Goal: Task Accomplishment & Management: Use online tool/utility

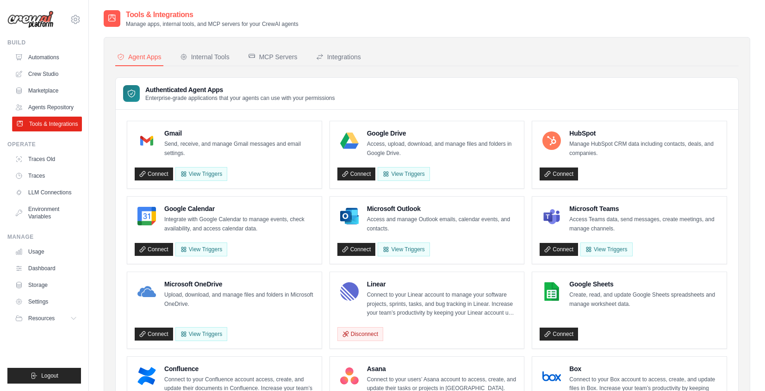
click at [52, 126] on link "Tools & Integrations" at bounding box center [47, 124] width 70 height 15
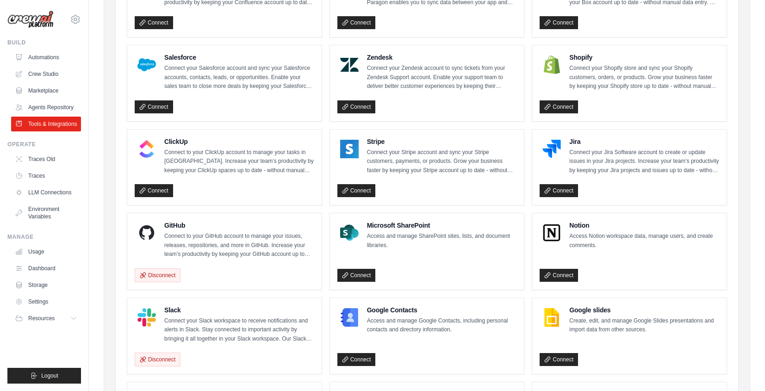
scroll to position [500, 0]
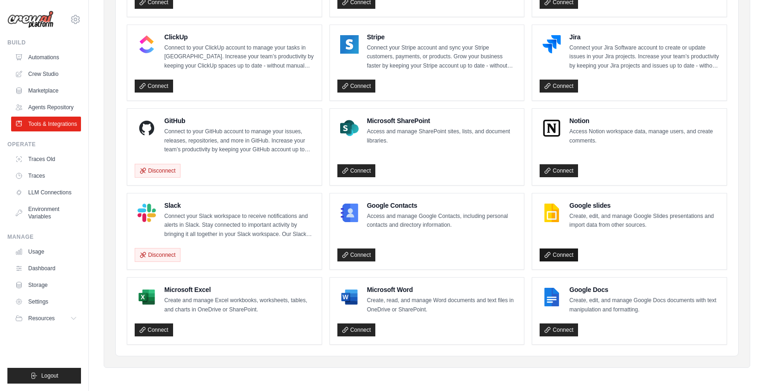
click at [562, 253] on link "Connect" at bounding box center [558, 254] width 38 height 13
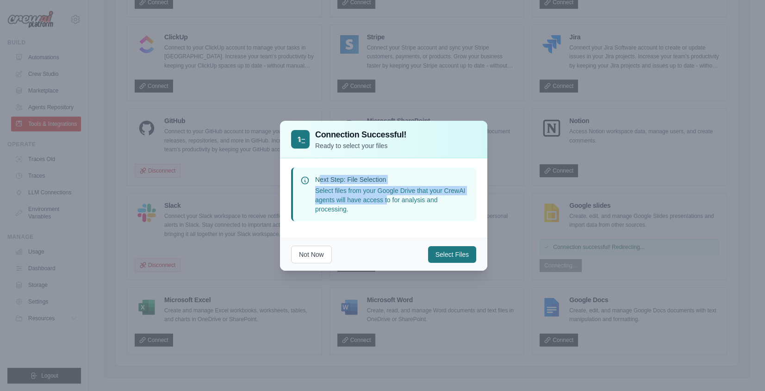
drag, startPoint x: 321, startPoint y: 182, endPoint x: 418, endPoint y: 193, distance: 97.8
click at [402, 189] on div "Next Step: File Selection Select files from your Google Drive that your CrewAI …" at bounding box center [392, 194] width 154 height 39
click at [452, 253] on button "Select Files" at bounding box center [452, 254] width 48 height 17
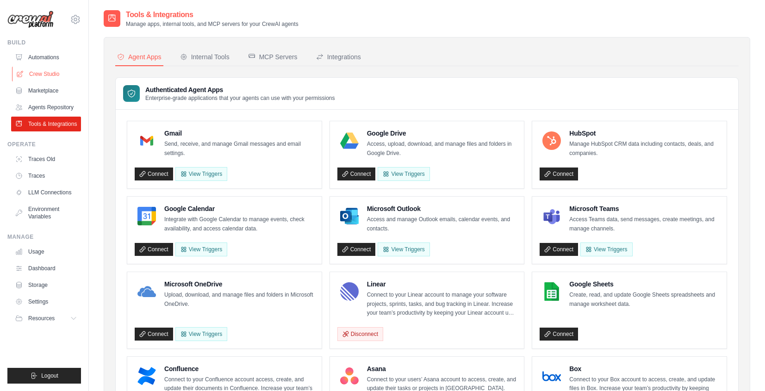
click at [40, 72] on link "Crew Studio" at bounding box center [47, 74] width 70 height 15
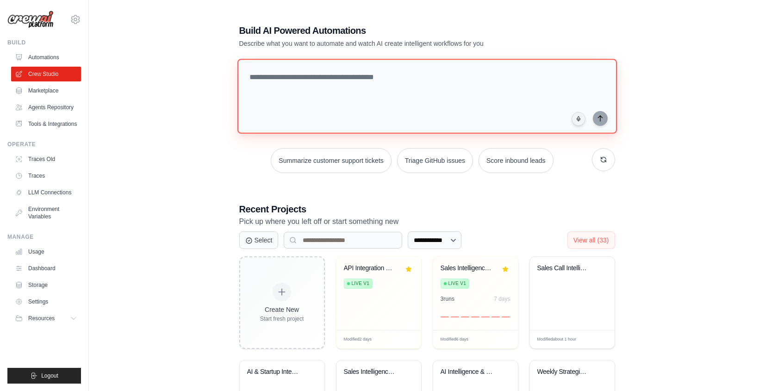
click at [263, 118] on textarea at bounding box center [426, 96] width 379 height 75
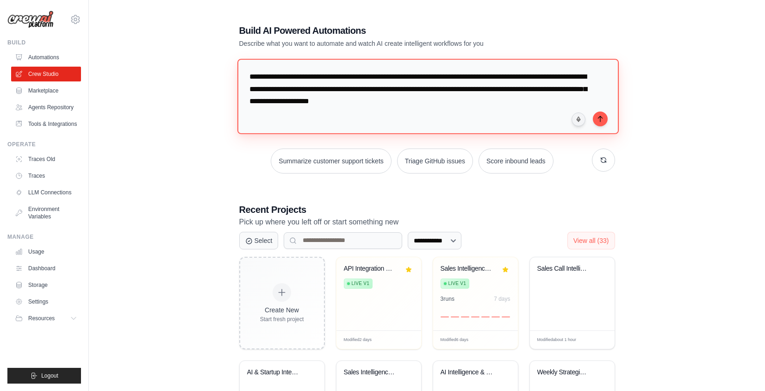
drag, startPoint x: 260, startPoint y: 77, endPoint x: 446, endPoint y: 75, distance: 186.5
click at [446, 75] on textarea "**********" at bounding box center [427, 96] width 381 height 75
click at [473, 74] on textarea "**********" at bounding box center [427, 96] width 381 height 75
drag, startPoint x: 502, startPoint y: 76, endPoint x: 558, endPoint y: 76, distance: 55.5
click at [558, 76] on textarea "**********" at bounding box center [427, 96] width 381 height 75
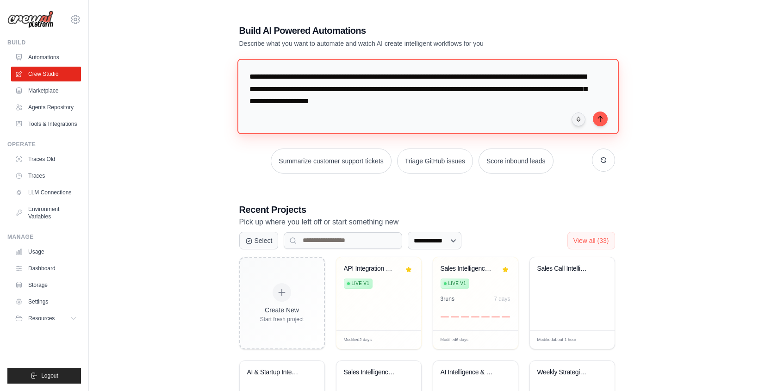
click at [288, 89] on textarea "**********" at bounding box center [427, 96] width 381 height 75
click at [479, 89] on textarea "**********" at bounding box center [428, 96] width 383 height 75
click at [504, 87] on textarea "**********" at bounding box center [428, 96] width 383 height 75
click at [327, 101] on textarea "**********" at bounding box center [428, 96] width 383 height 75
type textarea "**********"
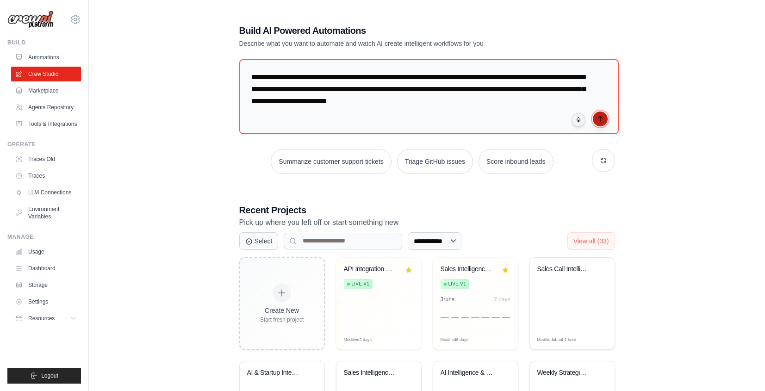
click at [597, 118] on icon "submit" at bounding box center [599, 118] width 7 height 7
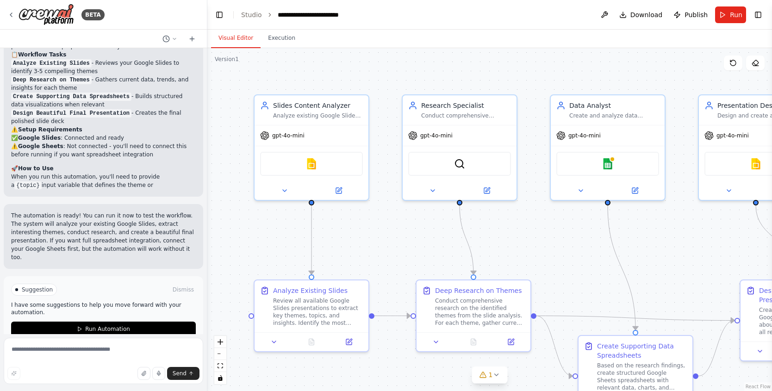
scroll to position [1025, 0]
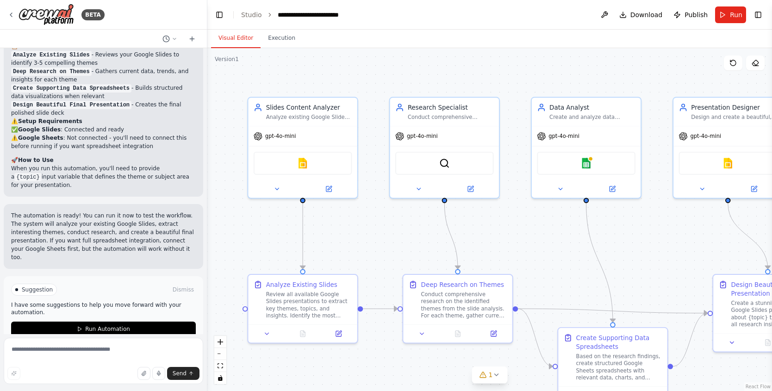
drag, startPoint x: 668, startPoint y: 230, endPoint x: 645, endPoint y: 228, distance: 23.2
click at [584, 160] on img at bounding box center [585, 161] width 11 height 11
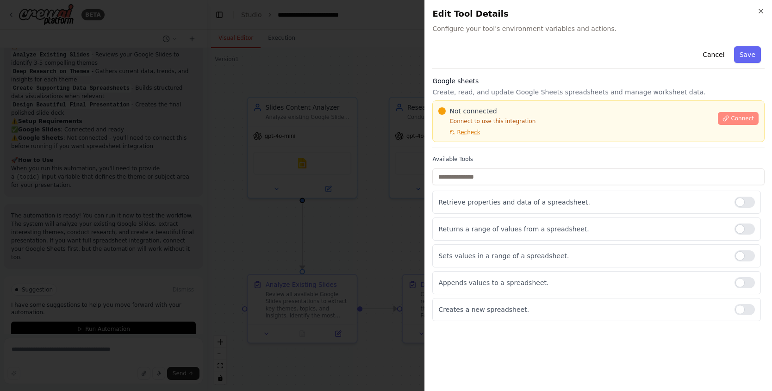
click at [726, 115] on button "Connect" at bounding box center [738, 118] width 41 height 13
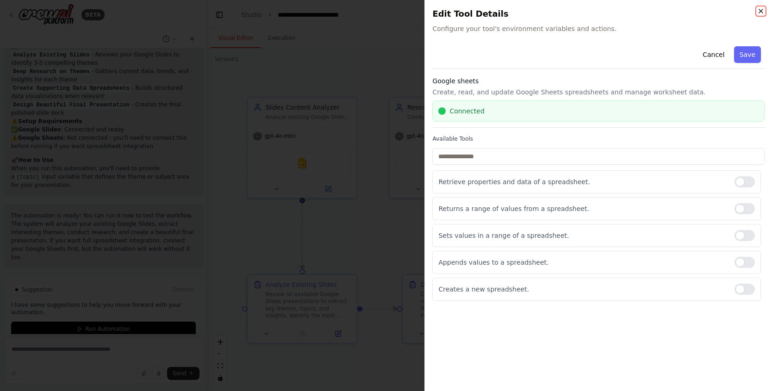
click at [762, 10] on icon "button" at bounding box center [760, 10] width 7 height 7
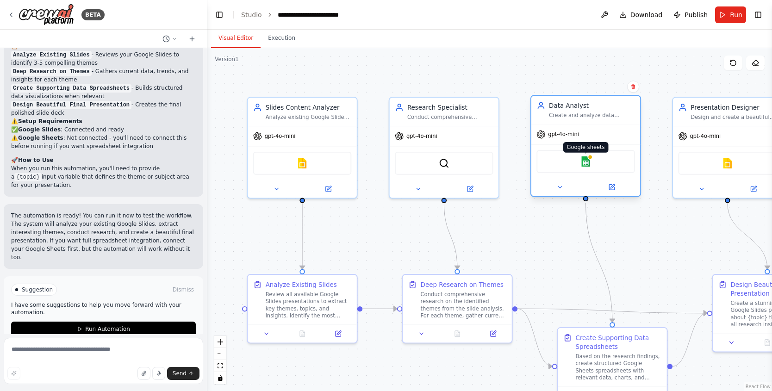
click at [590, 165] on img at bounding box center [585, 161] width 11 height 11
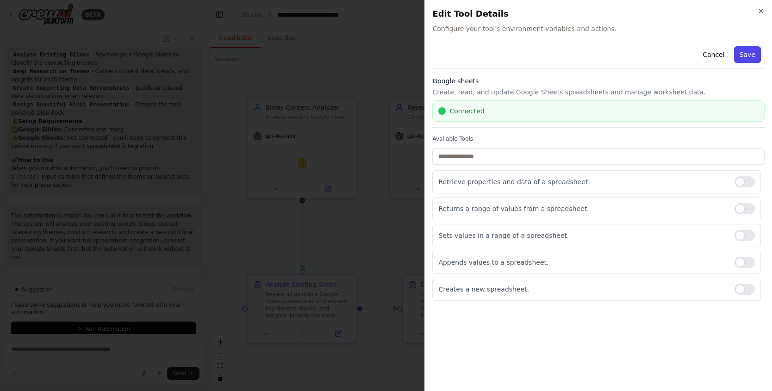
click at [752, 58] on button "Save" at bounding box center [747, 54] width 27 height 17
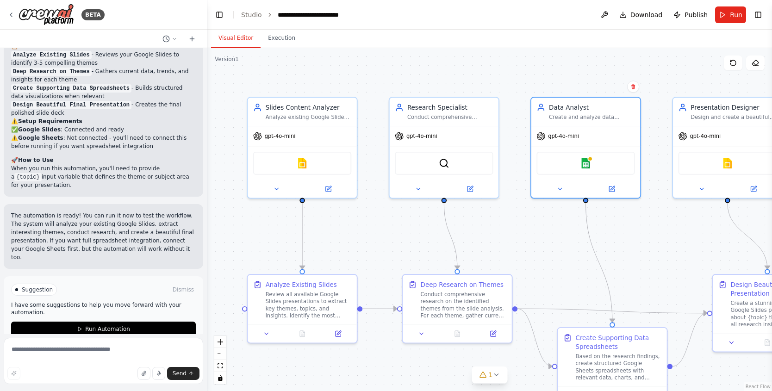
click at [666, 235] on div ".deletable-edge-delete-btn { width: 20px; height: 20px; border: 0px solid #ffff…" at bounding box center [489, 219] width 564 height 343
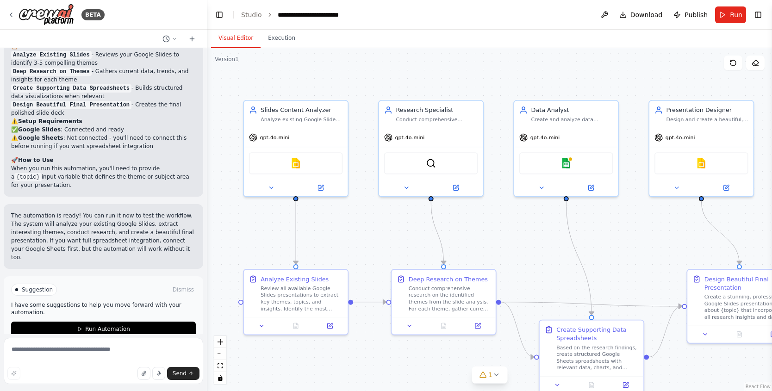
drag, startPoint x: 662, startPoint y: 235, endPoint x: 640, endPoint y: 232, distance: 21.5
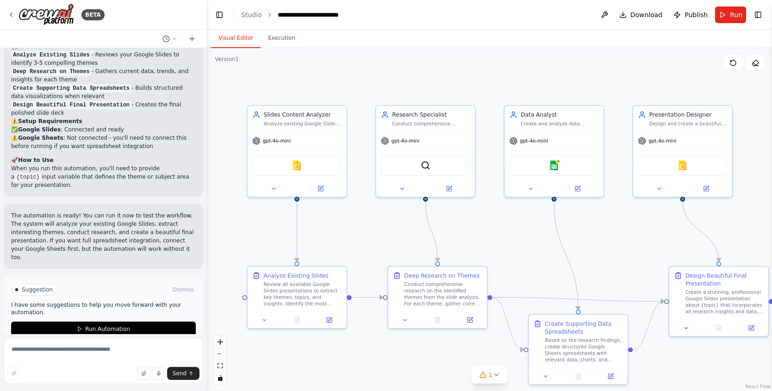
drag, startPoint x: 643, startPoint y: 249, endPoint x: 527, endPoint y: 216, distance: 120.4
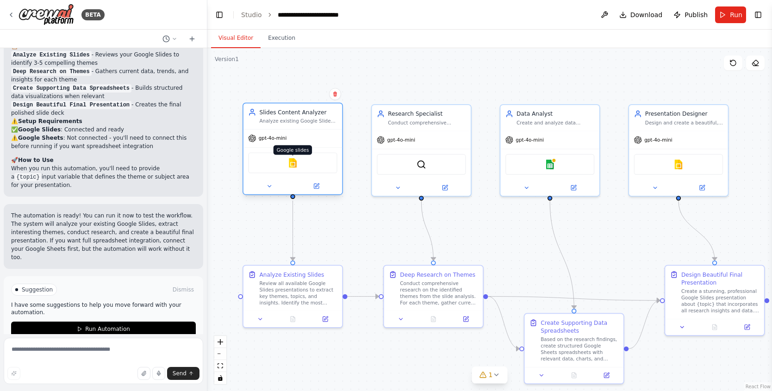
click at [295, 164] on img at bounding box center [293, 163] width 10 height 10
click at [293, 161] on img at bounding box center [293, 163] width 10 height 10
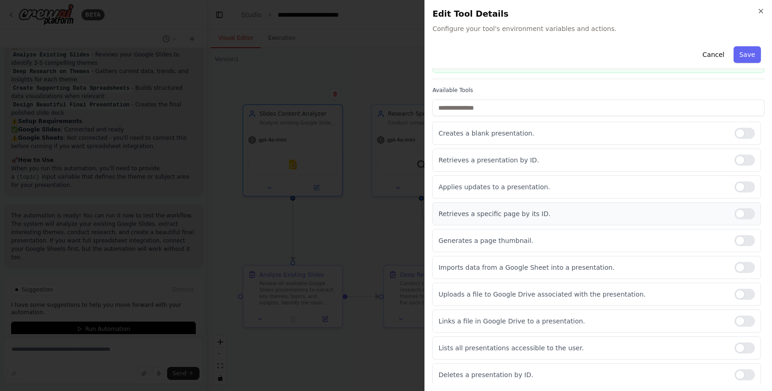
scroll to position [51, 0]
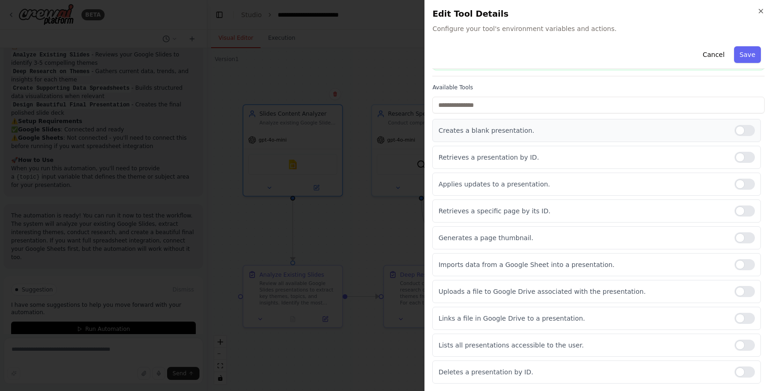
click at [733, 137] on div "Creates a blank presentation." at bounding box center [596, 130] width 328 height 23
click at [732, 136] on div "Creates a blank presentation." at bounding box center [596, 130] width 328 height 23
click at [762, 12] on icon "button" at bounding box center [761, 11] width 4 height 4
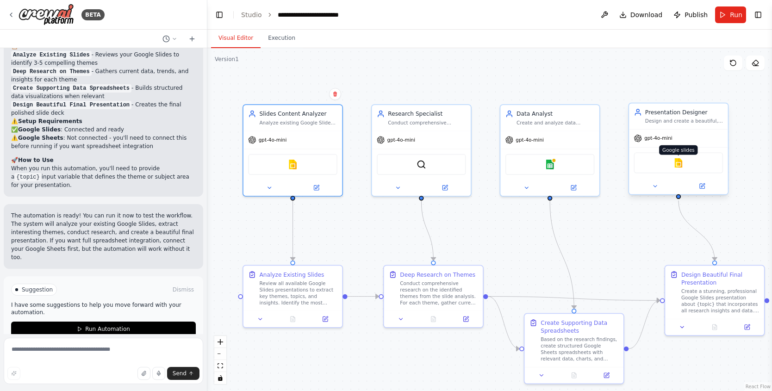
click at [681, 166] on img at bounding box center [679, 163] width 10 height 10
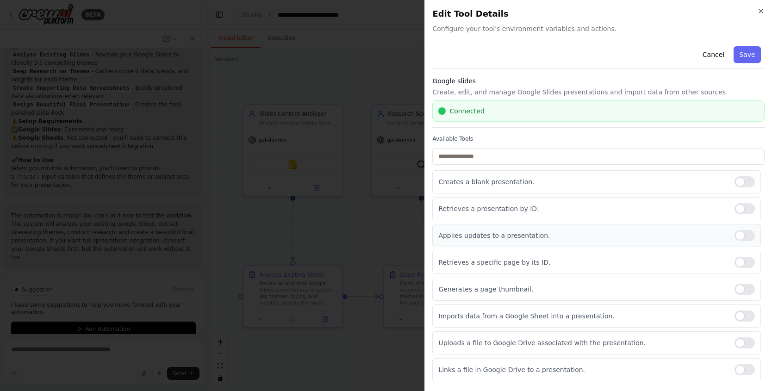
click at [737, 235] on div at bounding box center [744, 235] width 20 height 11
click at [740, 288] on div at bounding box center [744, 289] width 20 height 11
click at [734, 369] on div at bounding box center [744, 369] width 20 height 11
click at [744, 54] on button "Save" at bounding box center [747, 54] width 27 height 17
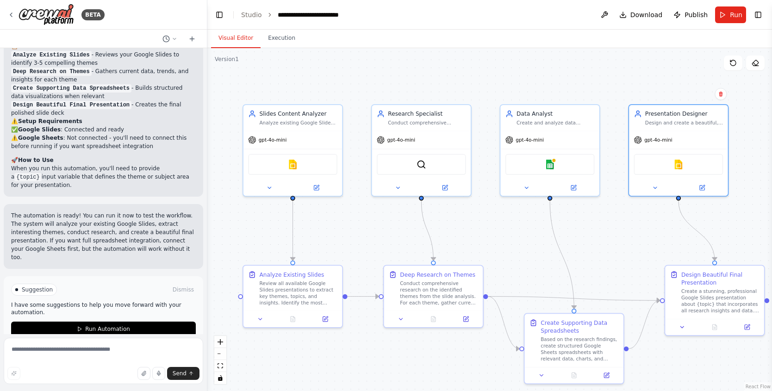
click at [675, 87] on div ".deletable-edge-delete-btn { width: 20px; height: 20px; border: 0px solid #ffff…" at bounding box center [489, 219] width 564 height 343
click at [726, 16] on button "Run" at bounding box center [730, 14] width 31 height 17
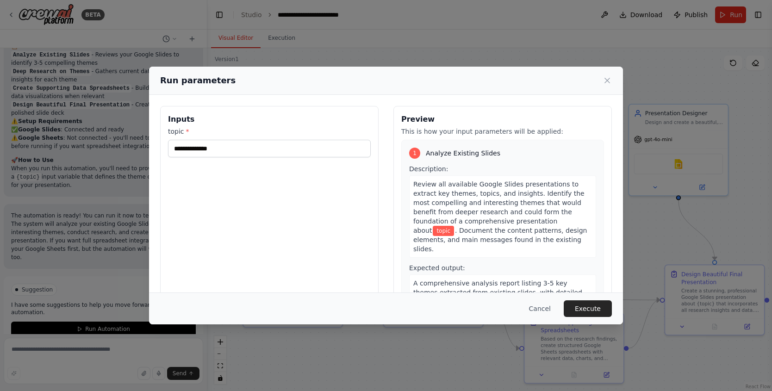
scroll to position [1008, 0]
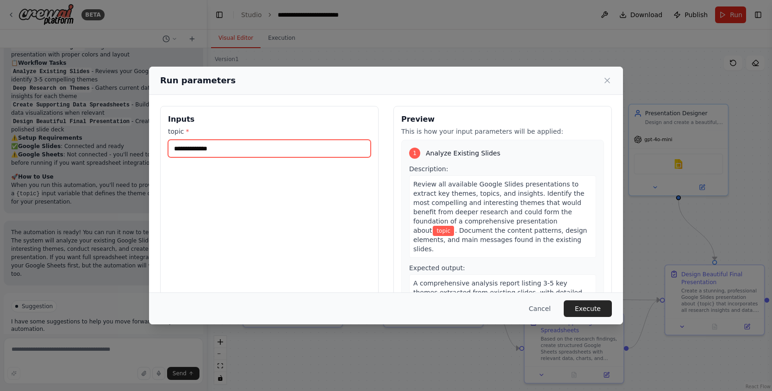
click at [323, 143] on input "topic *" at bounding box center [269, 149] width 203 height 18
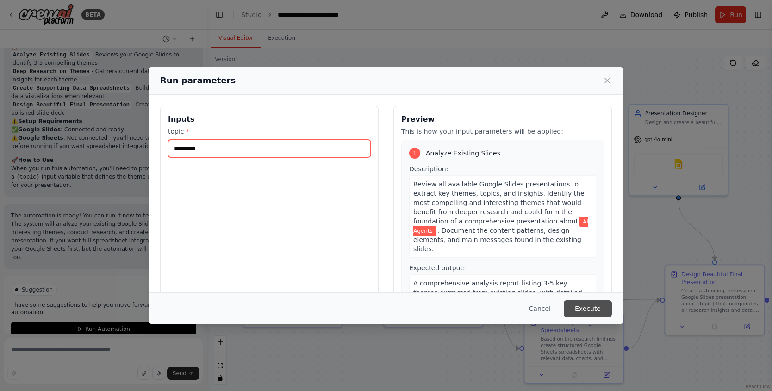
type input "*********"
click at [603, 308] on button "Execute" at bounding box center [588, 308] width 48 height 17
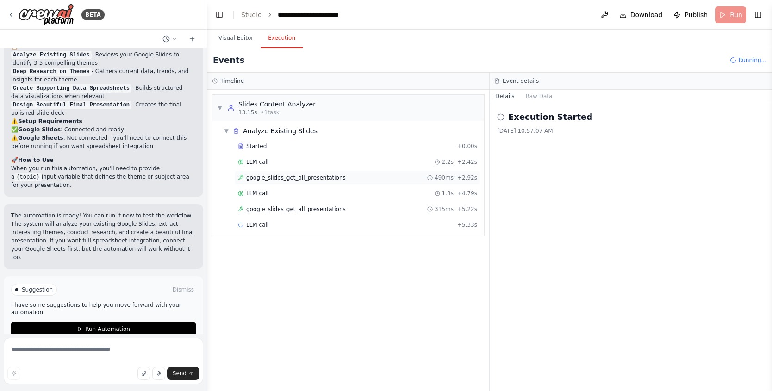
click at [324, 178] on span "google_slides_get_all_presentations" at bounding box center [295, 177] width 99 height 7
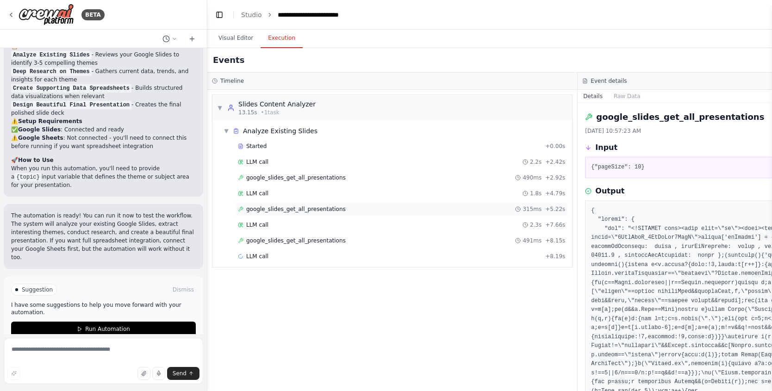
click at [324, 211] on span "google_slides_get_all_presentations" at bounding box center [295, 208] width 99 height 7
click at [321, 242] on span "google_slides_get_all_presentations" at bounding box center [295, 240] width 99 height 7
click at [325, 207] on span "google_slides_get_all_presentations" at bounding box center [295, 208] width 99 height 7
click at [328, 173] on div "google_slides_get_all_presentations 490ms + 2.92s" at bounding box center [402, 178] width 334 height 14
click at [320, 210] on span "google_slides_get_all_presentations" at bounding box center [295, 208] width 99 height 7
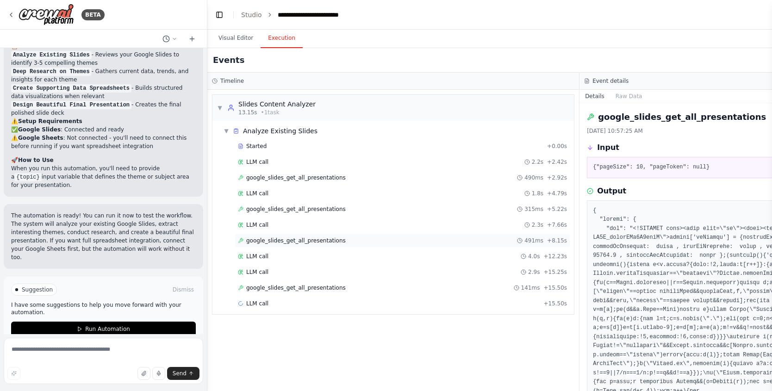
click at [315, 242] on span "google_slides_get_all_presentations" at bounding box center [295, 240] width 99 height 7
click at [309, 289] on span "google_slides_get_all_presentations" at bounding box center [295, 287] width 99 height 7
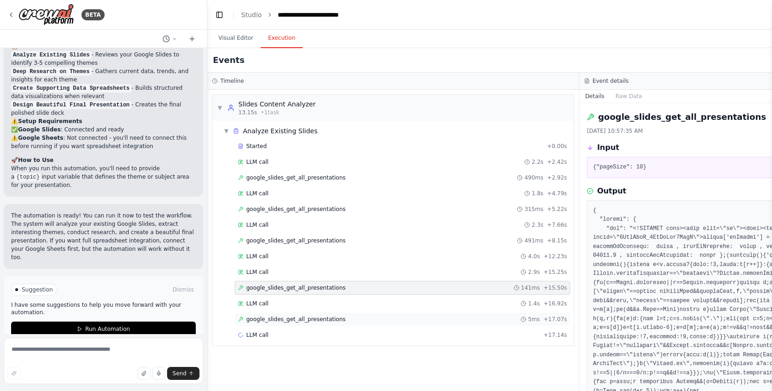
click at [305, 321] on span "google_slides_get_all_presentations" at bounding box center [295, 319] width 99 height 7
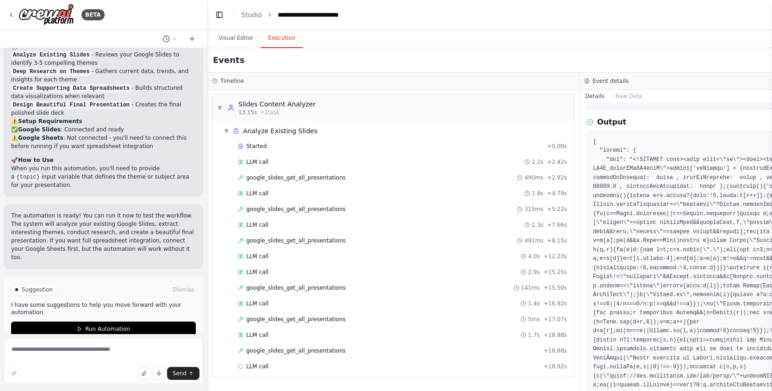
scroll to position [153, 0]
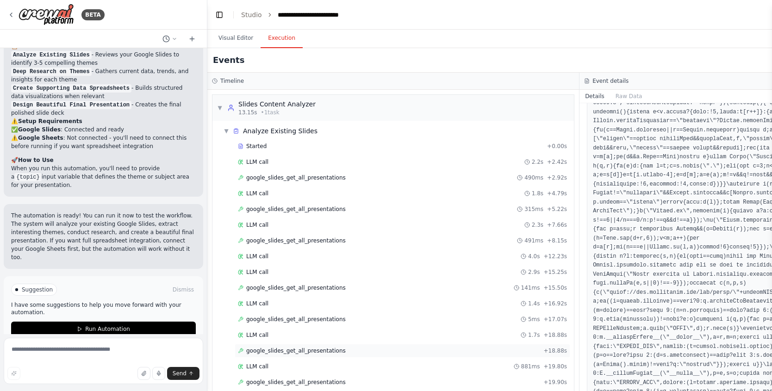
click at [353, 350] on div "google_slides_get_all_presentations + 18.88s" at bounding box center [402, 350] width 329 height 7
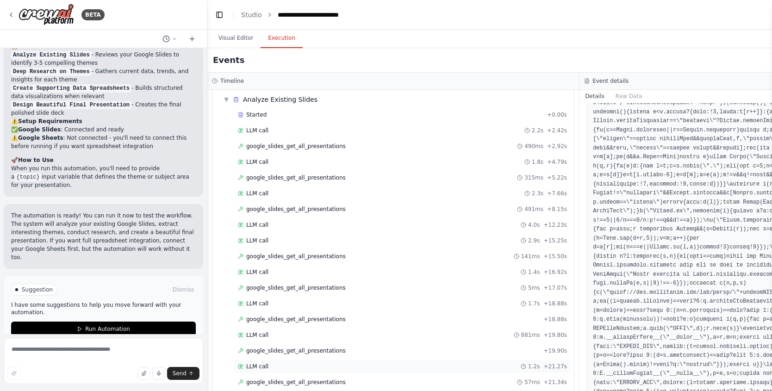
scroll to position [60, 0]
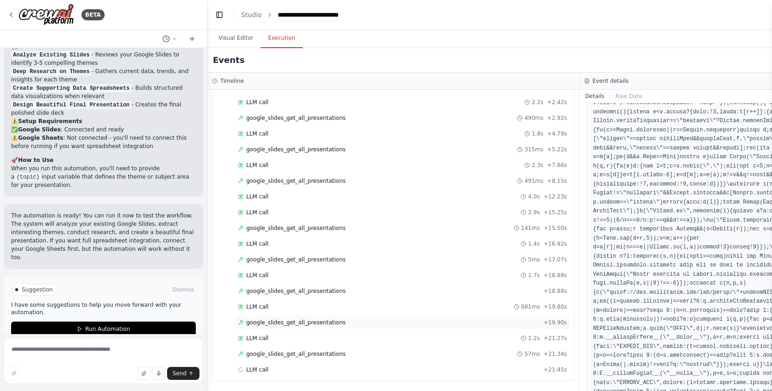
click at [327, 328] on div "google_slides_get_all_presentations + 19.90s" at bounding box center [402, 323] width 335 height 14
click at [324, 353] on span "google_slides_get_all_presentations" at bounding box center [295, 353] width 99 height 7
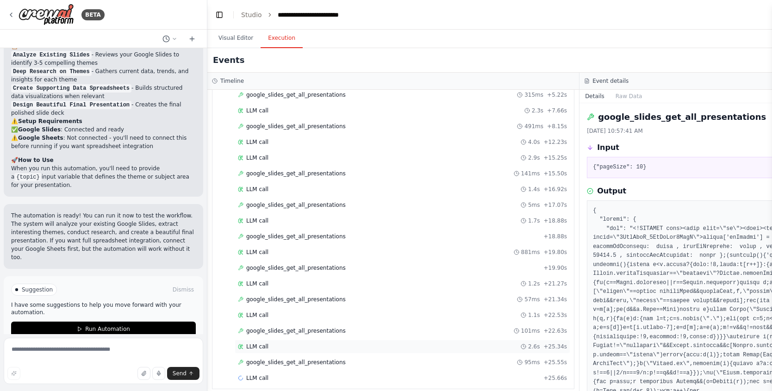
scroll to position [123, 0]
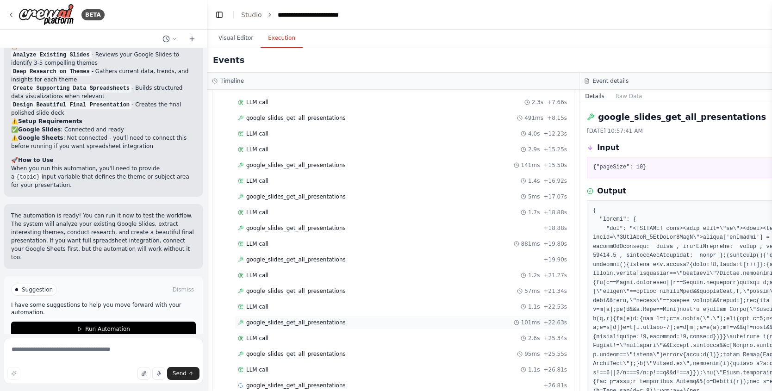
click at [287, 322] on span "google_slides_get_all_presentations" at bounding box center [295, 322] width 99 height 7
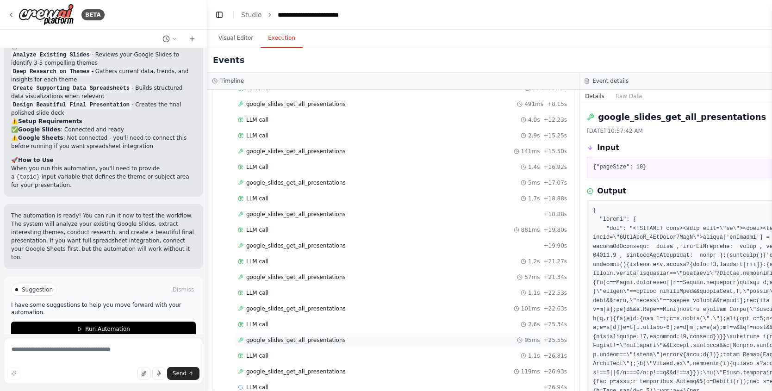
scroll to position [154, 0]
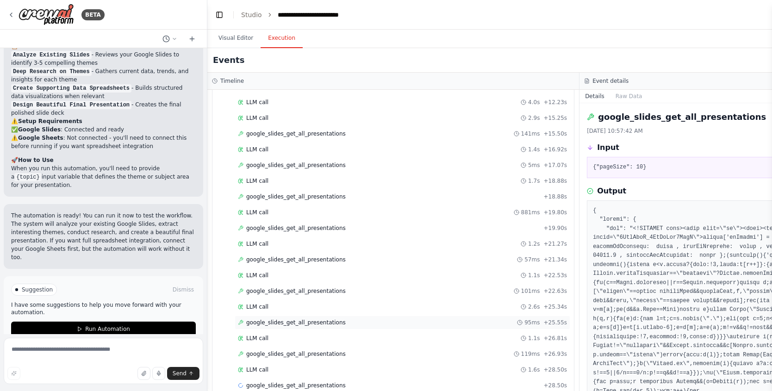
click at [302, 324] on span "google_slides_get_all_presentations" at bounding box center [295, 322] width 99 height 7
click at [297, 354] on span "google_slides_get_all_presentations" at bounding box center [295, 353] width 99 height 7
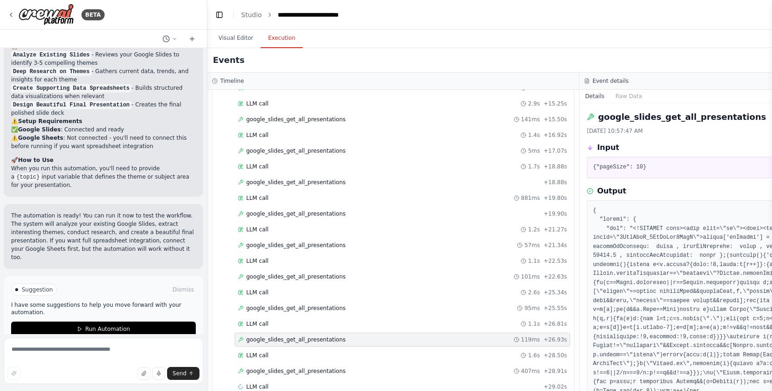
scroll to position [186, 0]
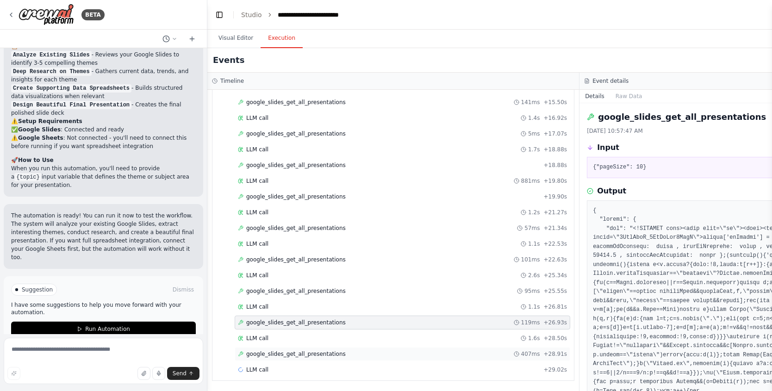
click at [297, 354] on span "google_slides_get_all_presentations" at bounding box center [295, 353] width 99 height 7
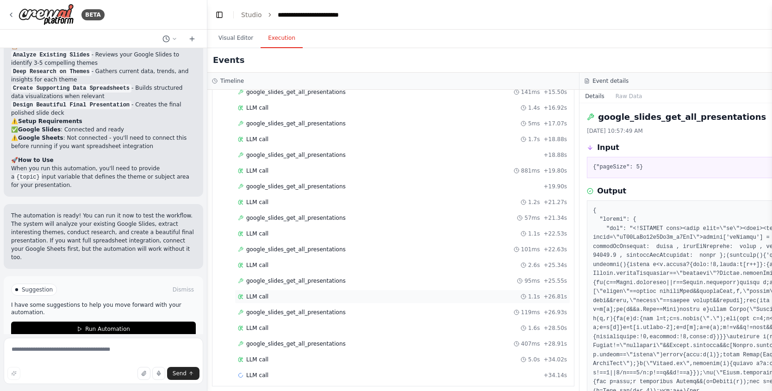
scroll to position [201, 0]
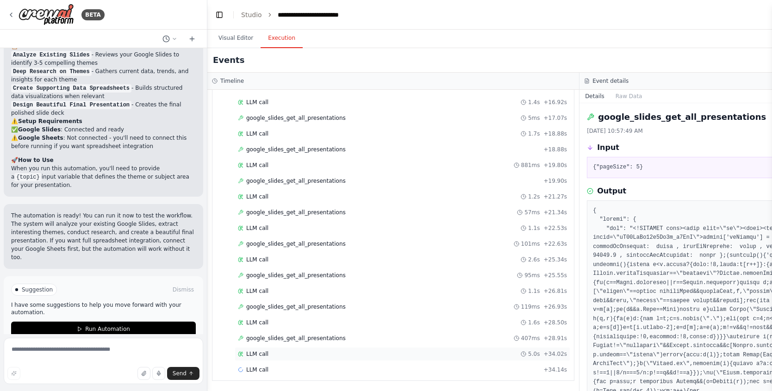
click at [273, 349] on div "LLM call 5.0s + 34.02s" at bounding box center [402, 354] width 335 height 14
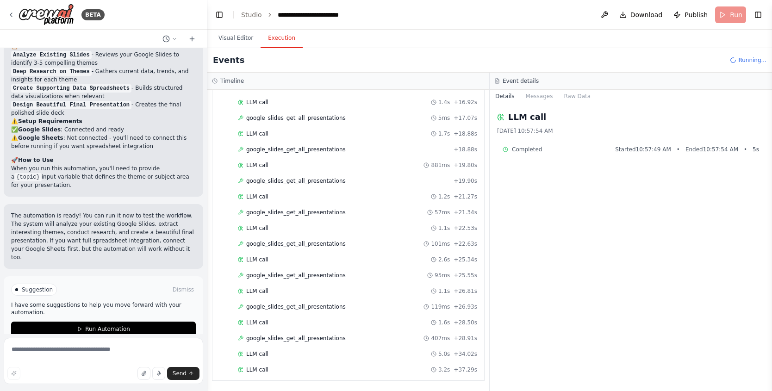
click at [537, 103] on div "Details Messages Raw Data" at bounding box center [630, 96] width 282 height 13
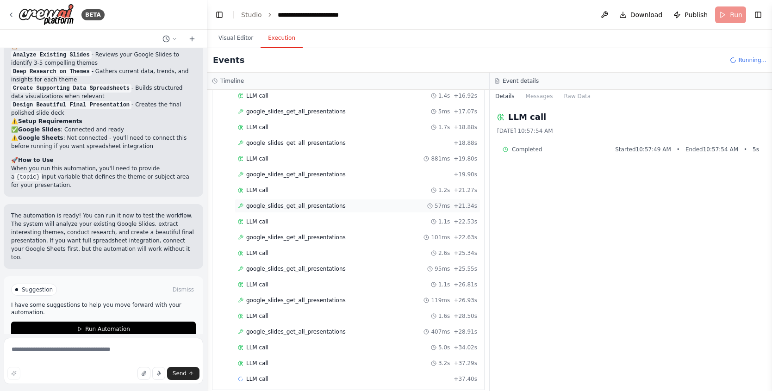
scroll to position [217, 0]
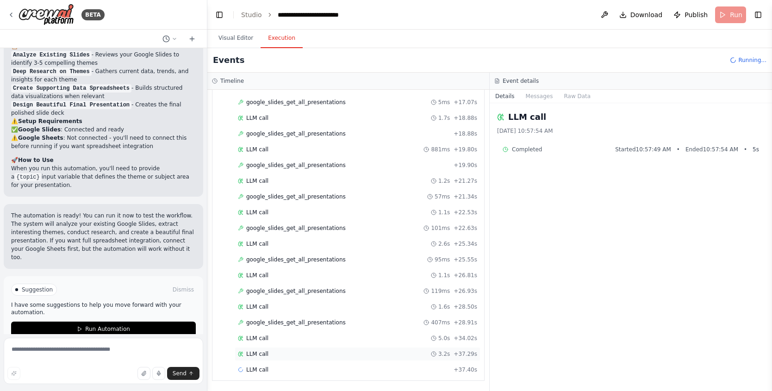
click at [259, 354] on span "LLM call" at bounding box center [257, 353] width 22 height 7
click at [257, 367] on span "LLM call" at bounding box center [257, 369] width 22 height 7
click at [547, 99] on button "Messages" at bounding box center [539, 96] width 38 height 13
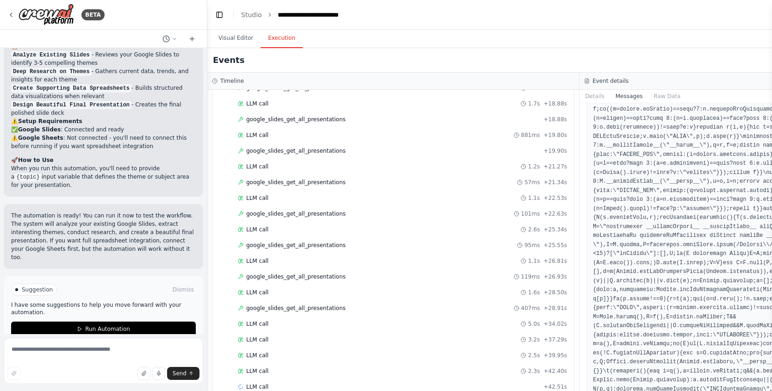
scroll to position [248, 0]
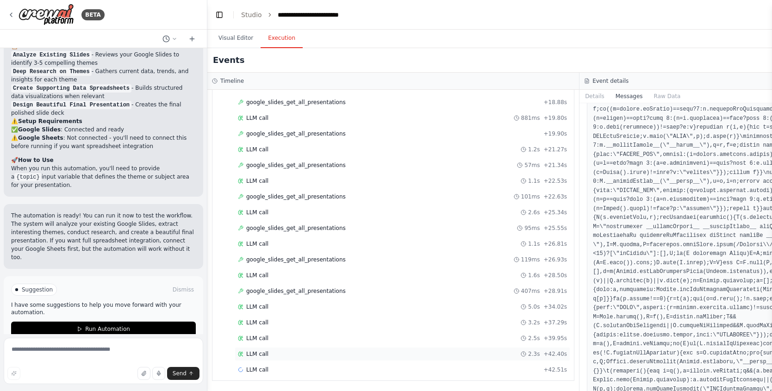
click at [252, 351] on span "LLM call" at bounding box center [257, 353] width 22 height 7
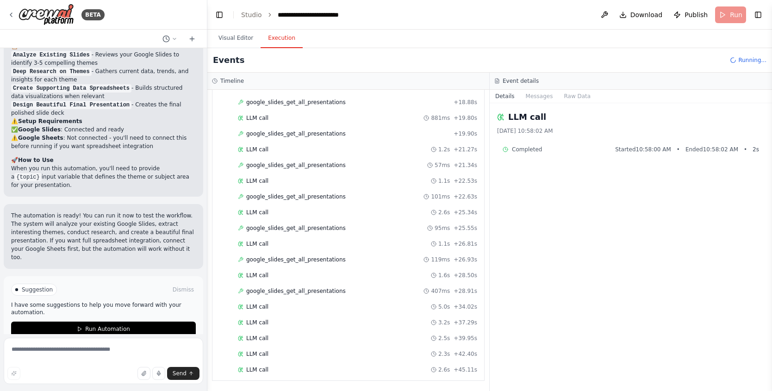
click at [256, 365] on div "LLM call 2.6s + 45.11s" at bounding box center [358, 370] width 246 height 14
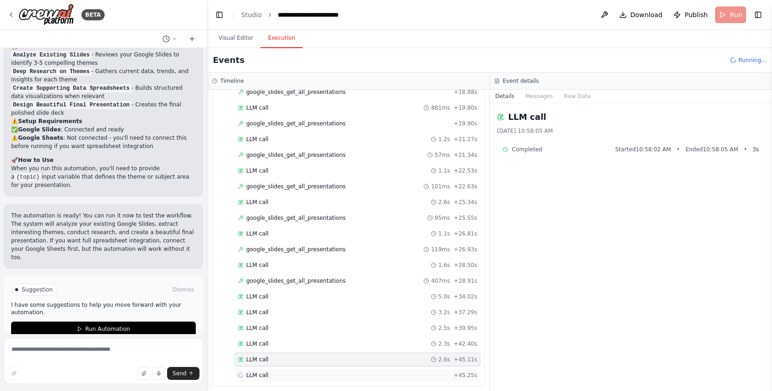
scroll to position [264, 0]
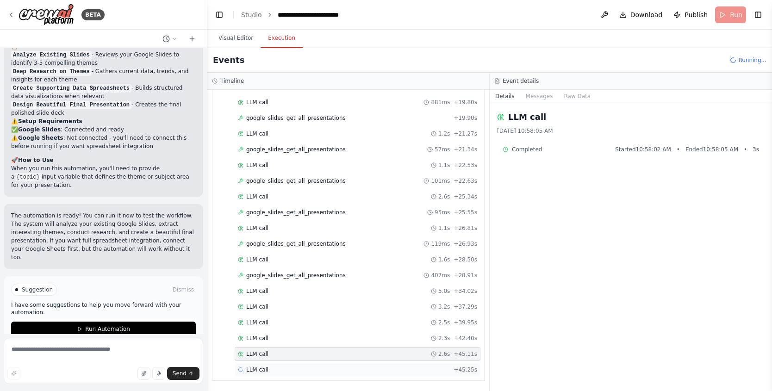
click at [257, 364] on div "LLM call + 45.25s" at bounding box center [358, 370] width 246 height 14
click at [272, 359] on div "LLM call 2.6s + 45.11s" at bounding box center [358, 354] width 246 height 14
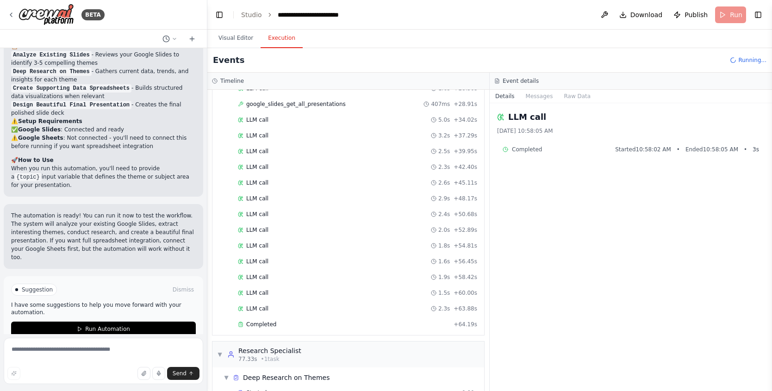
scroll to position [506, 0]
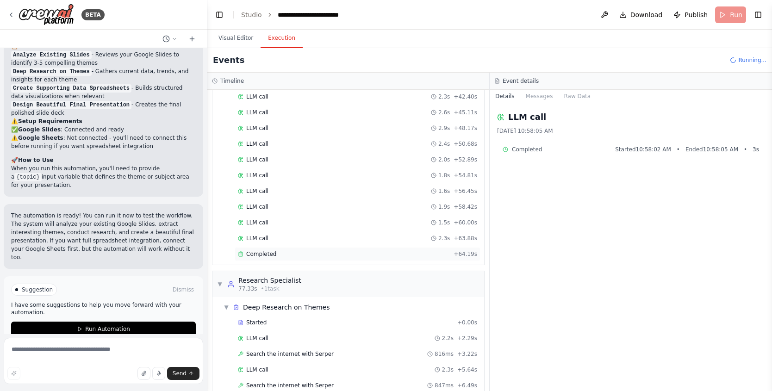
click at [300, 256] on div "Completed" at bounding box center [344, 253] width 212 height 7
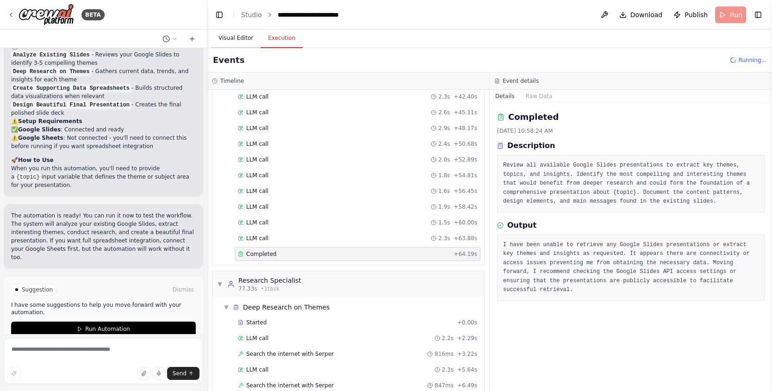
click at [238, 39] on button "Visual Editor" at bounding box center [236, 38] width 50 height 19
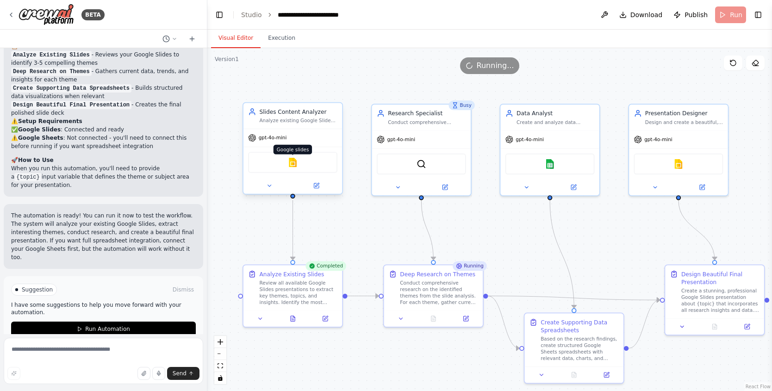
click at [297, 166] on img at bounding box center [293, 163] width 10 height 10
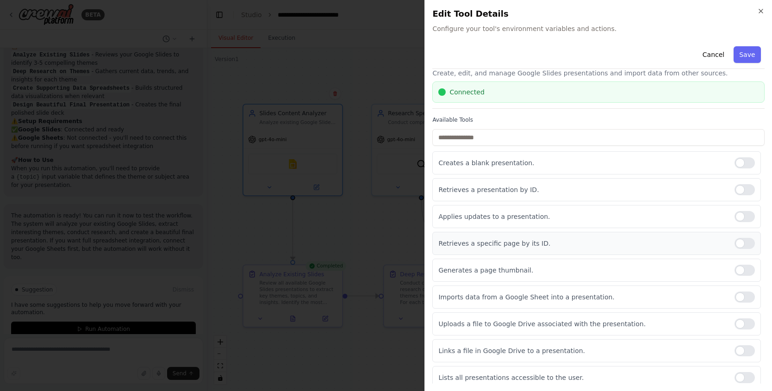
scroll to position [51, 0]
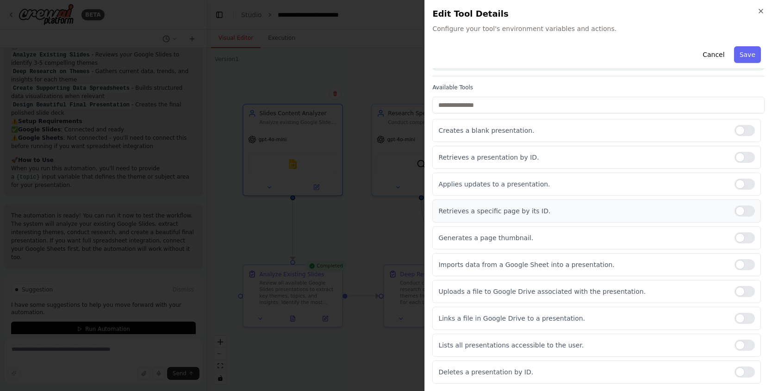
click at [734, 214] on div at bounding box center [744, 210] width 20 height 11
click at [734, 211] on div at bounding box center [744, 210] width 20 height 11
click at [734, 54] on button "Save" at bounding box center [747, 54] width 27 height 17
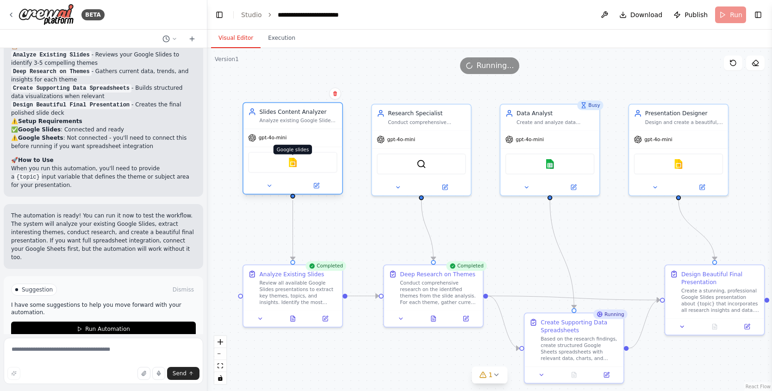
click at [297, 164] on img at bounding box center [293, 163] width 10 height 10
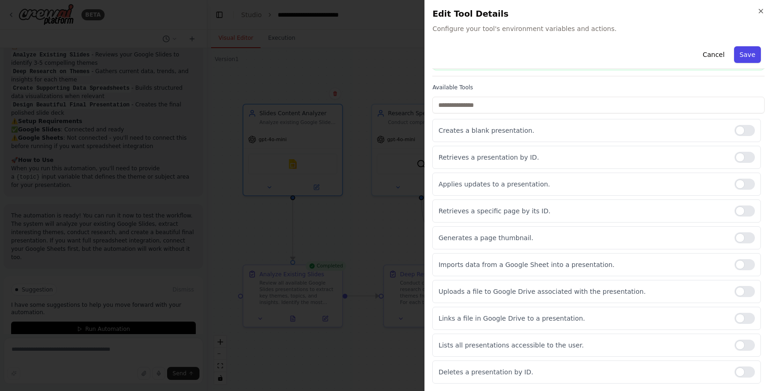
click at [740, 53] on button "Save" at bounding box center [747, 54] width 27 height 17
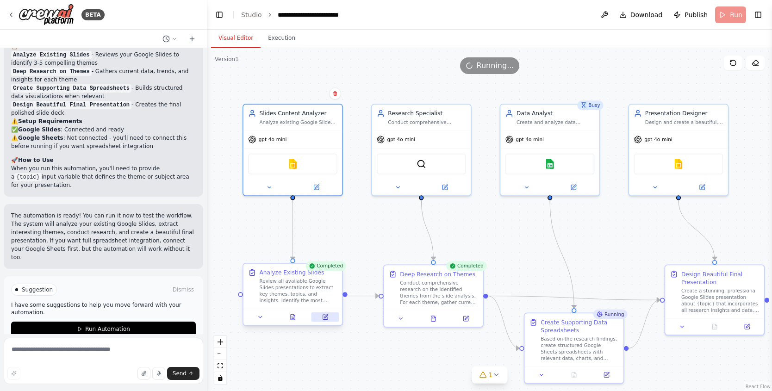
click at [327, 319] on icon at bounding box center [325, 317] width 6 height 6
click at [327, 319] on icon at bounding box center [324, 317] width 5 height 5
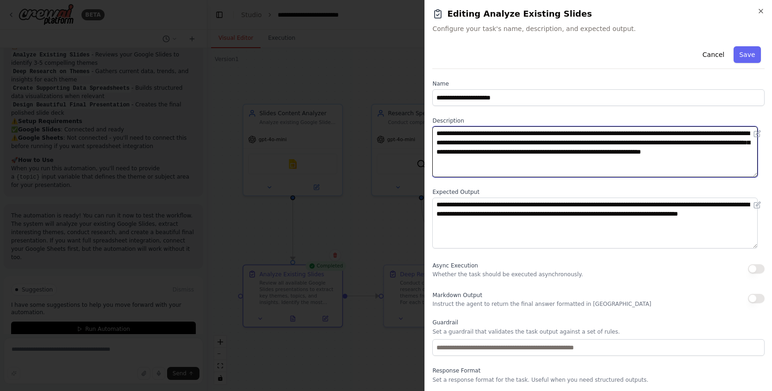
click at [634, 161] on textarea "**********" at bounding box center [594, 151] width 325 height 51
type textarea "**********"
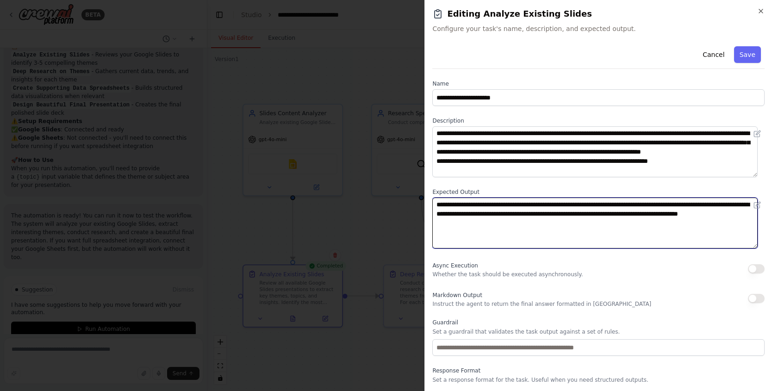
click at [641, 221] on textarea "**********" at bounding box center [594, 223] width 325 height 51
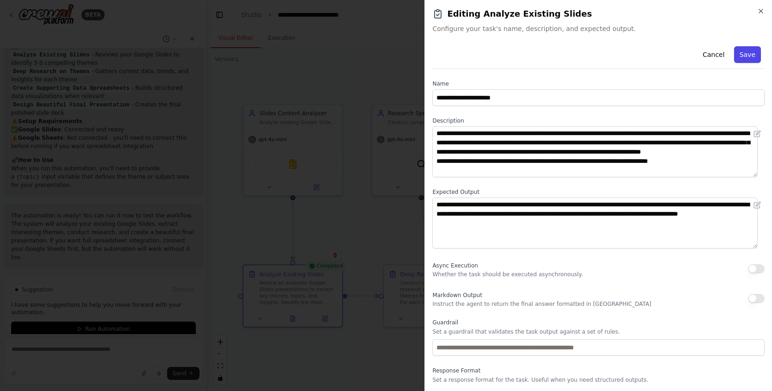
click at [737, 50] on button "Save" at bounding box center [747, 54] width 27 height 17
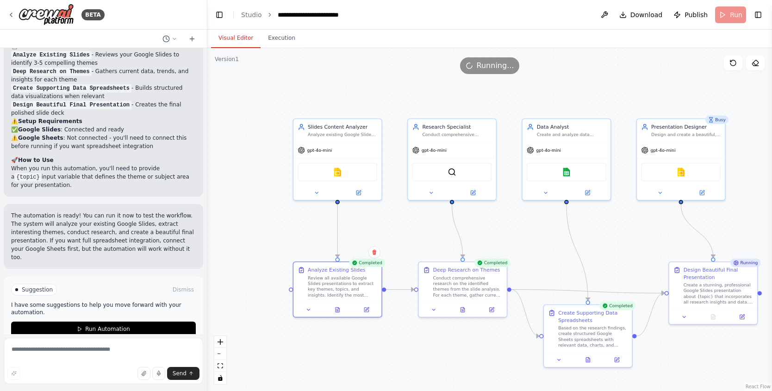
drag, startPoint x: 768, startPoint y: 202, endPoint x: 760, endPoint y: 195, distance: 10.8
click at [760, 195] on div "BETA I want you check some of our latest slides in google slides learn from it,…" at bounding box center [386, 195] width 772 height 391
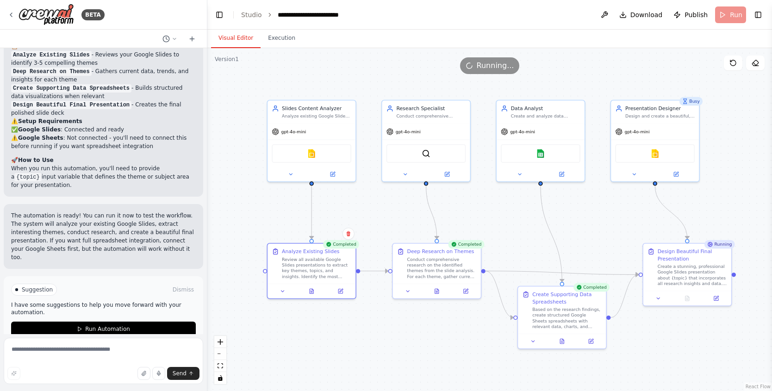
drag, startPoint x: 760, startPoint y: 197, endPoint x: 734, endPoint y: 178, distance: 31.8
click at [734, 178] on div ".deletable-edge-delete-btn { width: 20px; height: 20px; border: 0px solid #ffff…" at bounding box center [489, 219] width 564 height 343
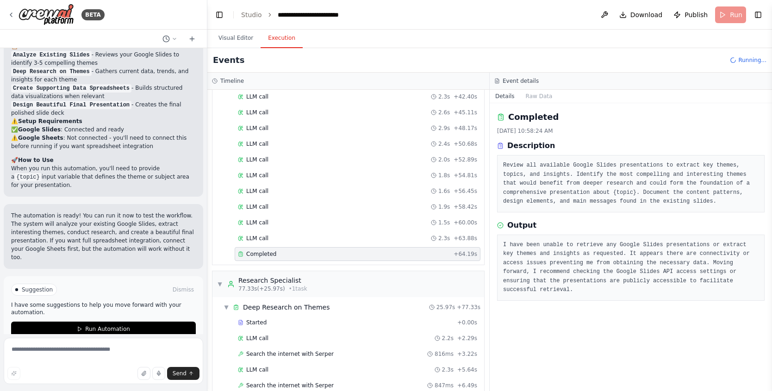
click at [276, 37] on button "Execution" at bounding box center [281, 38] width 42 height 19
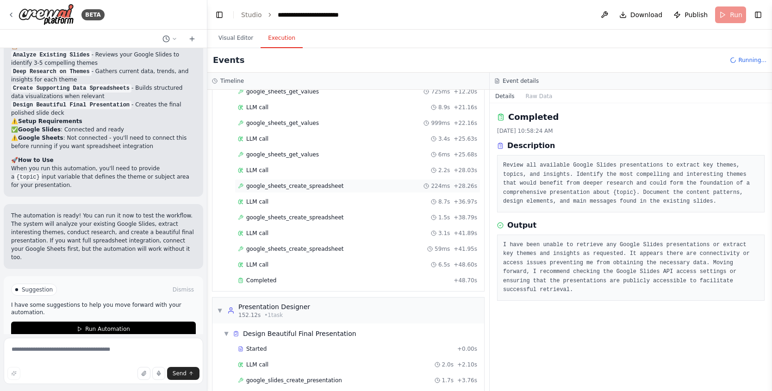
scroll to position [962, 0]
click at [344, 181] on div "google_sheets_create_spreadsheet 224ms + 28.26s" at bounding box center [358, 186] width 246 height 14
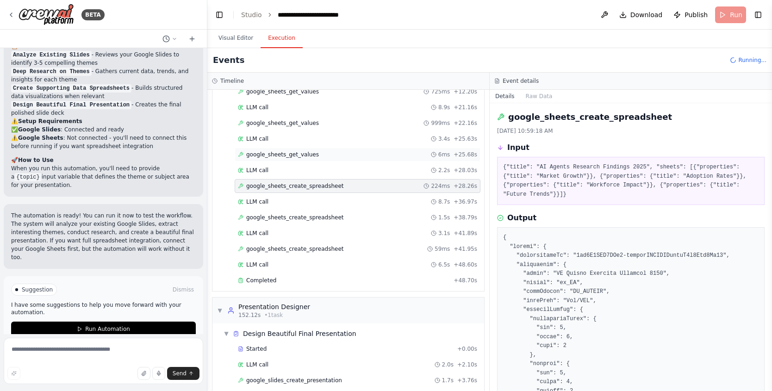
click at [321, 154] on div "google_sheets_get_values 6ms + 25.68s" at bounding box center [357, 154] width 239 height 7
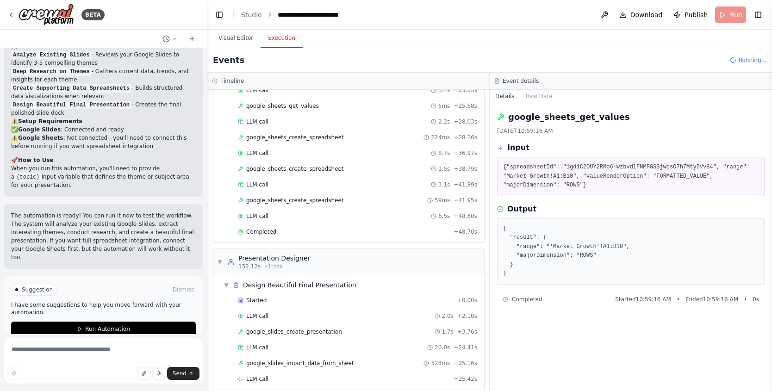
scroll to position [1020, 0]
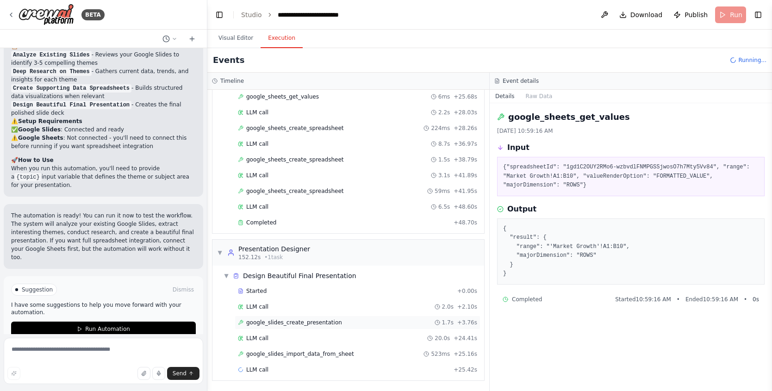
click at [321, 320] on span "google_slides_create_presentation" at bounding box center [294, 322] width 96 height 7
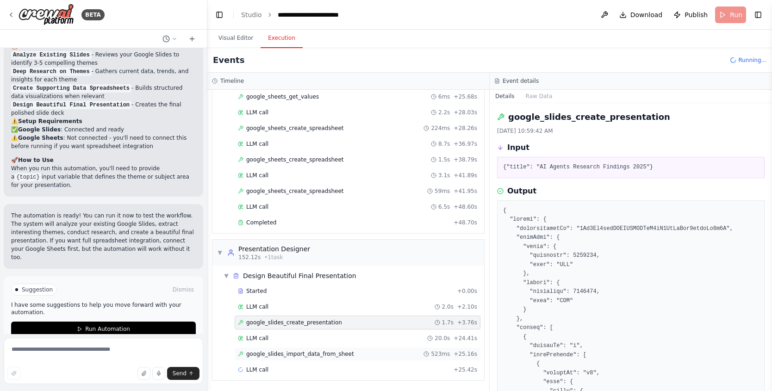
click at [311, 354] on span "google_slides_import_data_from_sheet" at bounding box center [300, 353] width 108 height 7
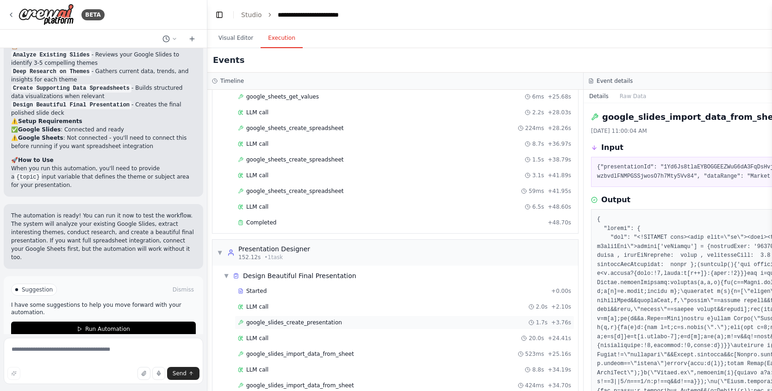
scroll to position [1083, 0]
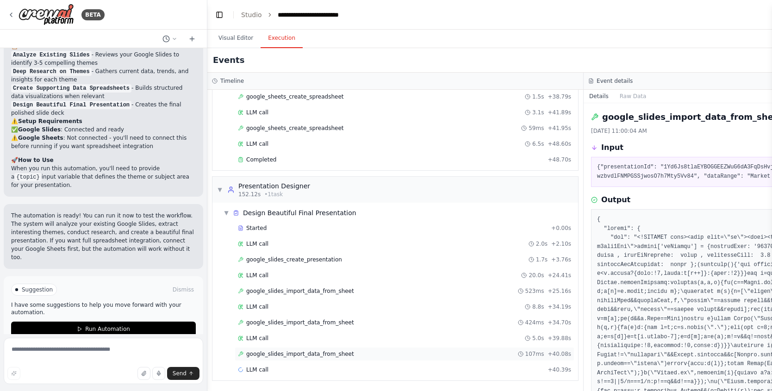
click at [330, 356] on span "google_slides_import_data_from_sheet" at bounding box center [300, 353] width 108 height 7
click at [339, 322] on span "google_slides_import_data_from_sheet" at bounding box center [300, 322] width 108 height 7
click at [348, 291] on span "google_slides_import_data_from_sheet" at bounding box center [300, 290] width 108 height 7
click at [250, 38] on button "Visual Editor" at bounding box center [236, 38] width 50 height 19
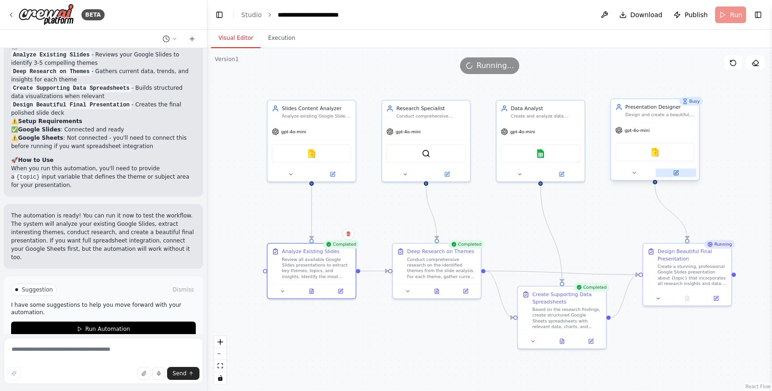
click at [669, 172] on button at bounding box center [676, 172] width 40 height 9
click at [675, 174] on icon at bounding box center [676, 173] width 4 height 4
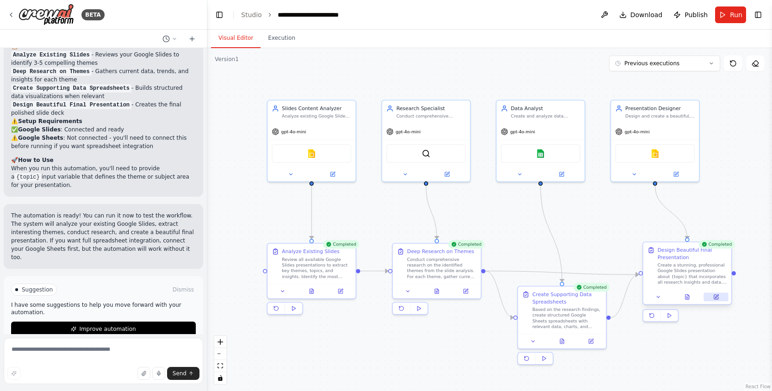
click at [713, 300] on button at bounding box center [716, 296] width 25 height 9
click at [723, 300] on button at bounding box center [719, 296] width 25 height 9
click at [280, 309] on button at bounding box center [276, 309] width 18 height 12
click at [717, 297] on icon at bounding box center [719, 297] width 4 height 4
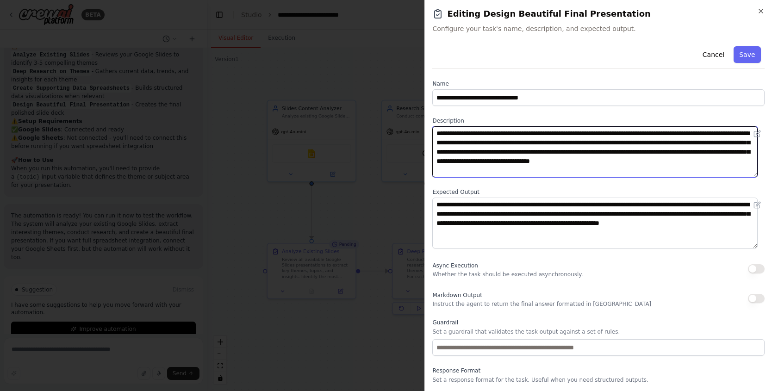
click at [545, 170] on textarea "**********" at bounding box center [594, 151] width 325 height 51
type textarea "**********"
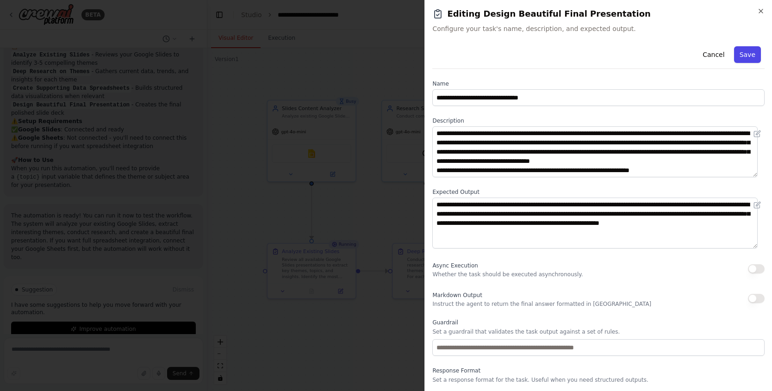
click at [747, 51] on button "Save" at bounding box center [747, 54] width 27 height 17
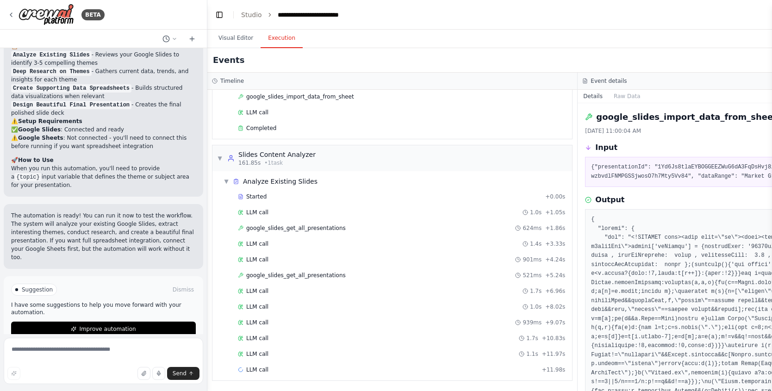
scroll to position [658, 0]
click at [272, 41] on button "Execution" at bounding box center [281, 38] width 42 height 19
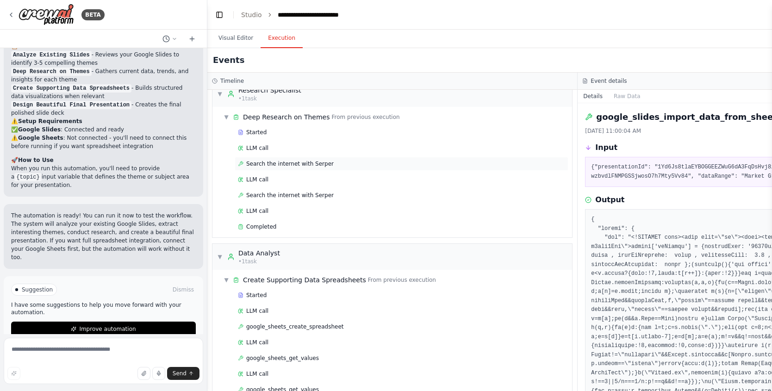
scroll to position [0, 0]
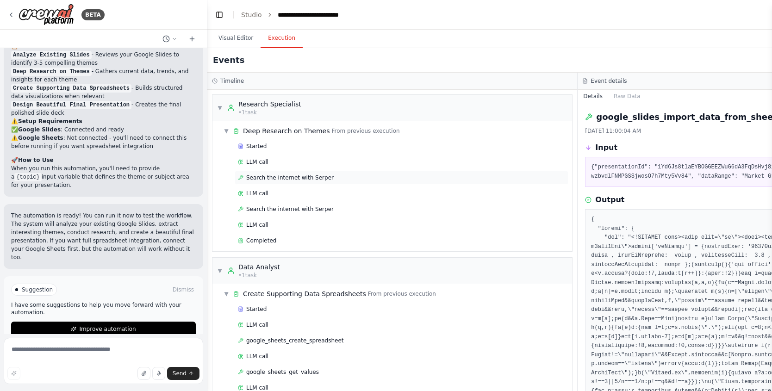
click at [317, 183] on div "Search the internet with Serper" at bounding box center [402, 178] width 334 height 14
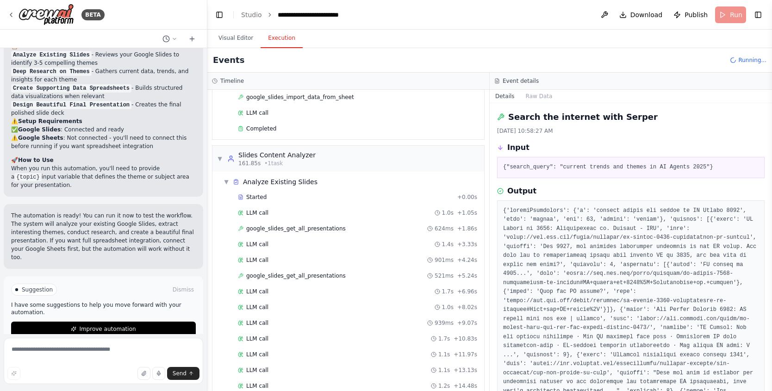
scroll to position [768, 0]
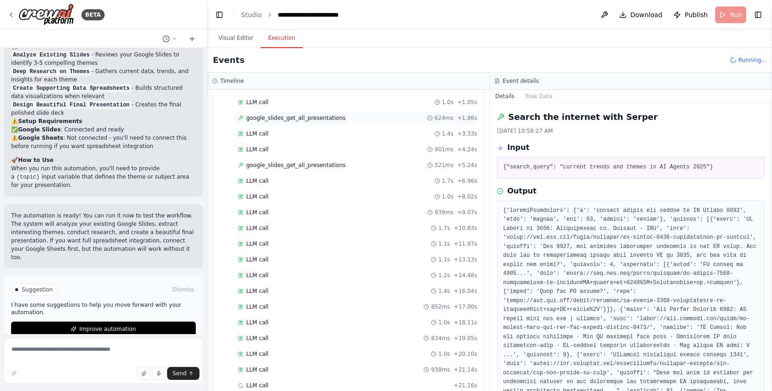
click at [297, 116] on span "google_slides_get_all_presentations" at bounding box center [295, 117] width 99 height 7
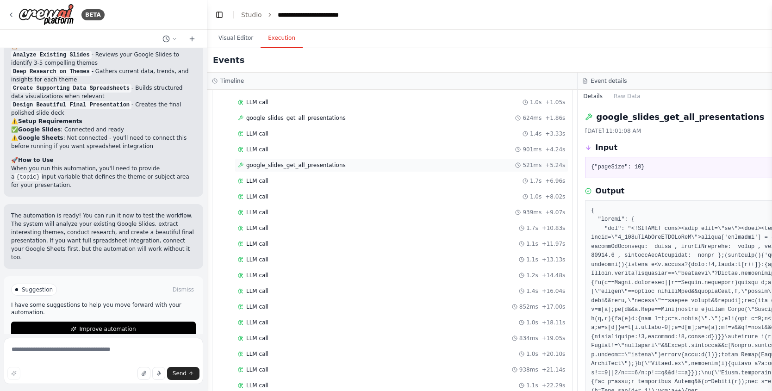
click at [310, 167] on span "google_slides_get_all_presentations" at bounding box center [295, 164] width 99 height 7
click at [310, 224] on div "LLM call 1.7s + 10.83s" at bounding box center [401, 227] width 327 height 7
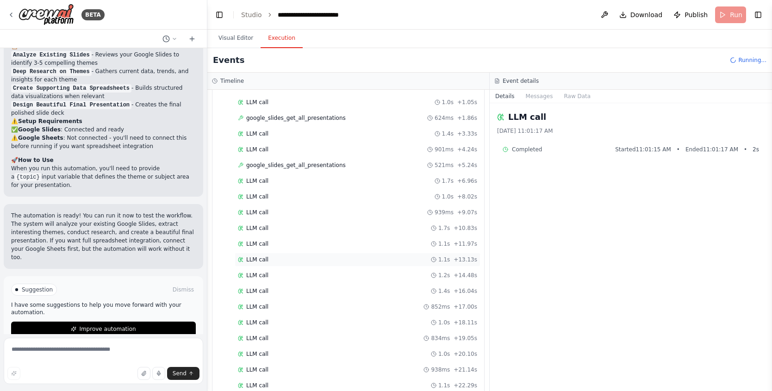
click at [309, 259] on div "LLM call 1.1s + 13.13s" at bounding box center [357, 259] width 239 height 7
click at [306, 286] on div "LLM call 1.4s + 16.04s" at bounding box center [358, 291] width 246 height 14
click at [542, 100] on button "Messages" at bounding box center [539, 96] width 38 height 13
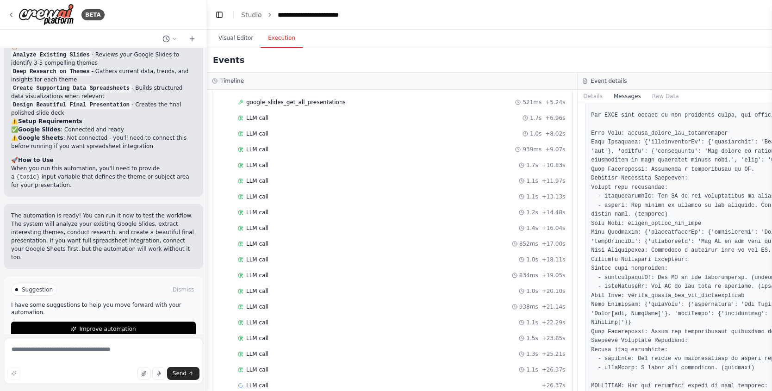
scroll to position [3607, 0]
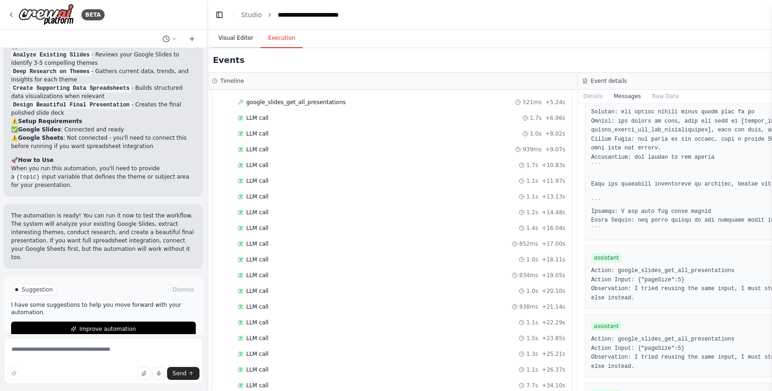
click at [241, 39] on button "Visual Editor" at bounding box center [236, 38] width 50 height 19
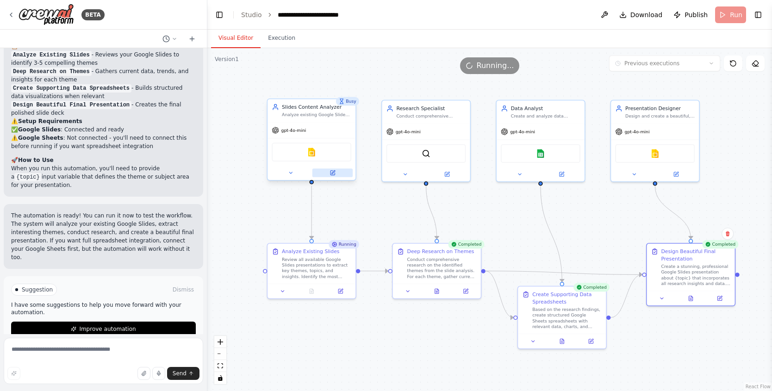
click at [326, 173] on button at bounding box center [332, 172] width 40 height 9
click at [329, 171] on button at bounding box center [332, 172] width 40 height 9
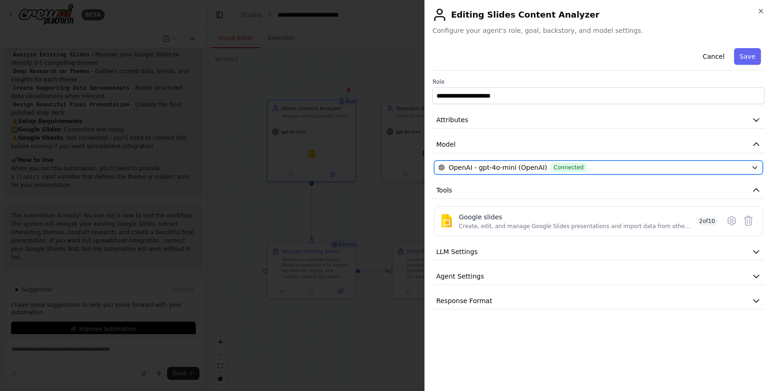
click at [504, 173] on button "OpenAI - gpt-4o-mini (OpenAI) Connected" at bounding box center [598, 168] width 328 height 14
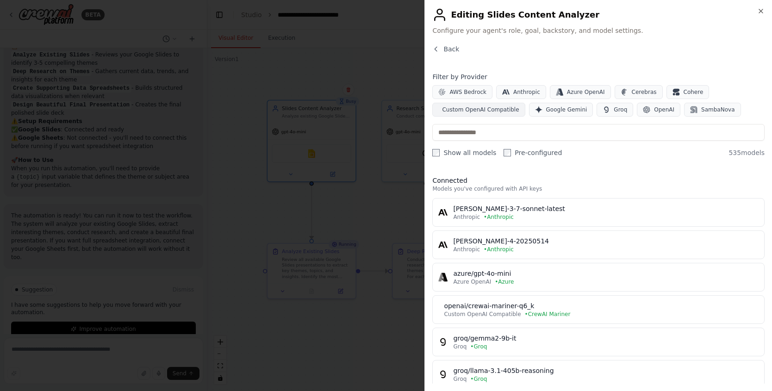
click at [492, 111] on span "Custom OpenAI Compatible" at bounding box center [480, 109] width 77 height 7
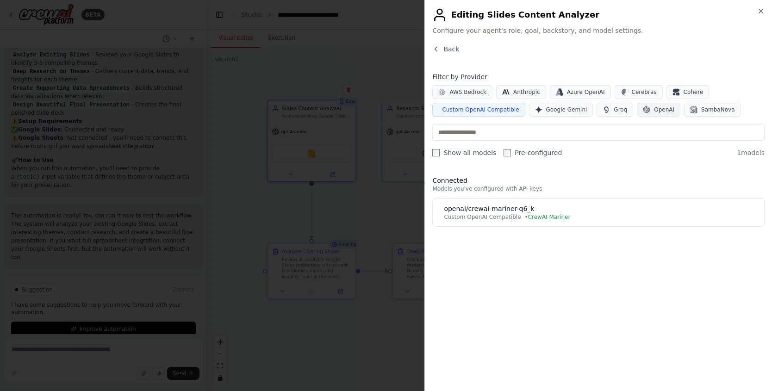
click at [665, 110] on span "OpenAI" at bounding box center [664, 109] width 20 height 7
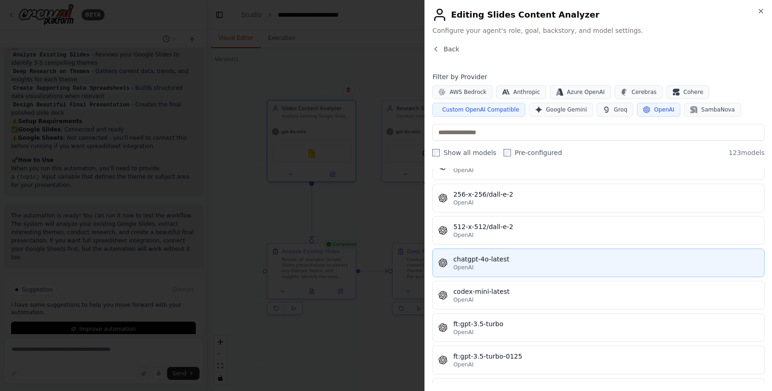
scroll to position [468, 0]
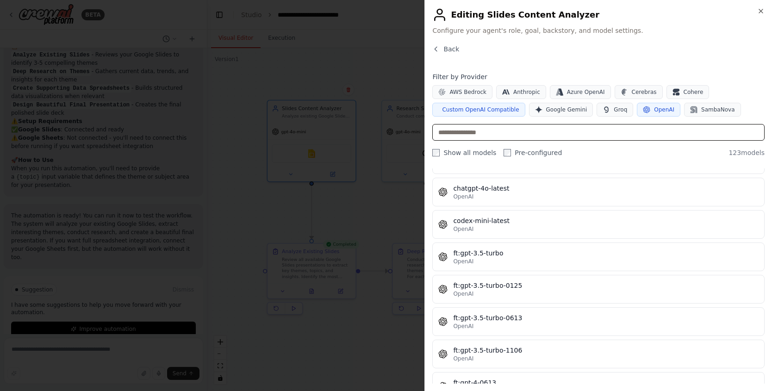
click at [510, 130] on input "text" at bounding box center [598, 132] width 332 height 17
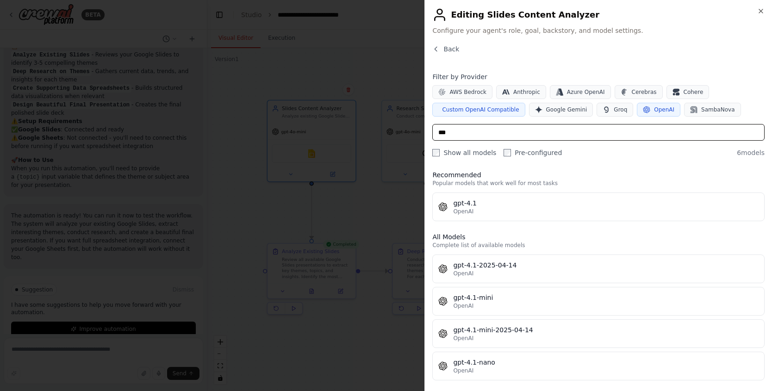
scroll to position [0, 0]
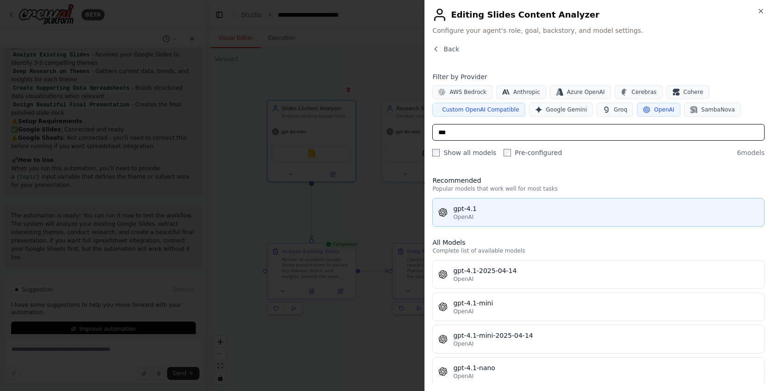
type input "***"
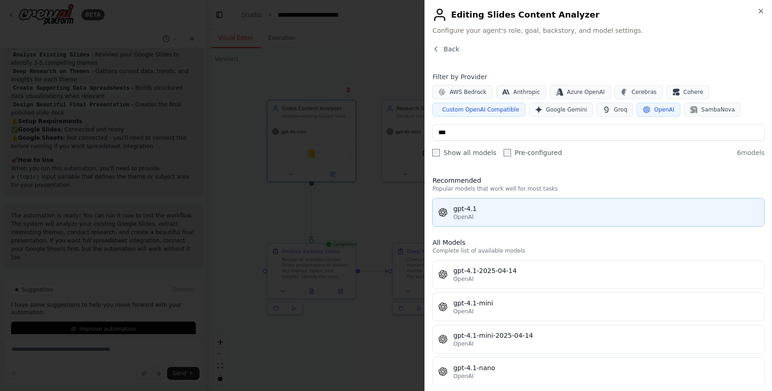
click at [504, 212] on div "gpt-4.1" at bounding box center [605, 208] width 305 height 9
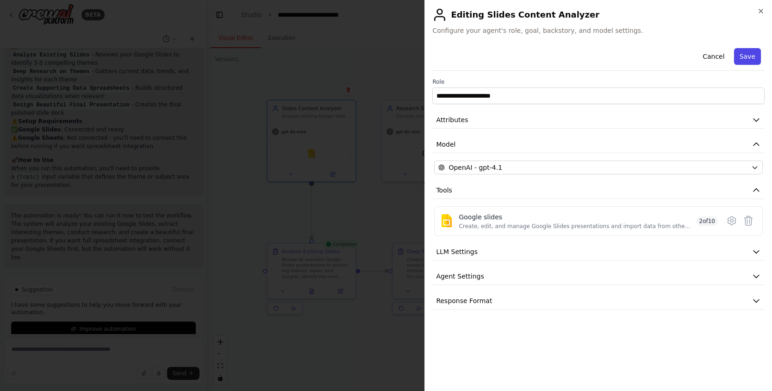
click at [749, 58] on button "Save" at bounding box center [747, 56] width 27 height 17
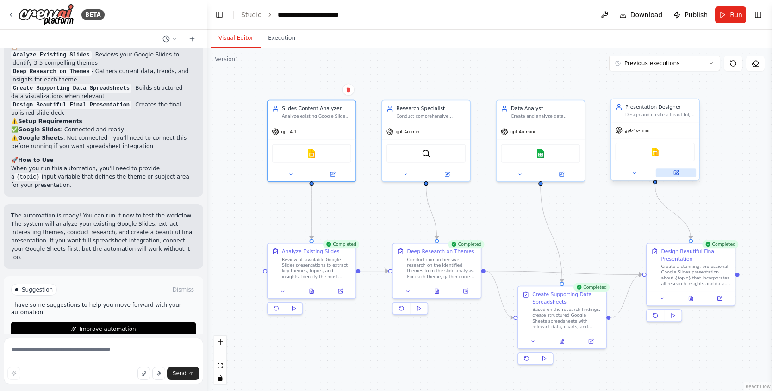
click at [679, 173] on button at bounding box center [676, 172] width 40 height 9
click at [678, 175] on icon at bounding box center [676, 173] width 6 height 6
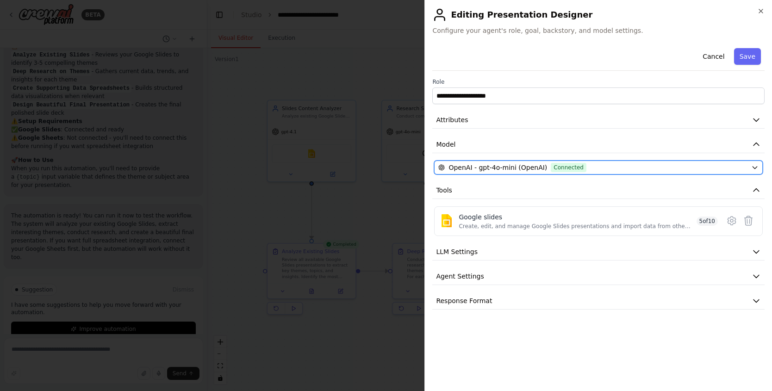
click at [619, 169] on div "OpenAI - gpt-4o-mini (OpenAI) Connected" at bounding box center [592, 167] width 309 height 9
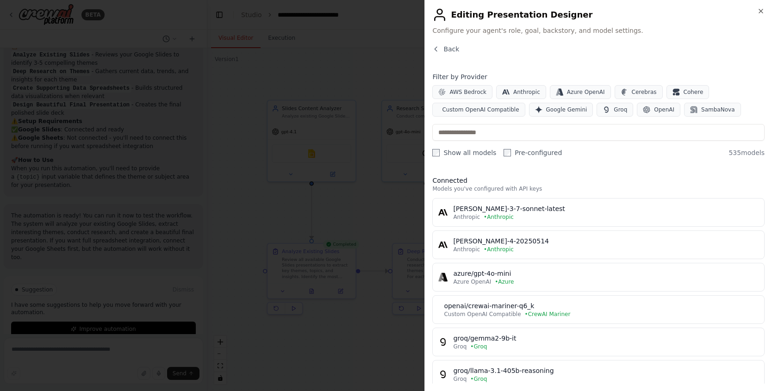
click at [682, 141] on div "Filter by Provider AWS Bedrock Anthropic Azure OpenAI Cerebras Cohere Custom Op…" at bounding box center [598, 114] width 332 height 85
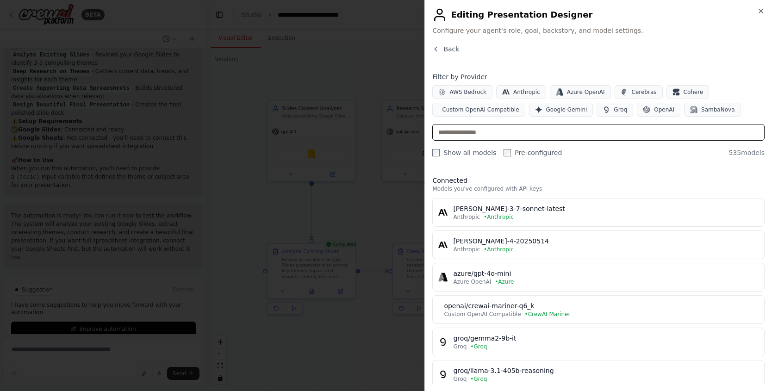
click at [682, 135] on input "text" at bounding box center [598, 132] width 332 height 17
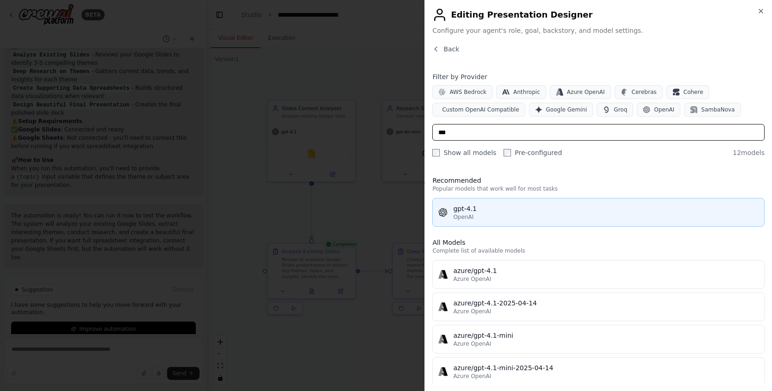
type input "***"
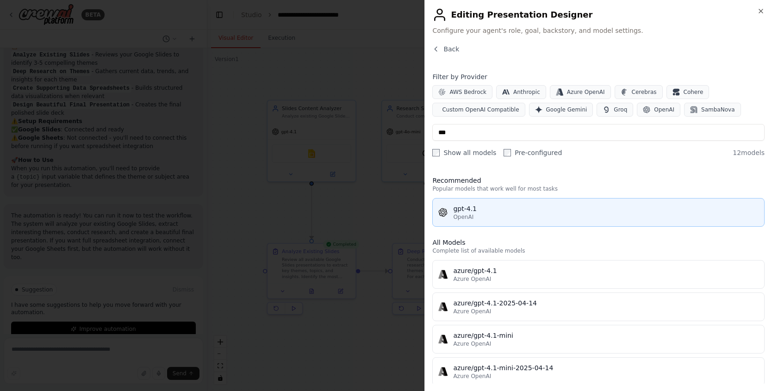
click at [583, 217] on div "OpenAI" at bounding box center [605, 216] width 305 height 7
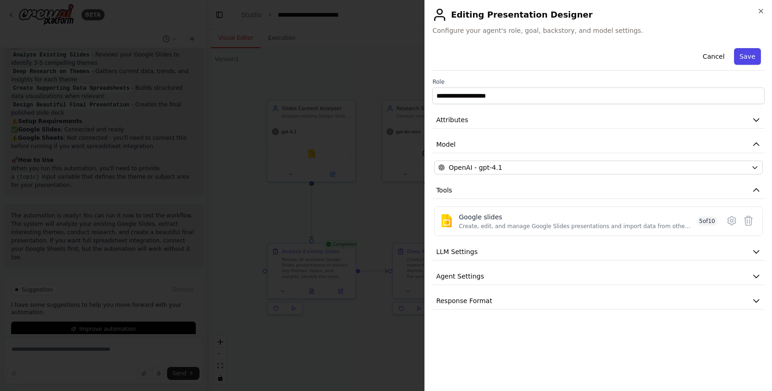
click at [743, 57] on button "Save" at bounding box center [747, 56] width 27 height 17
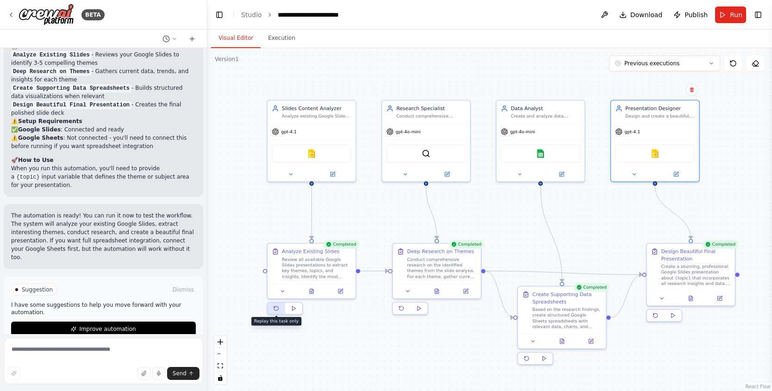
click at [273, 311] on button at bounding box center [276, 309] width 18 height 12
click at [660, 312] on button at bounding box center [655, 316] width 18 height 12
click at [281, 37] on button "Execution" at bounding box center [281, 38] width 42 height 19
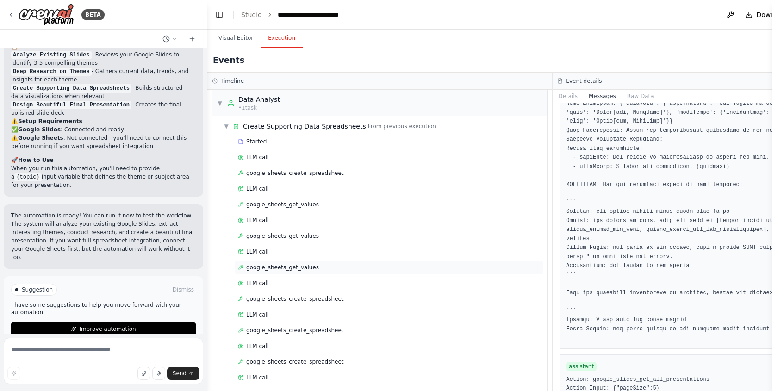
scroll to position [716, 0]
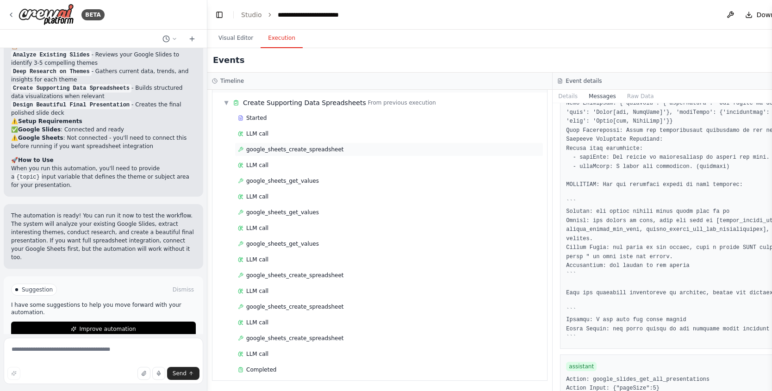
click at [340, 152] on div "google_sheets_create_spreadsheet" at bounding box center [389, 149] width 302 height 7
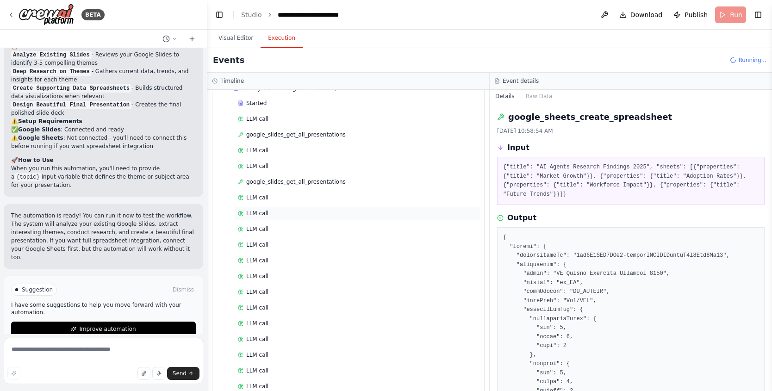
scroll to position [0, 0]
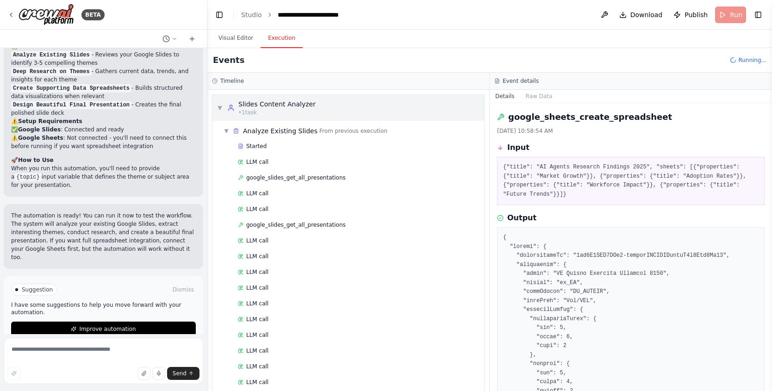
click at [217, 109] on span "▼" at bounding box center [220, 107] width 6 height 7
click at [223, 112] on div "▼ Slides Content Analyzer • 1 task" at bounding box center [266, 107] width 99 height 17
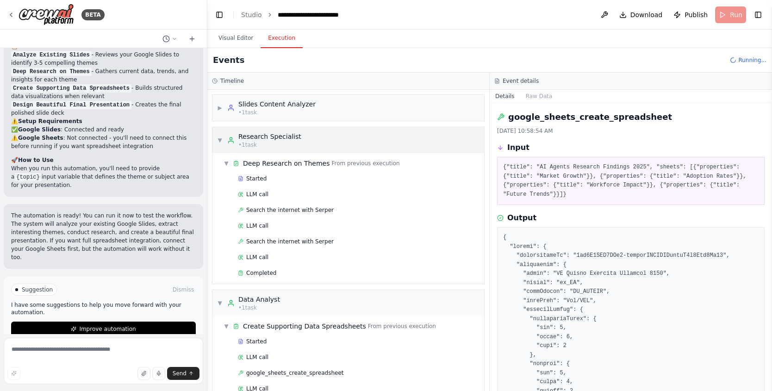
click at [226, 130] on div "▼ Research Specialist • 1 task" at bounding box center [348, 140] width 272 height 26
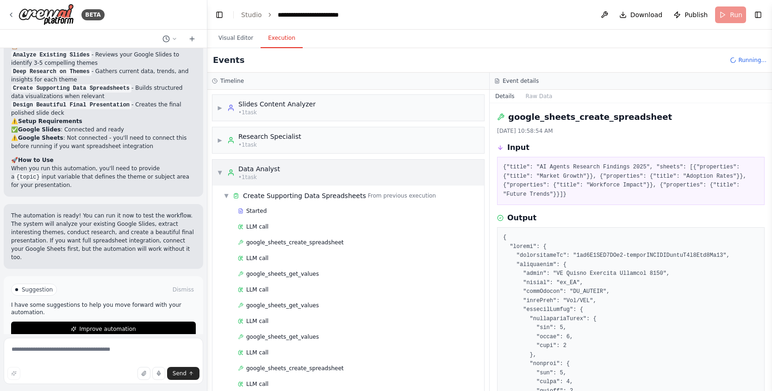
click at [225, 163] on div "▼ Data Analyst • 1 task" at bounding box center [348, 173] width 272 height 26
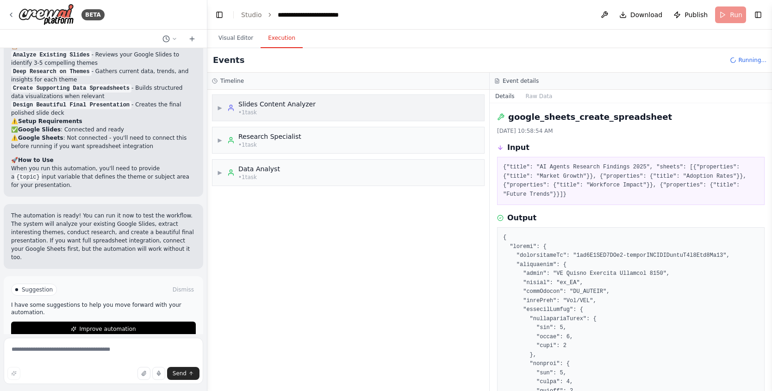
click at [239, 116] on div "▶ Slides Content Analyzer • 1 task" at bounding box center [348, 108] width 272 height 26
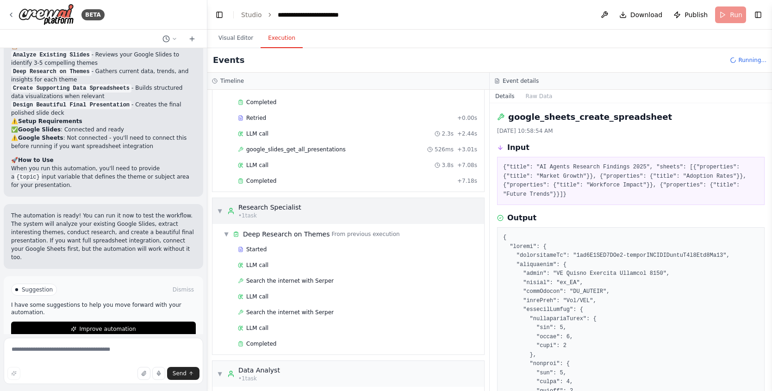
scroll to position [506, 0]
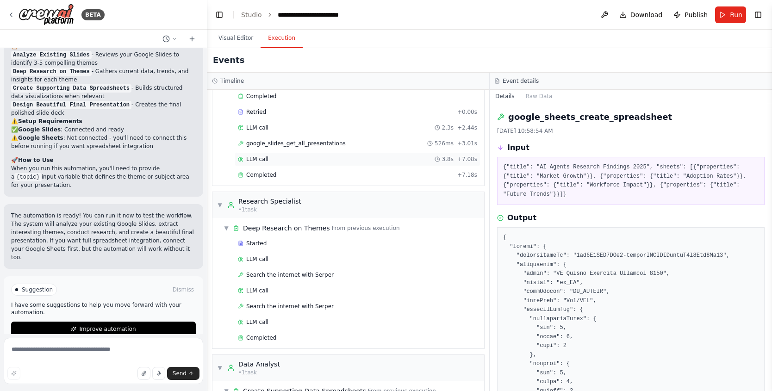
click at [315, 153] on div "LLM call 3.8s + 7.08s" at bounding box center [358, 159] width 246 height 14
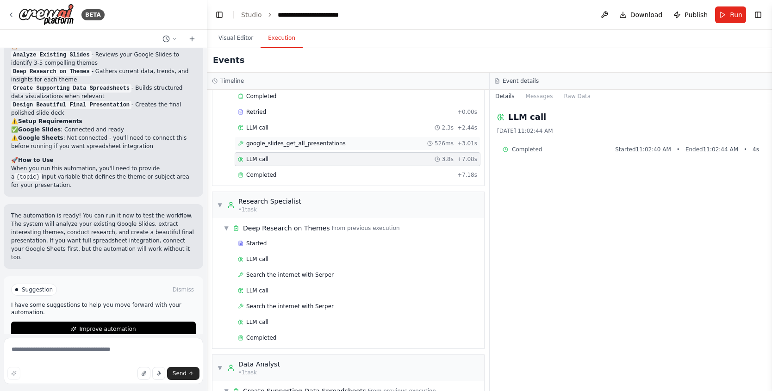
click at [317, 148] on div "google_slides_get_all_presentations 526ms + 3.01s" at bounding box center [358, 143] width 246 height 14
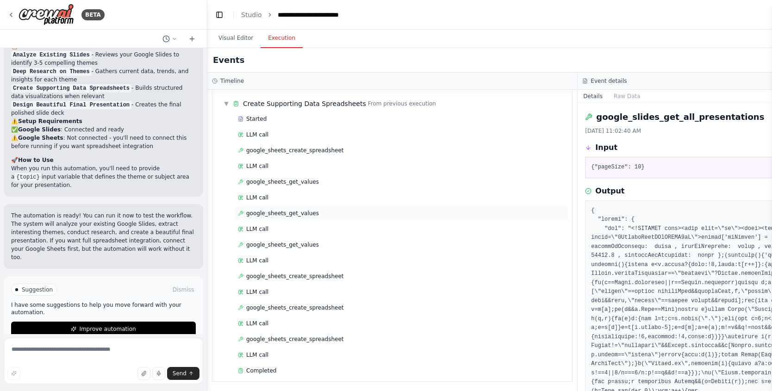
scroll to position [794, 0]
click at [236, 37] on button "Visual Editor" at bounding box center [236, 38] width 50 height 19
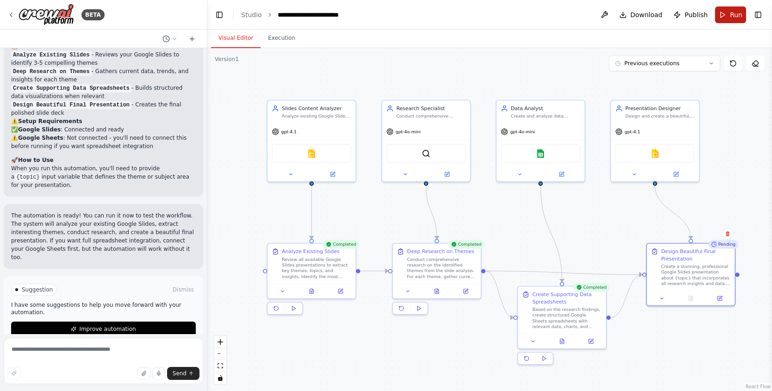
click at [729, 22] on button "Run" at bounding box center [730, 14] width 31 height 17
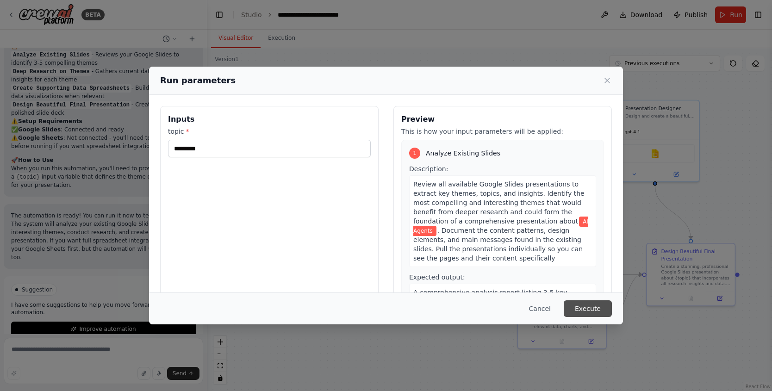
click at [586, 308] on button "Execute" at bounding box center [588, 308] width 48 height 17
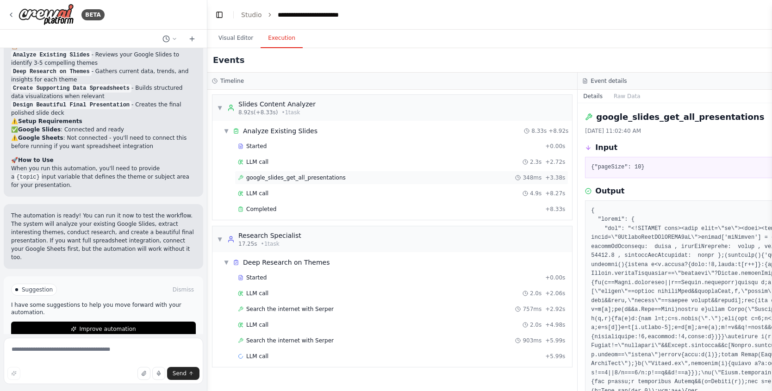
click at [306, 178] on span "google_slides_get_all_presentations" at bounding box center [295, 177] width 99 height 7
click at [247, 193] on span "LLM call" at bounding box center [257, 193] width 22 height 7
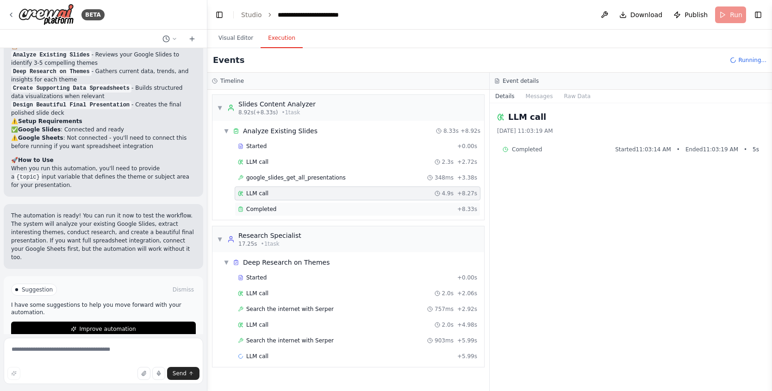
click at [334, 208] on div "Completed" at bounding box center [346, 208] width 216 height 7
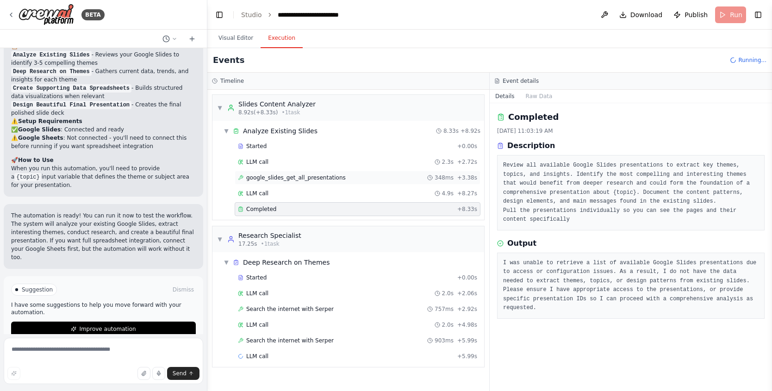
click at [319, 173] on div "google_slides_get_all_presentations 348ms + 3.38s" at bounding box center [358, 178] width 246 height 14
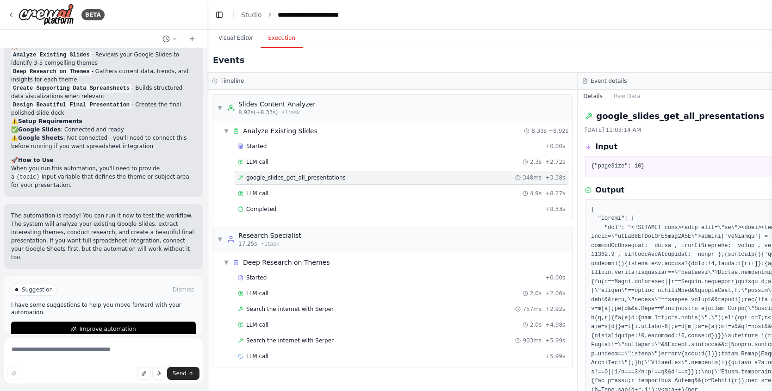
scroll to position [2, 0]
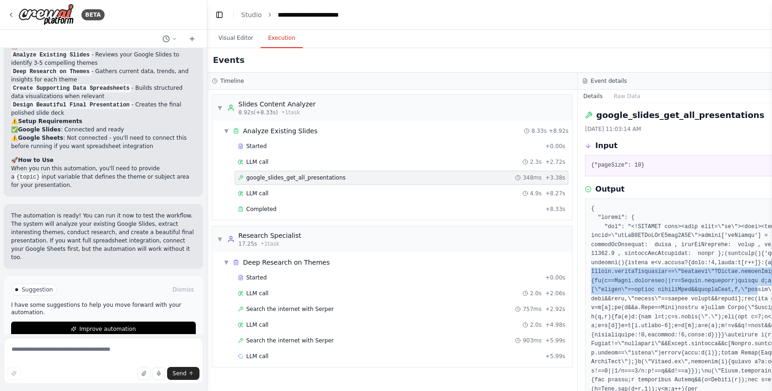
drag, startPoint x: 675, startPoint y: 273, endPoint x: 694, endPoint y: 299, distance: 32.1
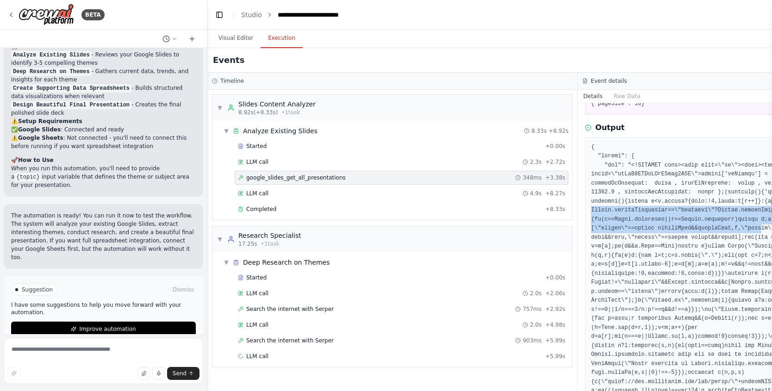
scroll to position [85, 0]
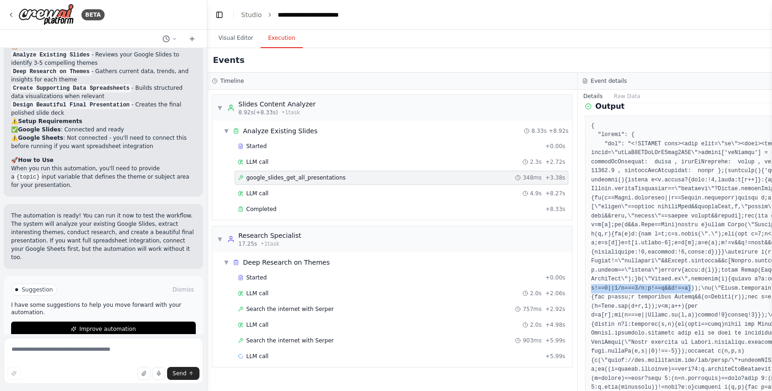
drag, startPoint x: 692, startPoint y: 293, endPoint x: 797, endPoint y: 286, distance: 105.2
click at [771, 286] on html "BETA I want you check some of our latest slides in google slides learn from it,…" at bounding box center [386, 195] width 772 height 391
click at [220, 15] on button "Toggle Left Sidebar" at bounding box center [219, 14] width 13 height 13
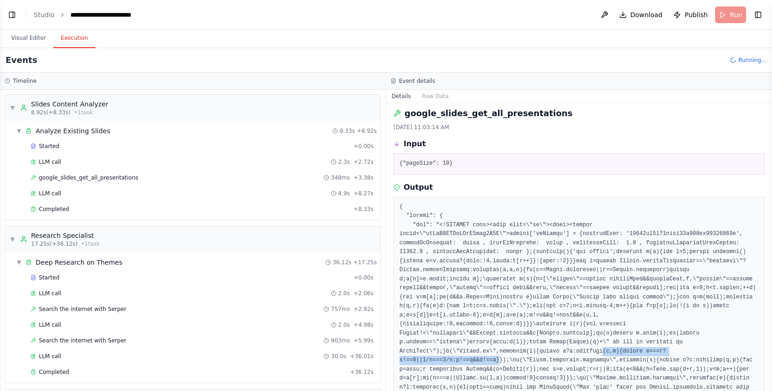
scroll to position [0, 0]
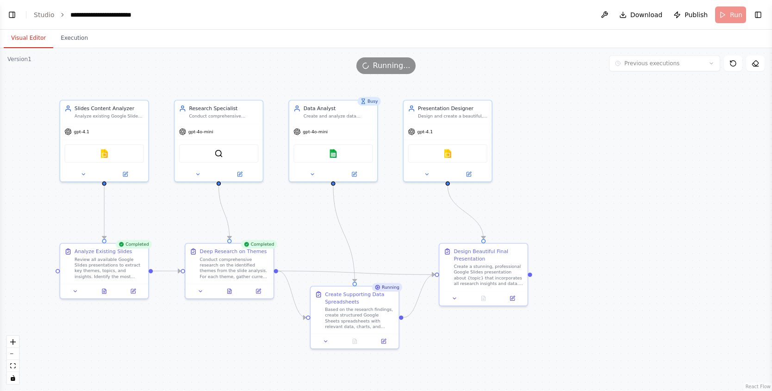
click at [18, 43] on button "Visual Editor" at bounding box center [29, 38] width 50 height 19
click at [13, 14] on button "Toggle Left Sidebar" at bounding box center [12, 14] width 13 height 13
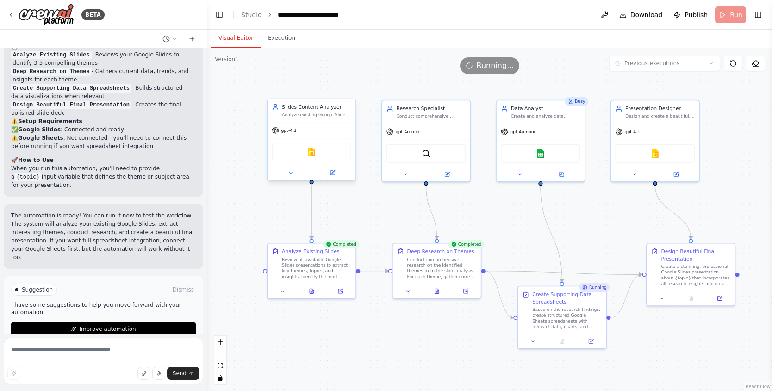
click at [316, 155] on div "Google slides" at bounding box center [312, 152] width 80 height 19
click at [313, 155] on img at bounding box center [311, 152] width 9 height 9
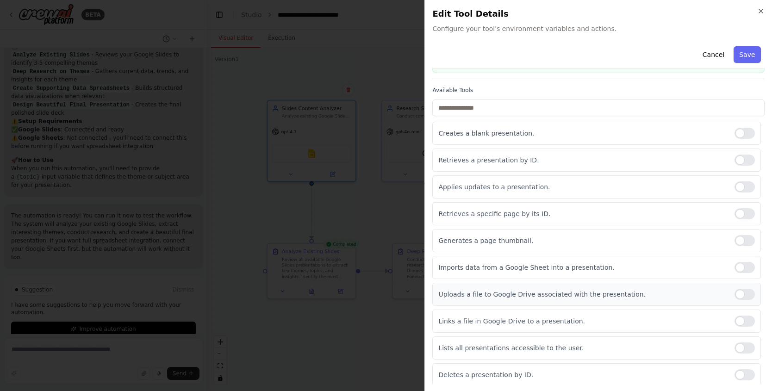
scroll to position [51, 0]
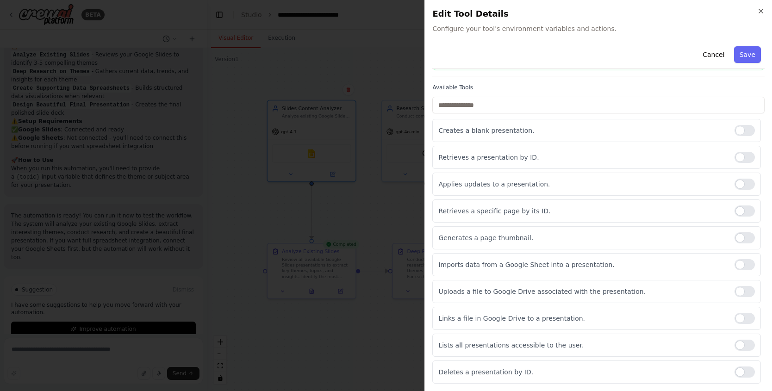
click at [764, 8] on div "Close Edit Tool Details Configure your tool's environment variables and actions…" at bounding box center [597, 195] width 347 height 391
click at [761, 10] on icon "button" at bounding box center [760, 10] width 7 height 7
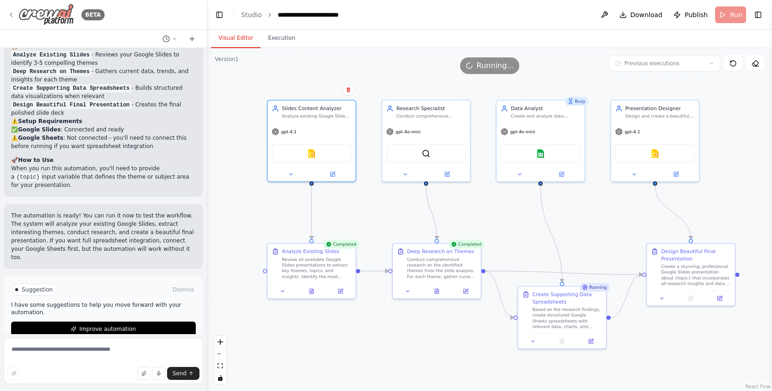
click at [73, 18] on img at bounding box center [47, 15] width 56 height 22
click at [13, 10] on div "BETA" at bounding box center [55, 15] width 97 height 22
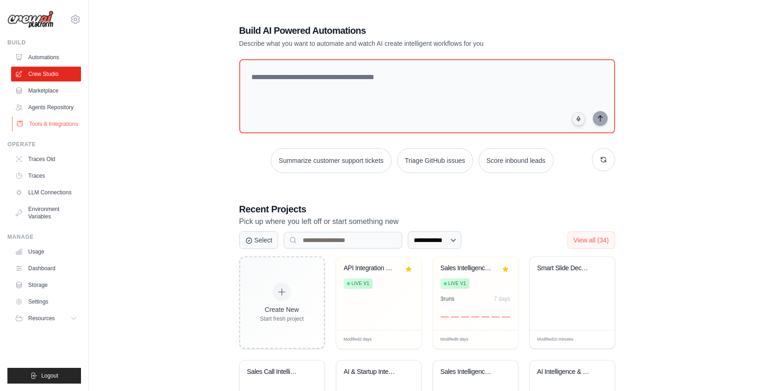
click at [62, 130] on link "Tools & Integrations" at bounding box center [47, 124] width 70 height 15
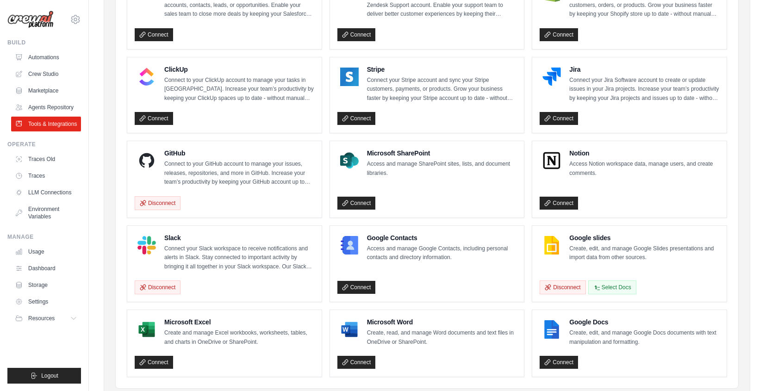
scroll to position [472, 0]
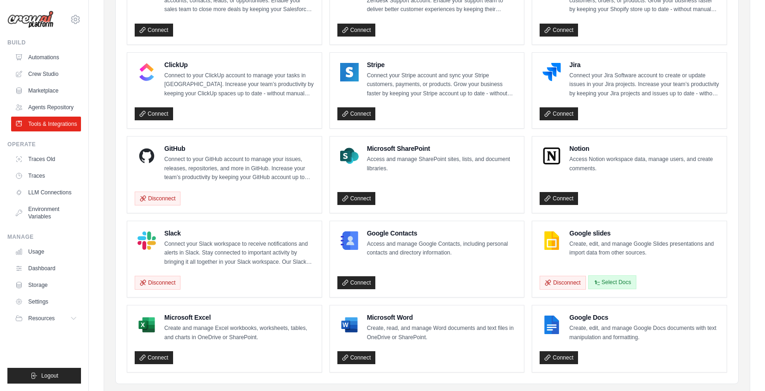
click at [622, 282] on button "Select Docs" at bounding box center [612, 282] width 48 height 14
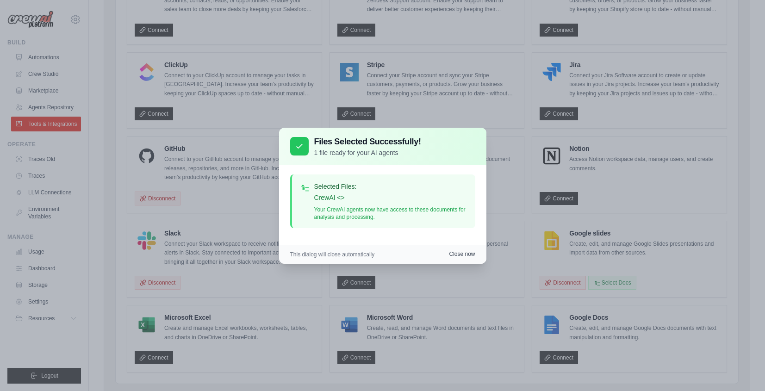
click at [463, 255] on button "Close now" at bounding box center [462, 253] width 26 height 7
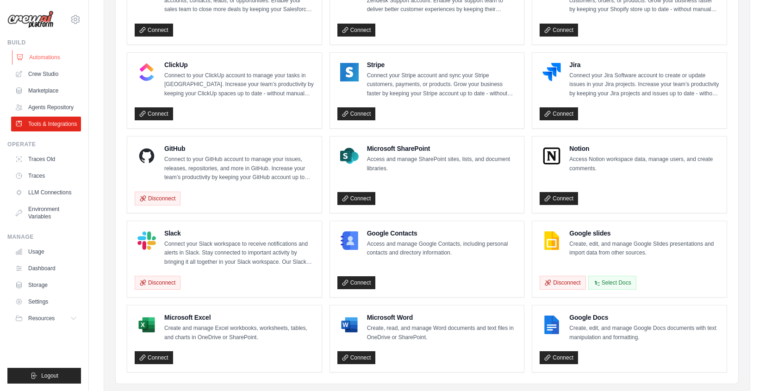
click at [43, 57] on link "Automations" at bounding box center [47, 57] width 70 height 15
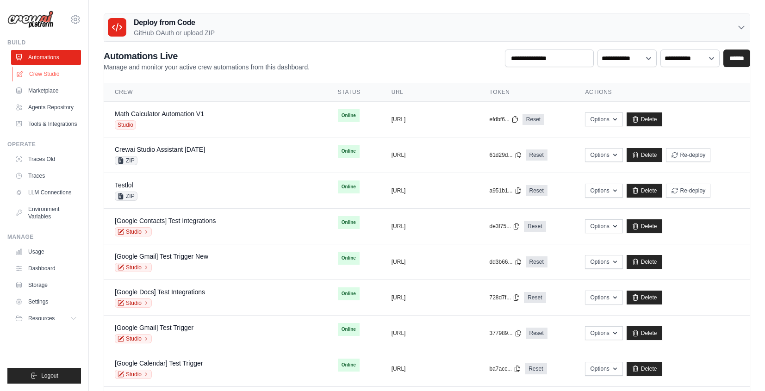
click at [62, 71] on link "Crew Studio" at bounding box center [47, 74] width 70 height 15
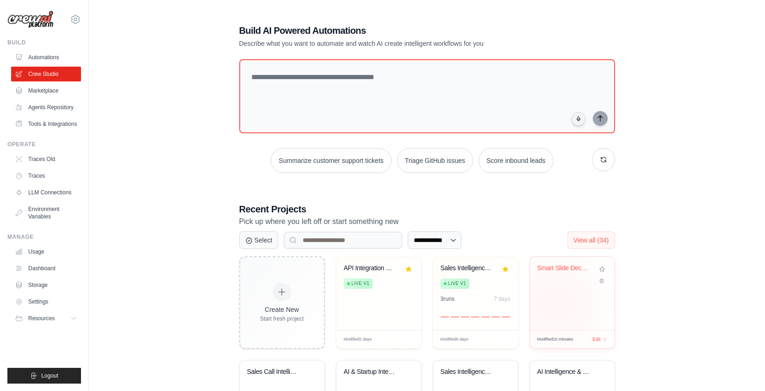
click at [556, 303] on div "Smart Slide Deck Generator" at bounding box center [572, 293] width 85 height 73
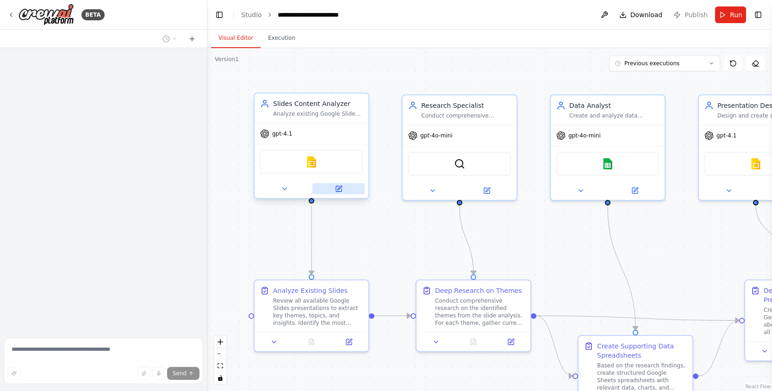
scroll to position [950, 0]
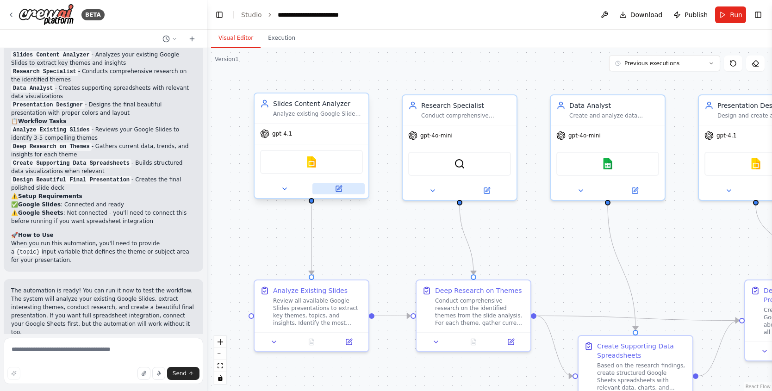
click at [341, 192] on button at bounding box center [338, 188] width 52 height 11
click at [352, 339] on icon at bounding box center [348, 339] width 7 height 7
click at [341, 352] on div "Analyze Existing Slides Review all available Google Slides presentations to ext…" at bounding box center [312, 315] width 116 height 73
click at [345, 346] on div at bounding box center [311, 339] width 114 height 19
click at [347, 344] on button at bounding box center [349, 340] width 32 height 11
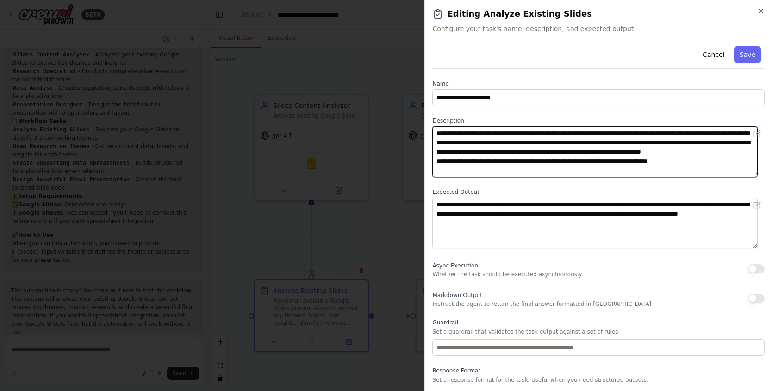
drag, startPoint x: 460, startPoint y: 134, endPoint x: 495, endPoint y: 135, distance: 34.7
click at [495, 135] on textarea "**********" at bounding box center [594, 151] width 325 height 51
drag, startPoint x: 710, startPoint y: 167, endPoint x: 703, endPoint y: 160, distance: 10.5
click at [703, 160] on textarea "**********" at bounding box center [594, 151] width 325 height 51
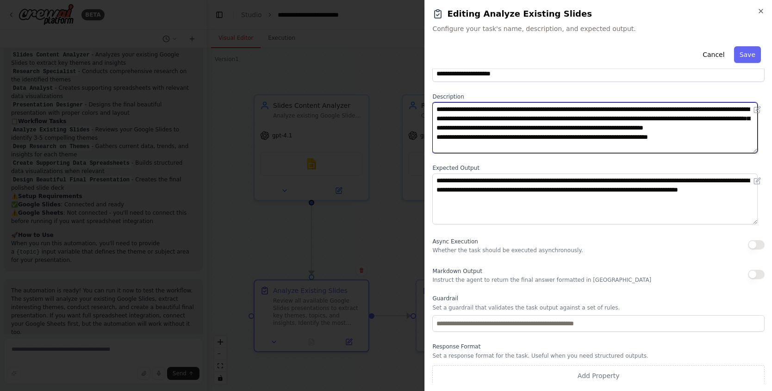
scroll to position [16, 0]
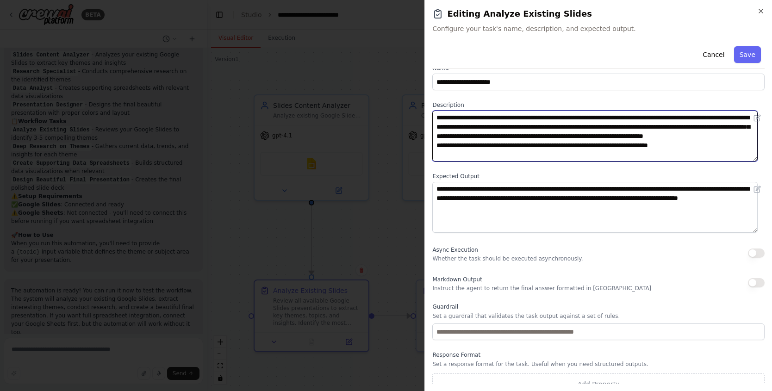
click at [503, 157] on textarea "**********" at bounding box center [594, 136] width 325 height 51
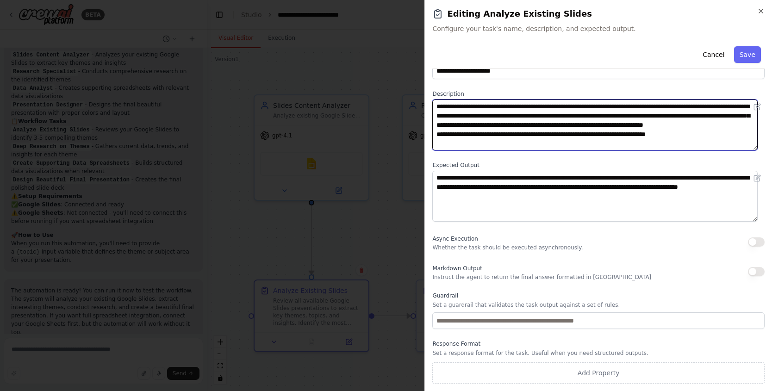
type textarea "**********"
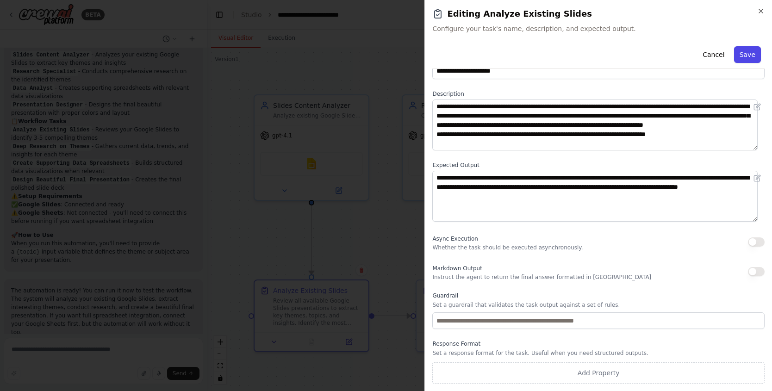
click at [744, 49] on button "Save" at bounding box center [747, 54] width 27 height 17
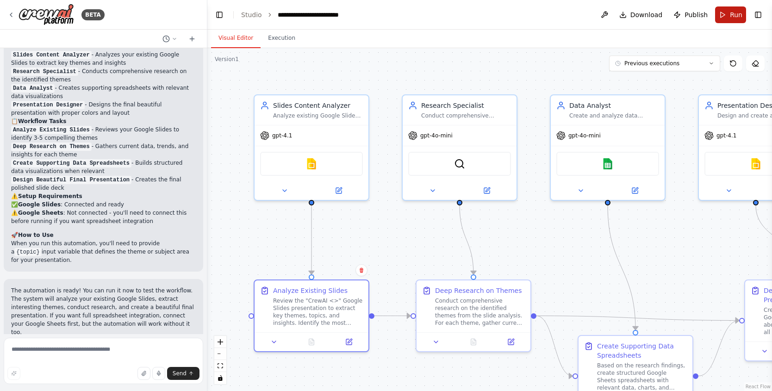
click at [725, 16] on button "Run" at bounding box center [730, 14] width 31 height 17
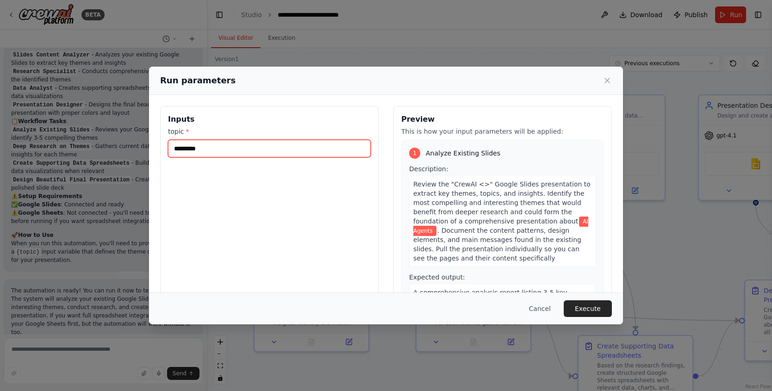
click at [300, 150] on input "*********" at bounding box center [269, 149] width 203 height 18
type input "*********"
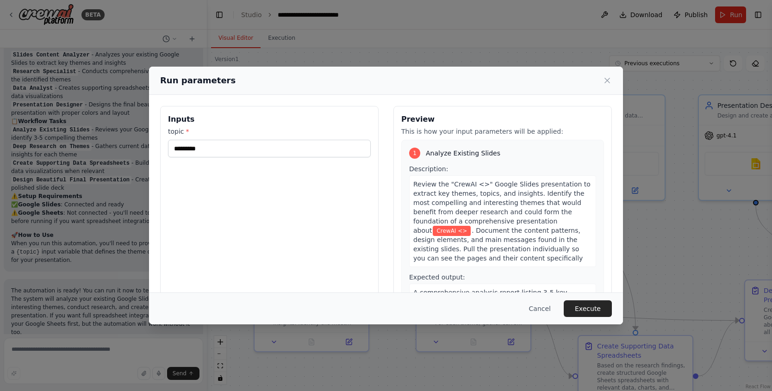
click at [576, 299] on div "Cancel Execute" at bounding box center [386, 308] width 474 height 32
click at [579, 303] on button "Execute" at bounding box center [588, 308] width 48 height 17
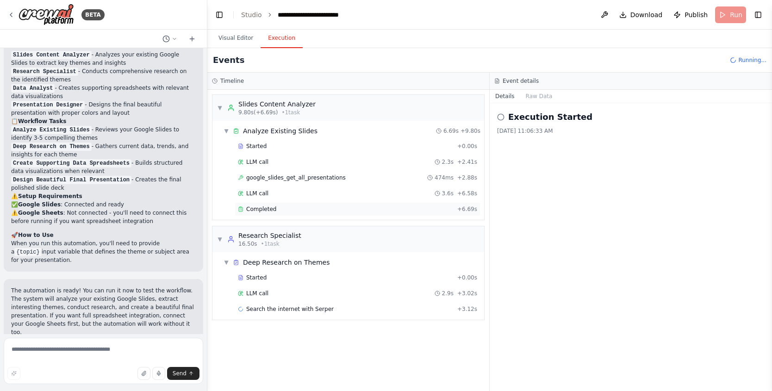
click at [254, 207] on span "Completed" at bounding box center [261, 208] width 30 height 7
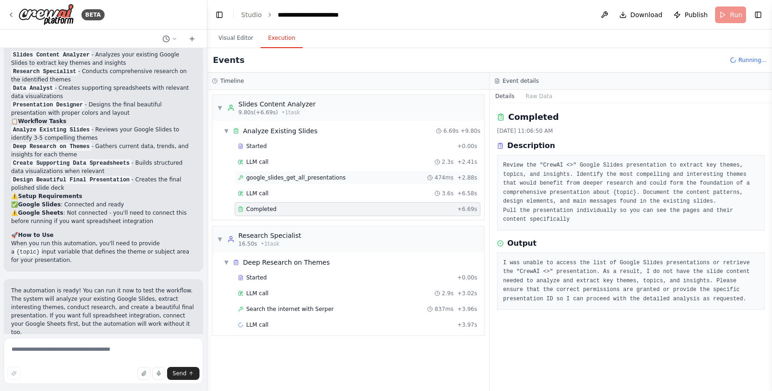
click at [269, 181] on div "google_slides_get_all_presentations 474ms + 2.88s" at bounding box center [358, 178] width 246 height 14
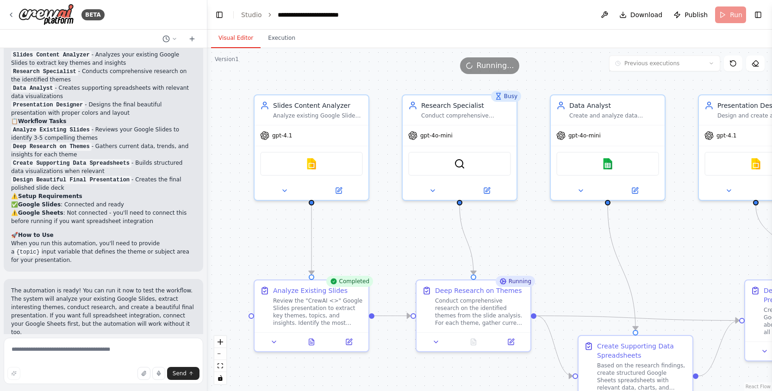
click at [226, 35] on button "Visual Editor" at bounding box center [236, 38] width 50 height 19
click at [313, 164] on img at bounding box center [311, 161] width 11 height 11
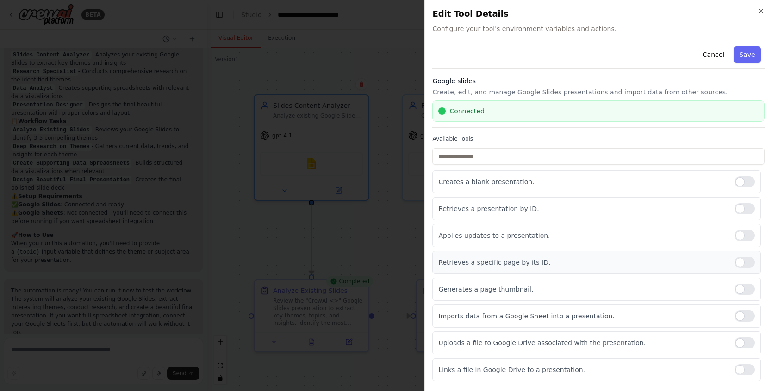
click at [740, 266] on div at bounding box center [744, 262] width 20 height 11
click at [748, 57] on button "Save" at bounding box center [747, 54] width 27 height 17
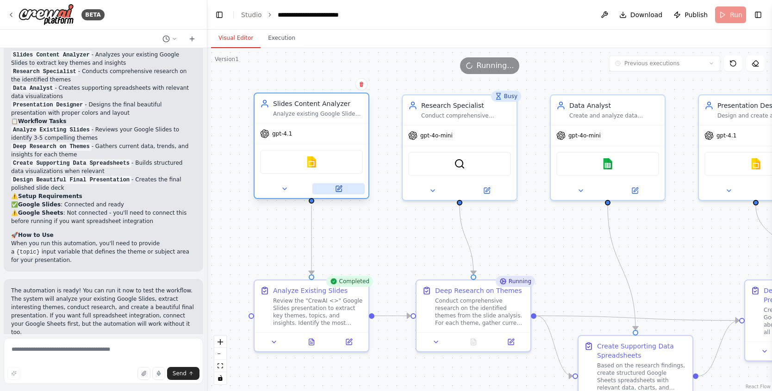
click at [343, 189] on button at bounding box center [338, 188] width 52 height 11
click at [345, 188] on button at bounding box center [338, 188] width 52 height 11
click at [338, 188] on icon at bounding box center [339, 188] width 4 height 4
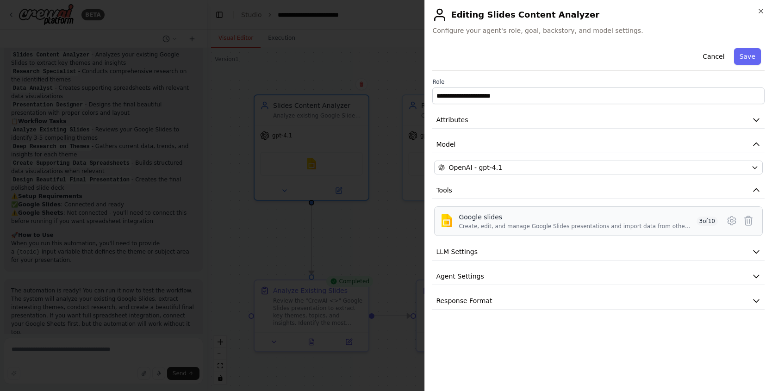
click at [539, 218] on div "Google slides" at bounding box center [575, 216] width 234 height 9
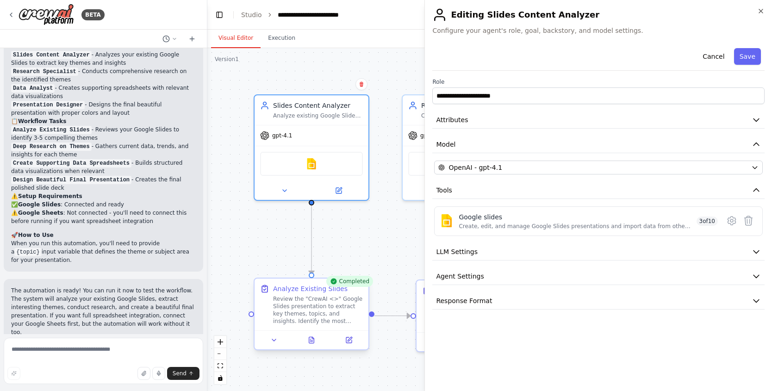
drag, startPoint x: 312, startPoint y: 243, endPoint x: 323, endPoint y: 285, distance: 43.5
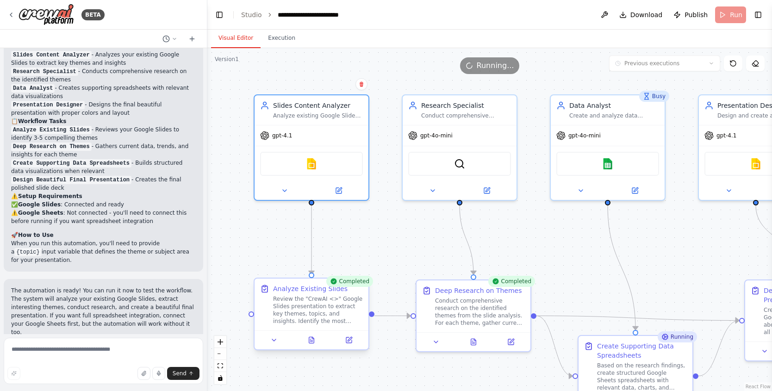
click at [340, 346] on div at bounding box center [311, 339] width 114 height 19
click at [346, 341] on icon at bounding box center [349, 340] width 6 height 6
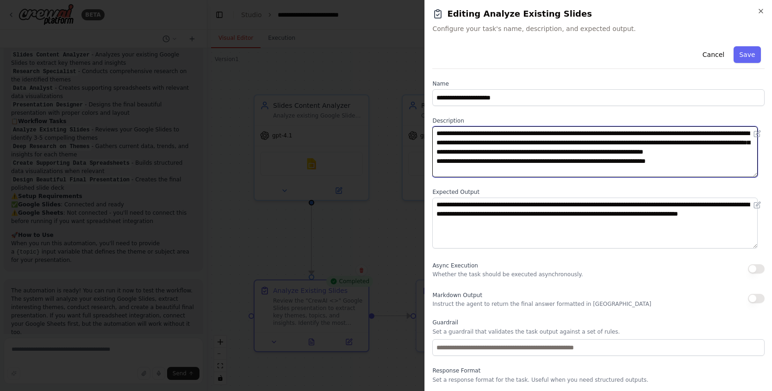
click at [508, 135] on textarea "**********" at bounding box center [594, 151] width 325 height 51
paste textarea "**********"
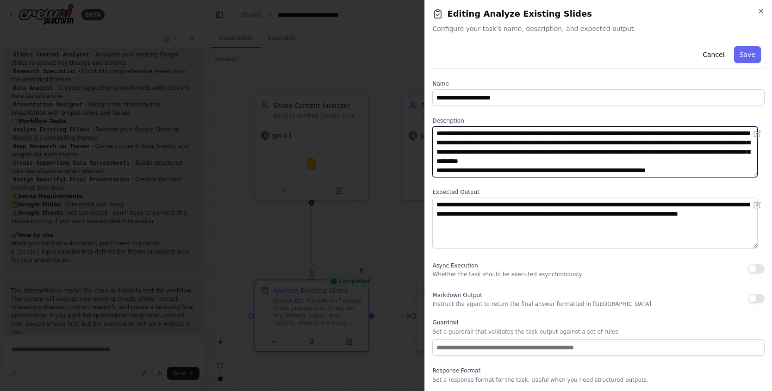
paste textarea "**********"
type textarea "**********"
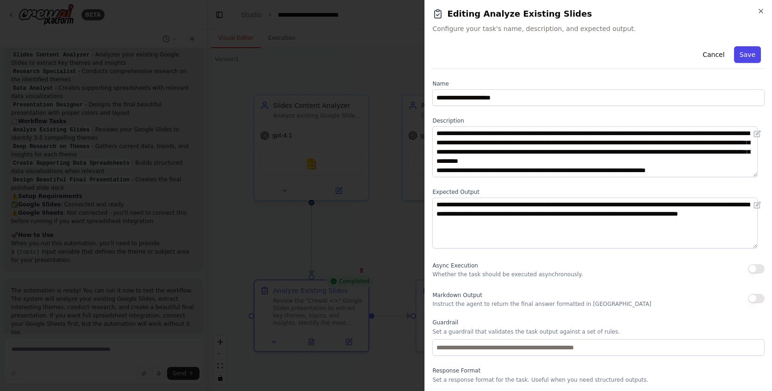
click at [749, 54] on button "Save" at bounding box center [747, 54] width 27 height 17
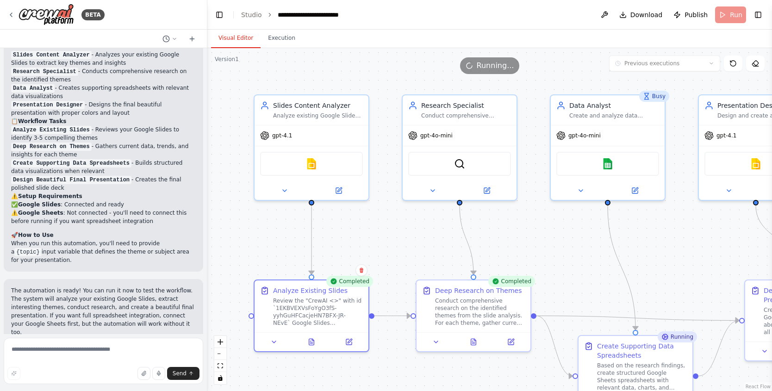
click at [726, 10] on header "**********" at bounding box center [489, 15] width 564 height 30
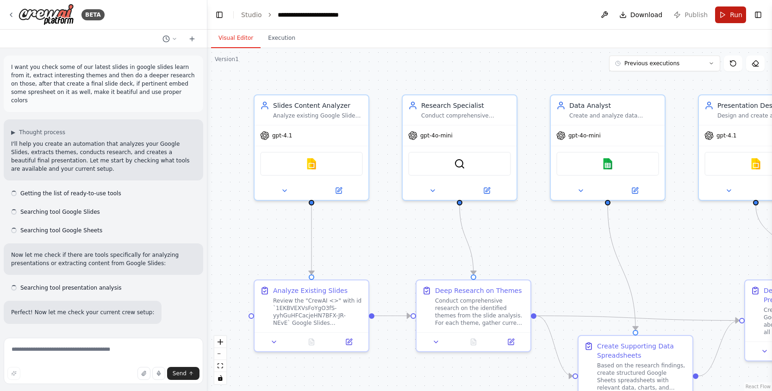
scroll to position [950, 0]
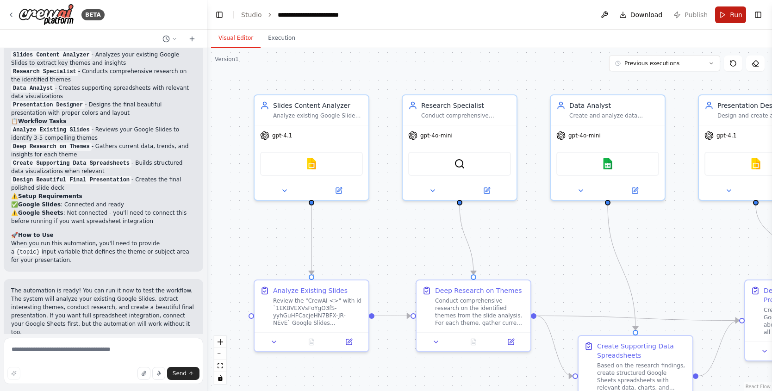
click at [719, 17] on button "Run" at bounding box center [730, 14] width 31 height 17
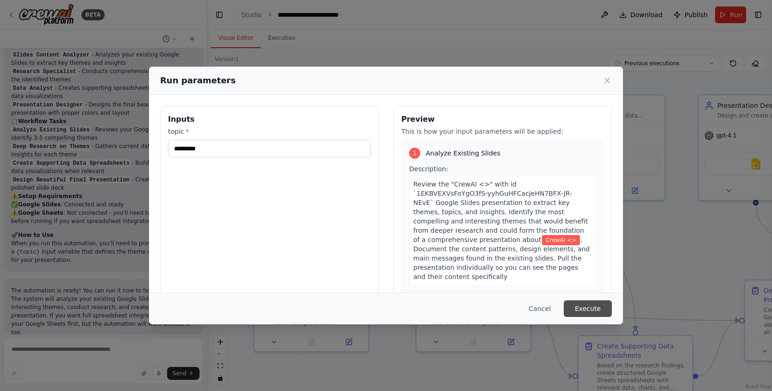
click at [608, 304] on button "Execute" at bounding box center [588, 308] width 48 height 17
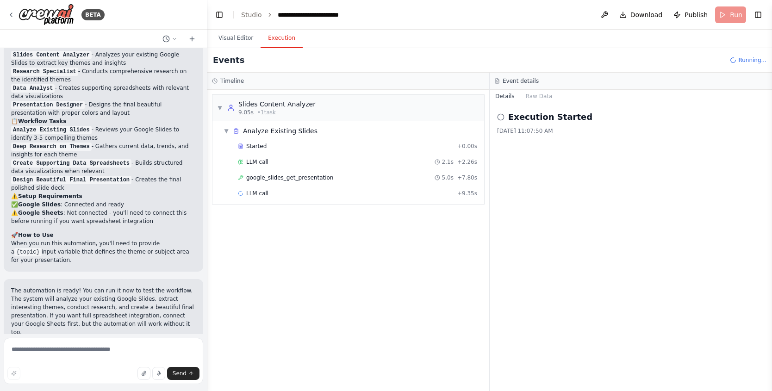
click at [358, 185] on div "Started + 0.00s LLM call 2.1s + 2.26s google_slides_get_presentation 5.0s + 7.8…" at bounding box center [352, 170] width 264 height 63
click at [355, 179] on div "google_slides_get_presentation 5.0s + 7.80s" at bounding box center [357, 177] width 239 height 7
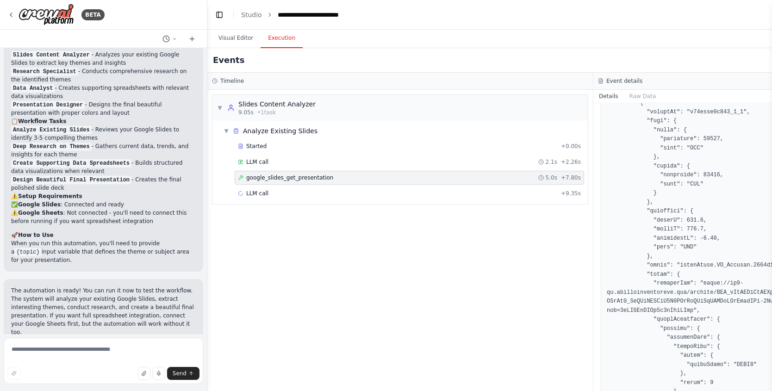
scroll to position [452, 0]
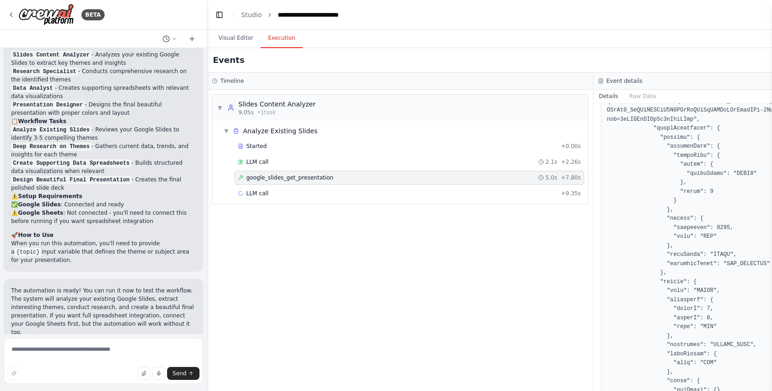
click at [405, 172] on div "google_slides_get_presentation 5.0s + 7.80s" at bounding box center [409, 178] width 349 height 14
click at [404, 166] on div "LLM call 2.1s + 2.26s" at bounding box center [409, 162] width 349 height 14
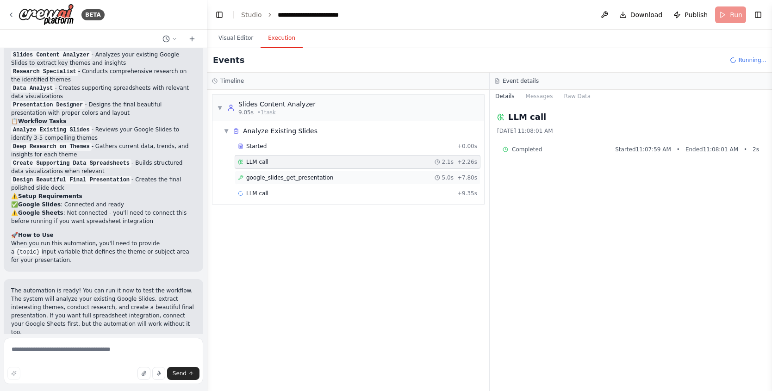
click at [399, 182] on div "google_slides_get_presentation 5.0s + 7.80s" at bounding box center [358, 178] width 246 height 14
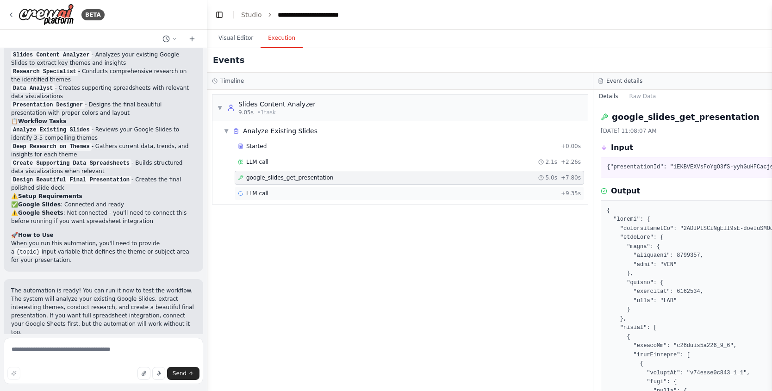
click at [398, 190] on div "LLM call + 9.35s" at bounding box center [409, 193] width 343 height 7
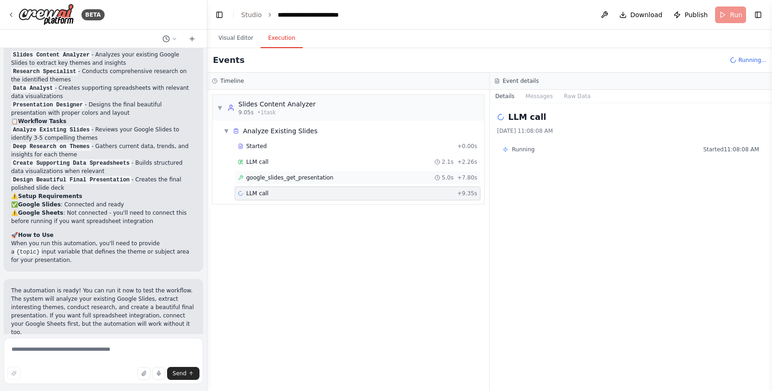
click at [396, 178] on div "google_slides_get_presentation 5.0s + 7.80s" at bounding box center [357, 177] width 239 height 7
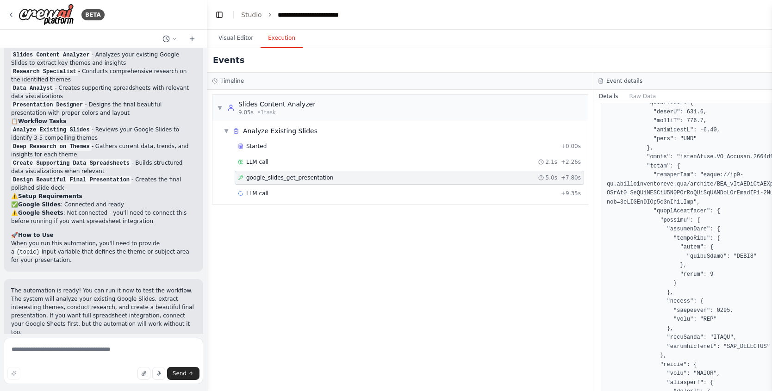
scroll to position [549, 0]
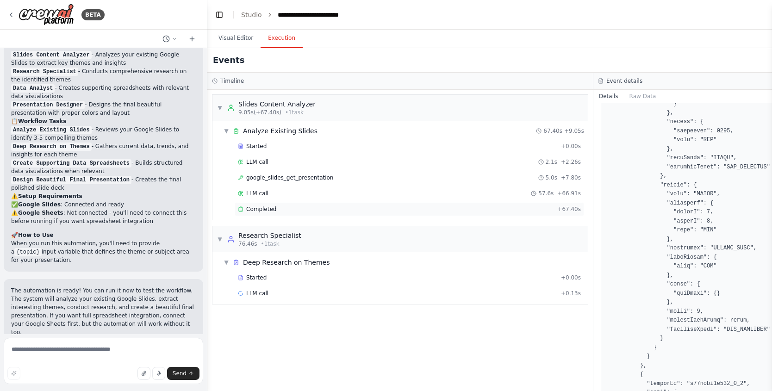
click at [498, 202] on div "Completed + 67.40s" at bounding box center [409, 209] width 349 height 14
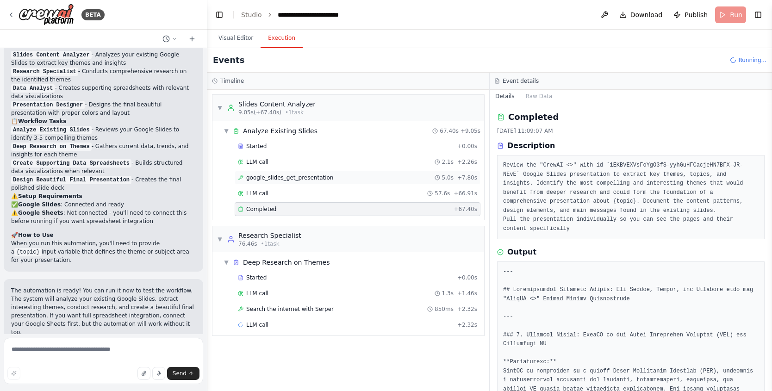
click at [302, 176] on span "google_slides_get_presentation" at bounding box center [289, 177] width 87 height 7
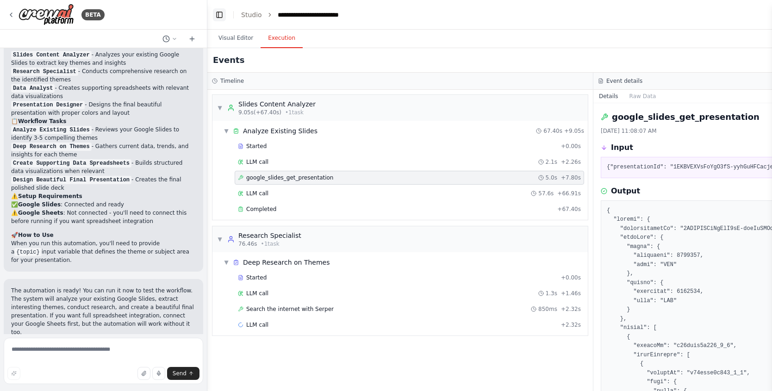
click at [215, 14] on button "Toggle Left Sidebar" at bounding box center [219, 14] width 13 height 13
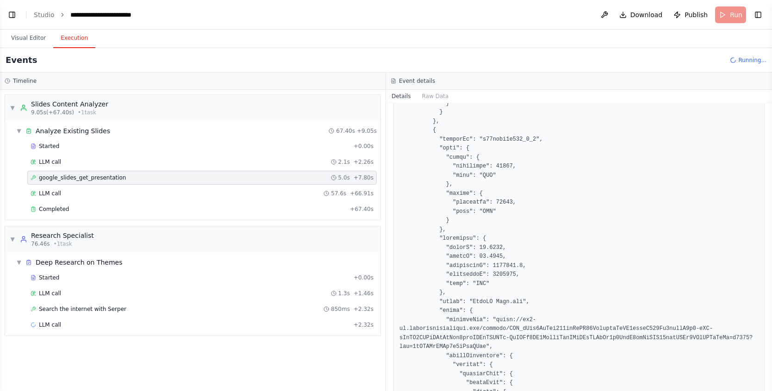
scroll to position [846, 0]
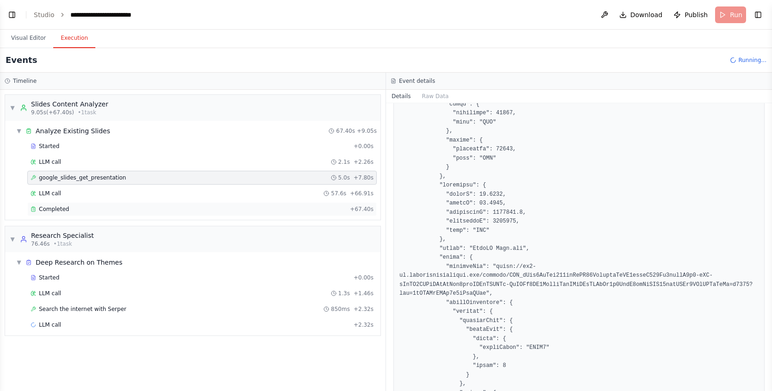
click at [216, 204] on div "Completed + 67.40s" at bounding box center [201, 209] width 349 height 14
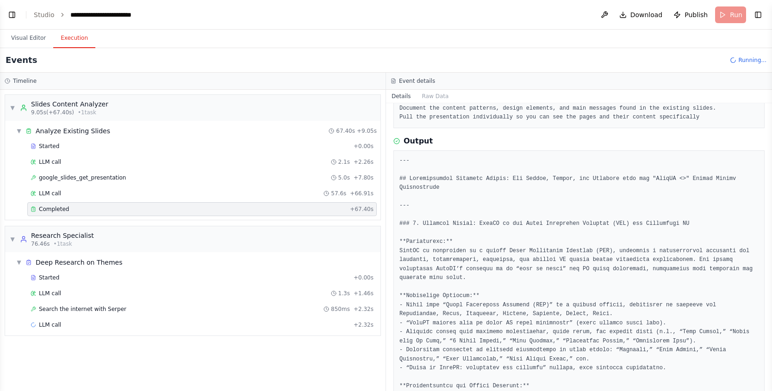
scroll to position [90, 0]
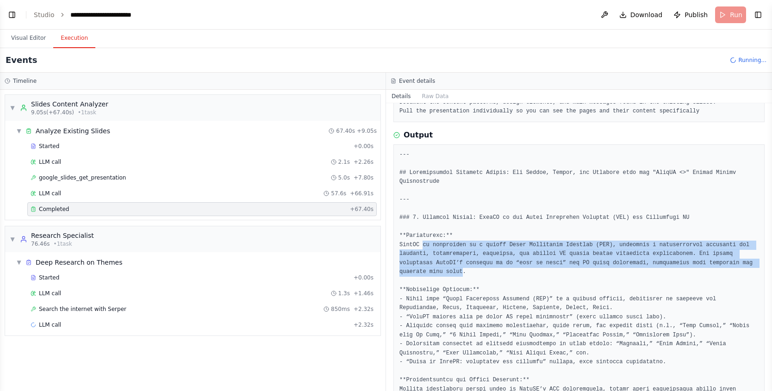
drag, startPoint x: 421, startPoint y: 243, endPoint x: 477, endPoint y: 273, distance: 63.1
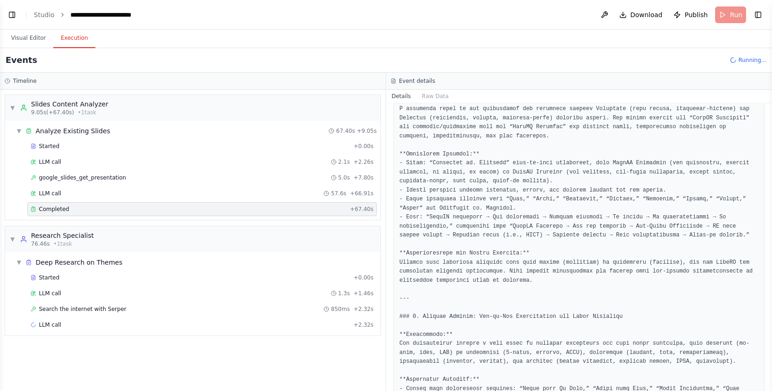
scroll to position [477, 0]
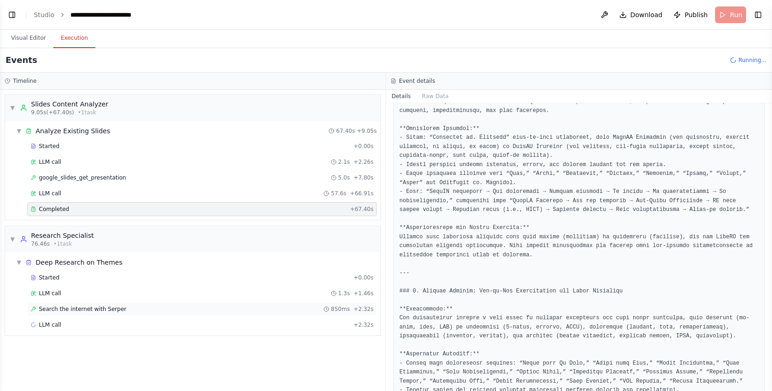
click at [102, 306] on span "Search the internet with Serper" at bounding box center [82, 308] width 87 height 7
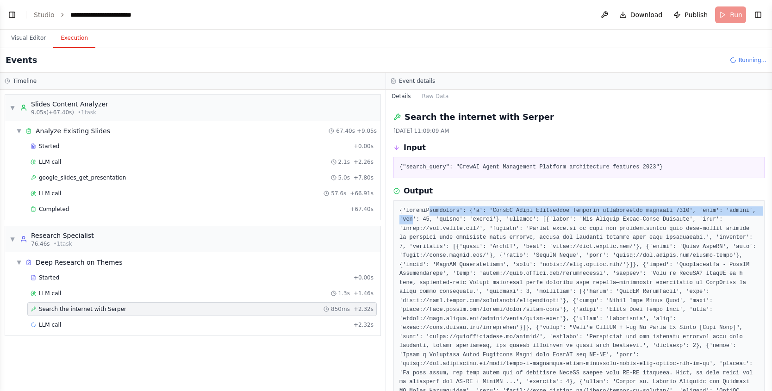
drag, startPoint x: 432, startPoint y: 211, endPoint x: 471, endPoint y: 197, distance: 41.4
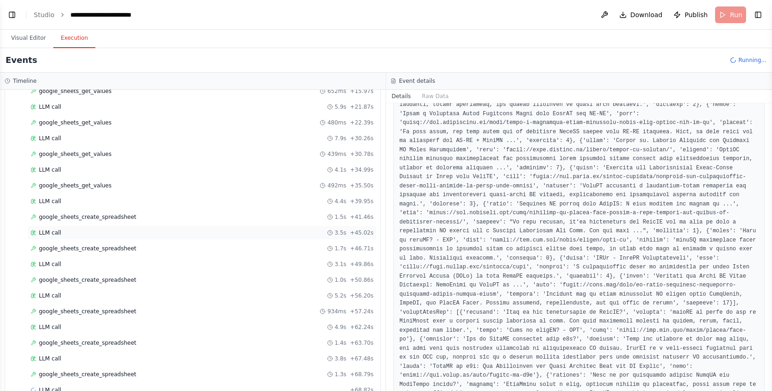
scroll to position [433, 0]
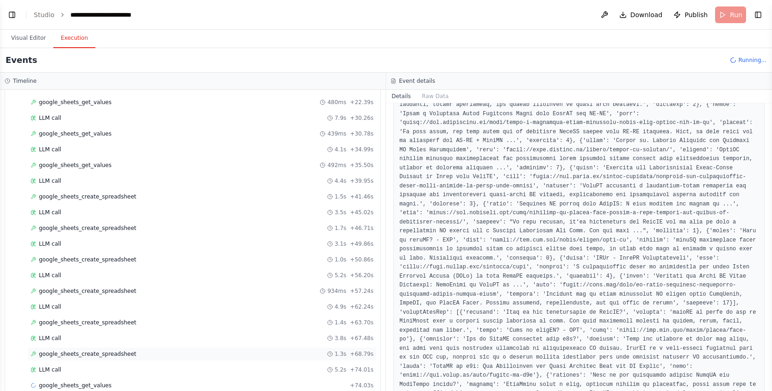
click at [118, 353] on span "google_sheets_create_spreadsheet" at bounding box center [88, 353] width 98 height 7
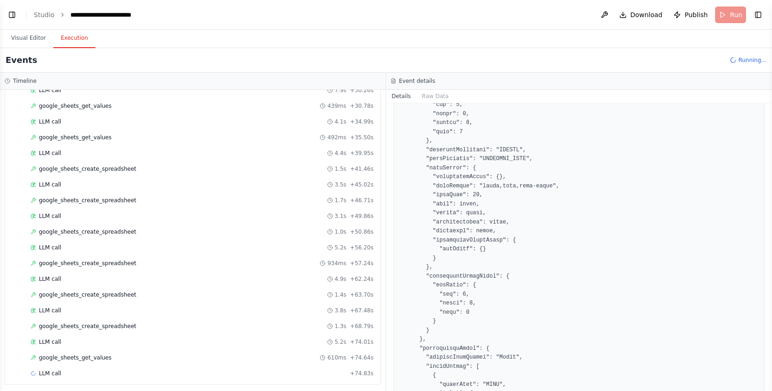
scroll to position [460, 0]
click at [114, 354] on div "google_sheets_get_values 610ms + 74.64s" at bounding box center [202, 357] width 343 height 7
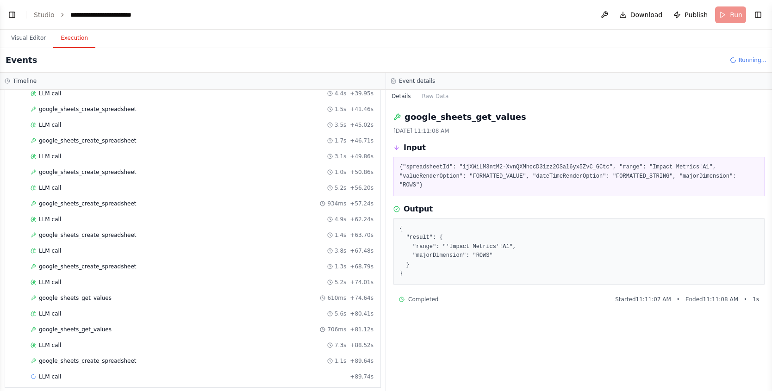
scroll to position [527, 0]
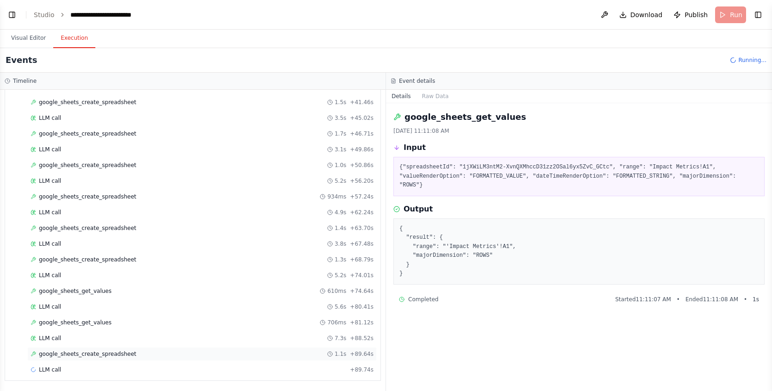
click at [126, 352] on span "google_sheets_create_spreadsheet" at bounding box center [88, 353] width 98 height 7
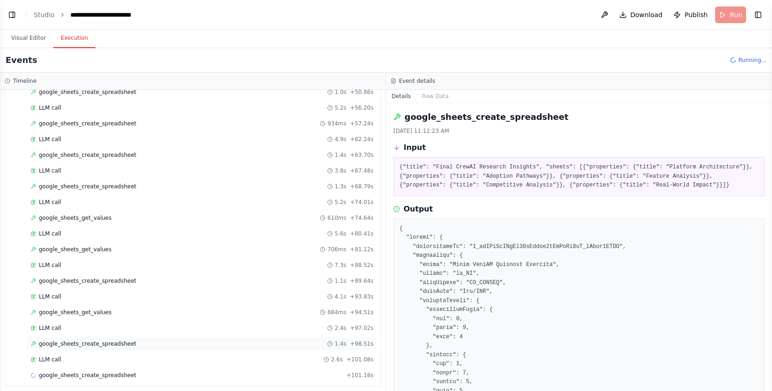
scroll to position [606, 0]
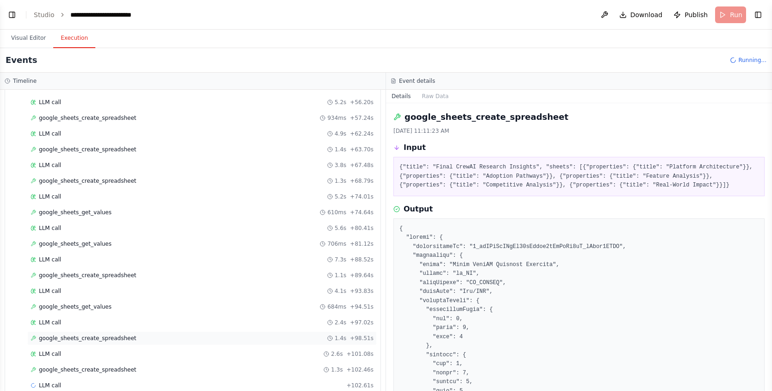
click at [125, 340] on span "google_sheets_create_spreadsheet" at bounding box center [88, 338] width 98 height 7
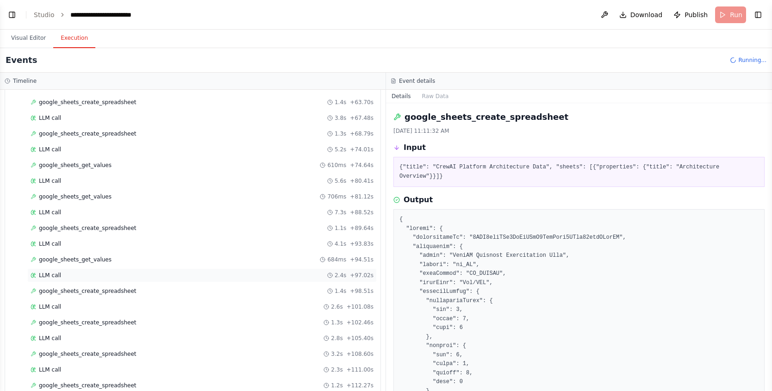
scroll to position [826, 0]
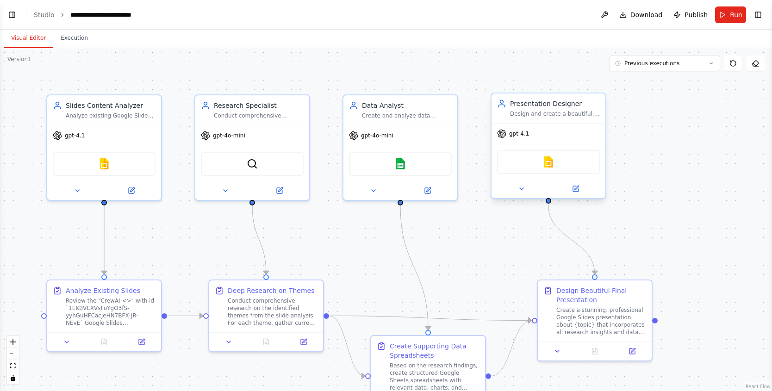
scroll to position [950, 0]
click at [563, 189] on button at bounding box center [575, 188] width 52 height 11
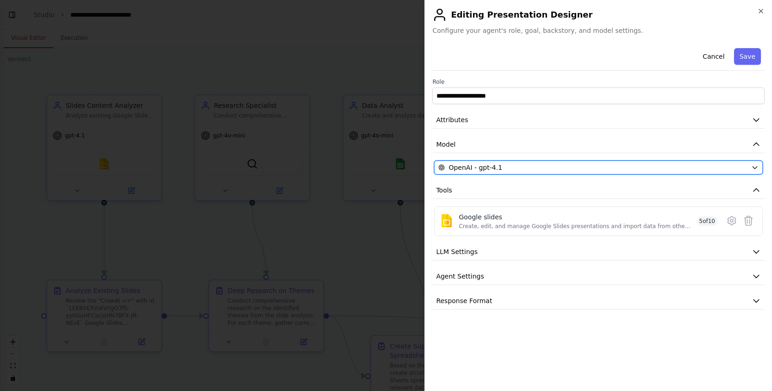
click at [558, 169] on div "OpenAI - gpt-4.1" at bounding box center [592, 167] width 309 height 9
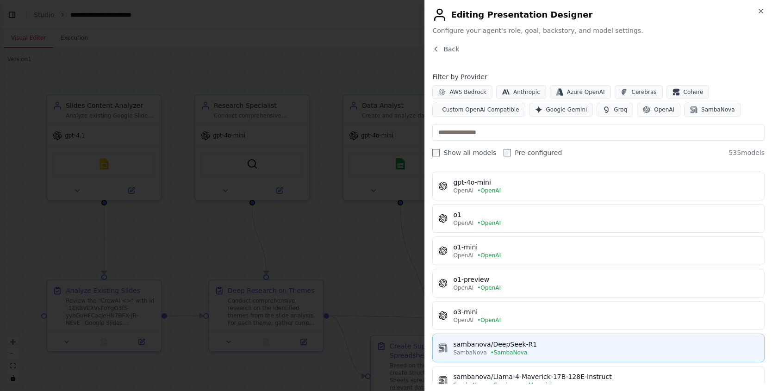
scroll to position [440, 0]
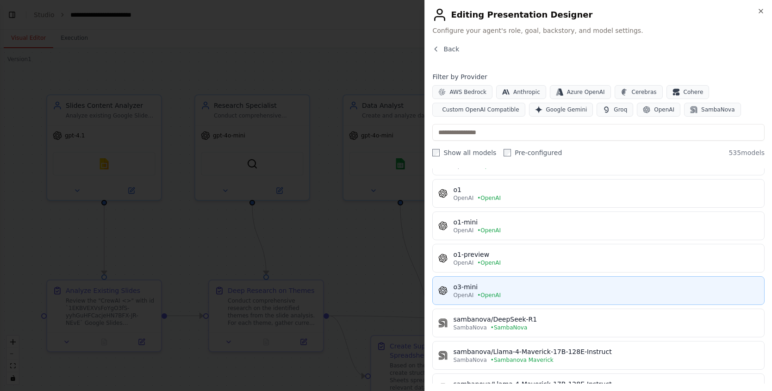
click at [536, 295] on div "OpenAI • OpenAI" at bounding box center [605, 294] width 305 height 7
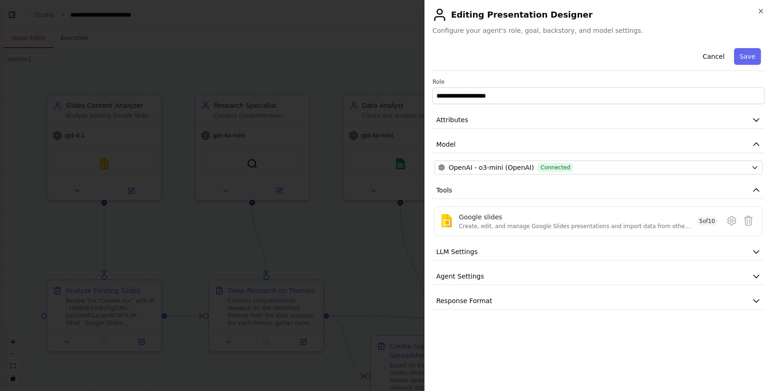
click at [751, 57] on button "Save" at bounding box center [747, 56] width 27 height 17
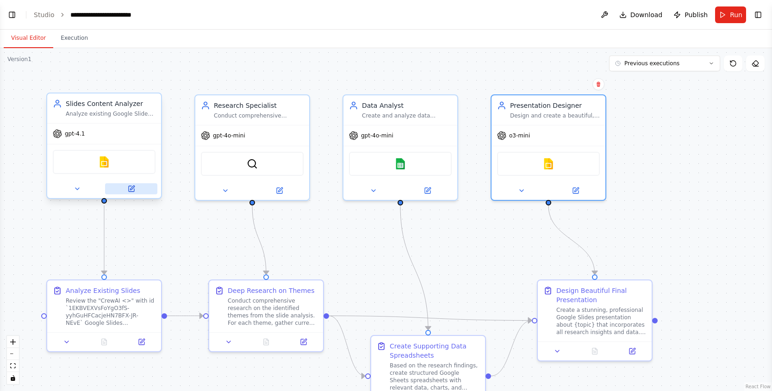
click at [130, 191] on icon at bounding box center [132, 189] width 6 height 6
click at [730, 17] on span "Run" at bounding box center [736, 14] width 12 height 9
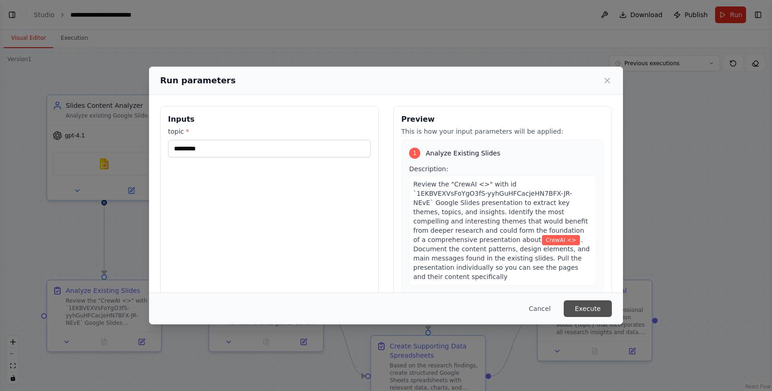
click at [581, 304] on button "Execute" at bounding box center [588, 308] width 48 height 17
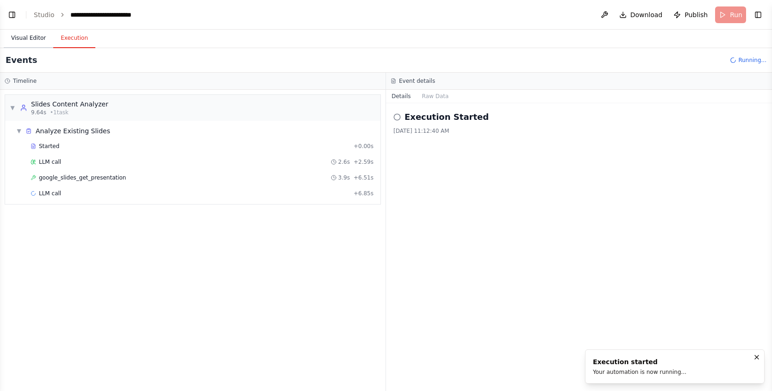
click at [7, 37] on button "Visual Editor" at bounding box center [29, 38] width 50 height 19
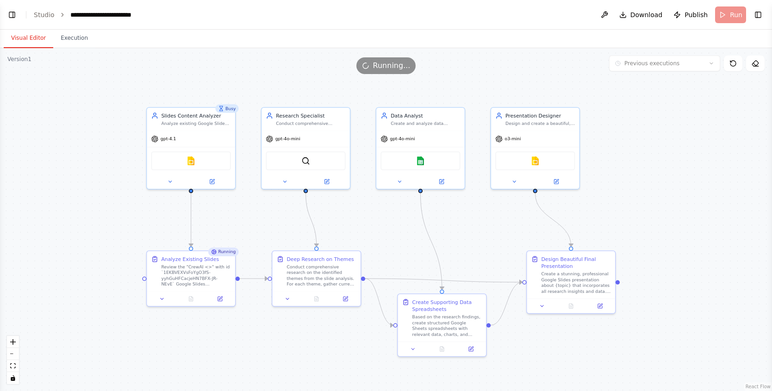
drag, startPoint x: 381, startPoint y: 243, endPoint x: 405, endPoint y: 224, distance: 30.6
click at [405, 224] on div ".deletable-edge-delete-btn { width: 20px; height: 20px; border: 0px solid #ffff…" at bounding box center [386, 219] width 772 height 343
click at [74, 42] on button "Execution" at bounding box center [74, 38] width 42 height 19
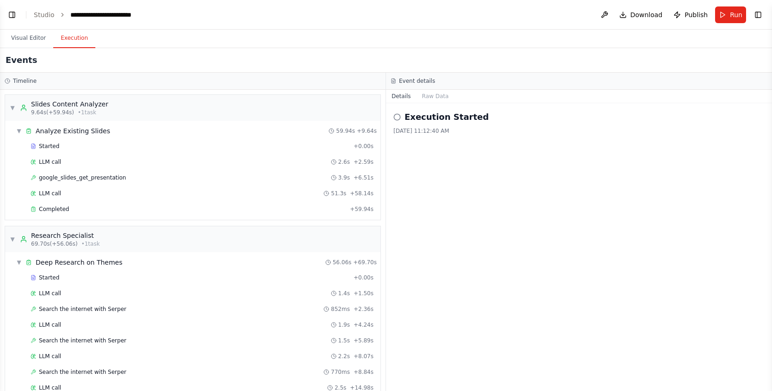
scroll to position [359, 0]
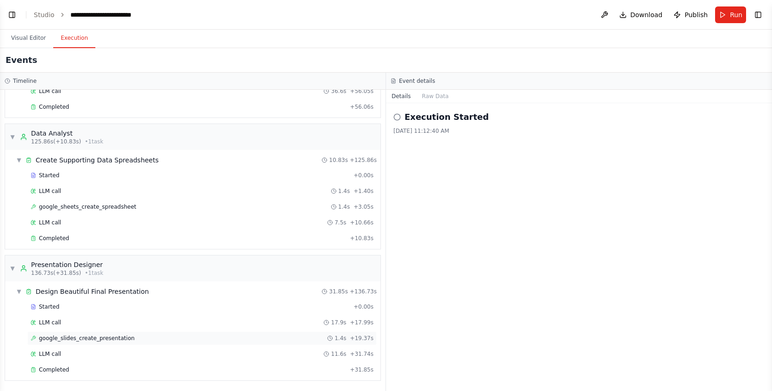
click at [137, 341] on div "google_slides_create_presentation 1.4s + 19.37s" at bounding box center [202, 338] width 343 height 7
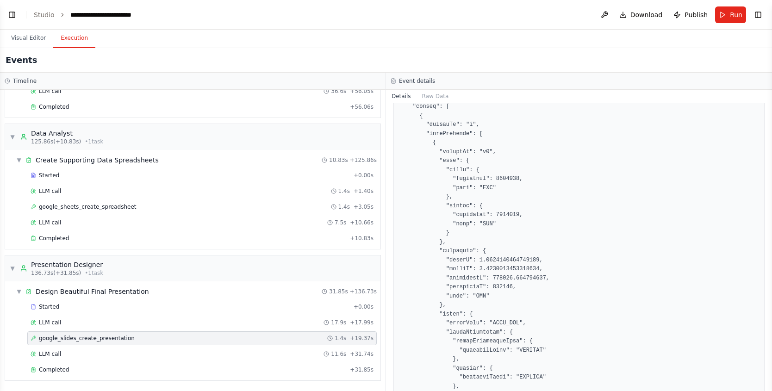
scroll to position [316, 0]
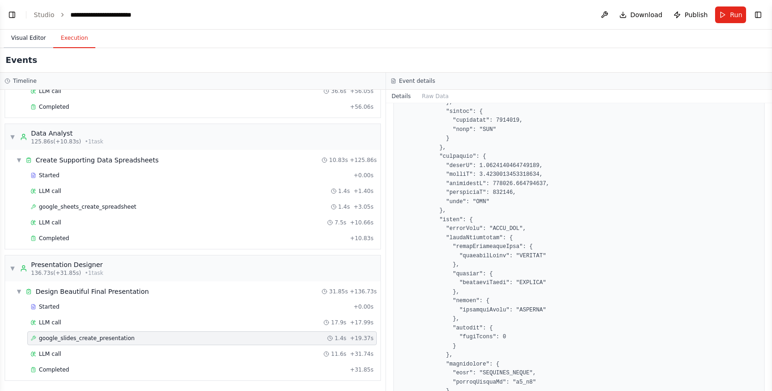
click at [40, 33] on button "Visual Editor" at bounding box center [29, 38] width 50 height 19
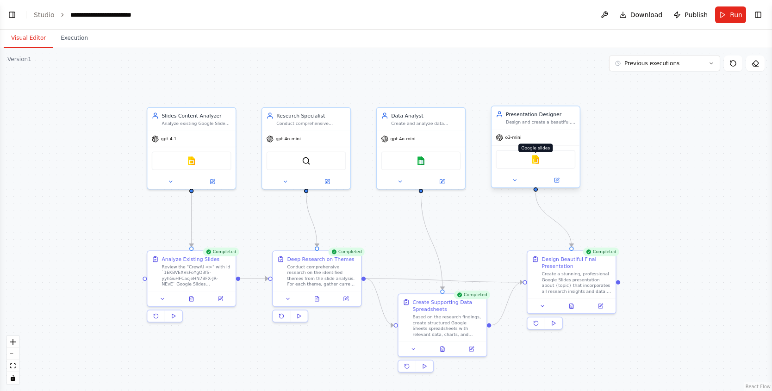
click at [534, 161] on img at bounding box center [535, 159] width 9 height 9
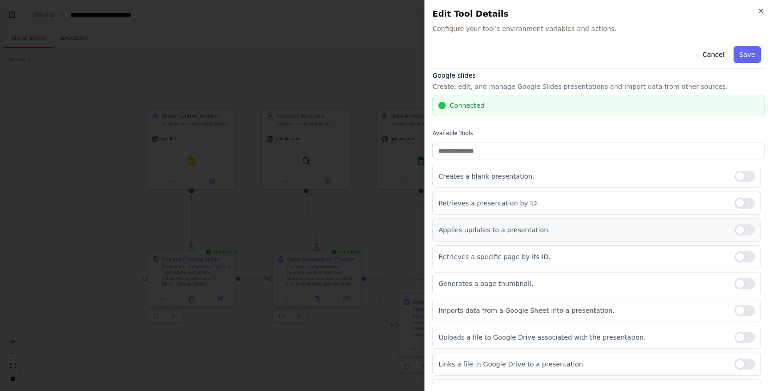
scroll to position [14, 0]
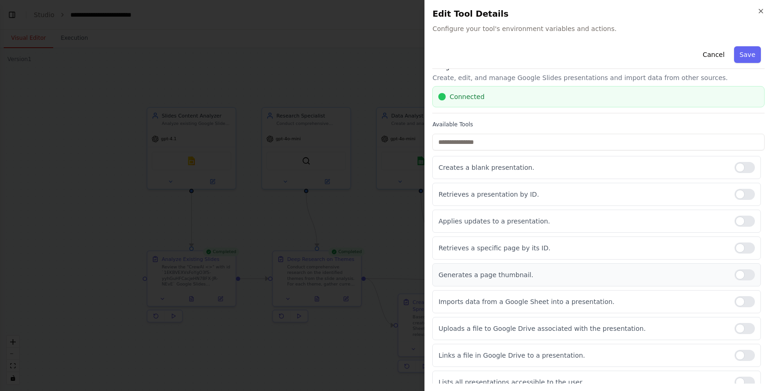
click at [734, 270] on div at bounding box center [744, 274] width 20 height 11
click at [734, 297] on div at bounding box center [744, 301] width 20 height 11
click at [739, 355] on div at bounding box center [744, 355] width 20 height 11
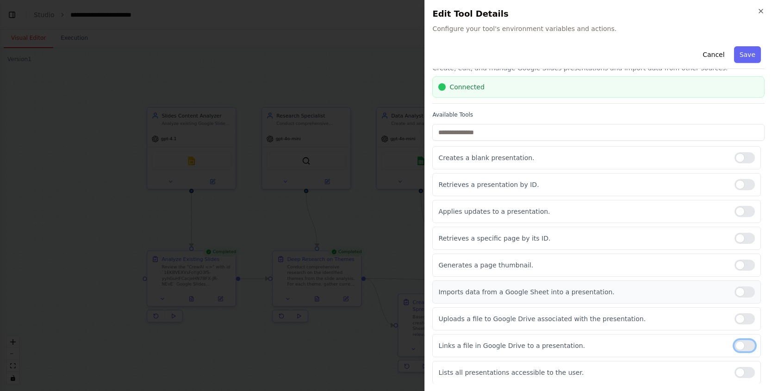
scroll to position [51, 0]
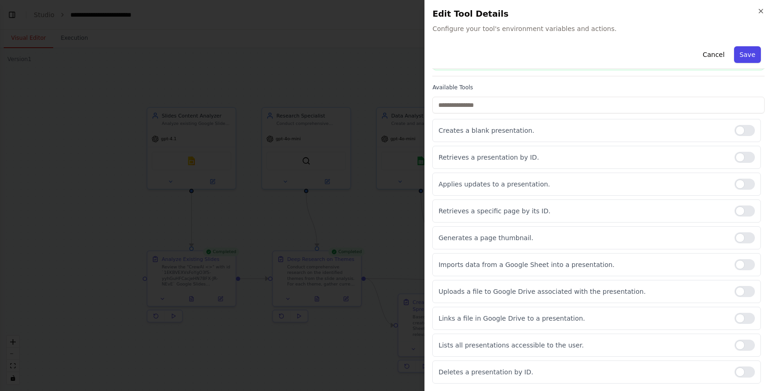
click at [743, 56] on button "Save" at bounding box center [747, 54] width 27 height 17
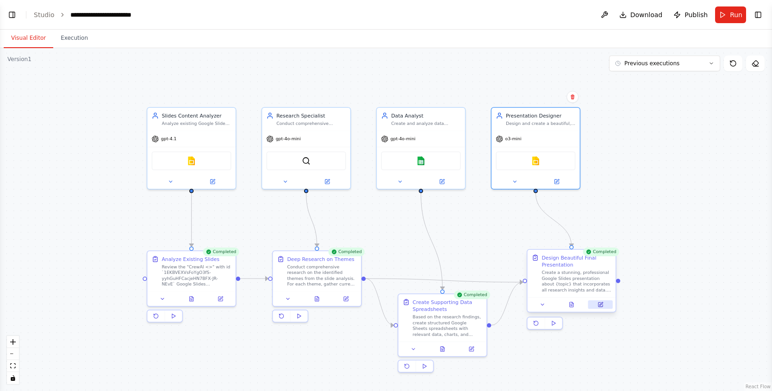
click at [603, 308] on button at bounding box center [600, 304] width 25 height 9
click at [602, 303] on icon at bounding box center [600, 305] width 6 height 6
click at [603, 306] on button at bounding box center [600, 304] width 25 height 9
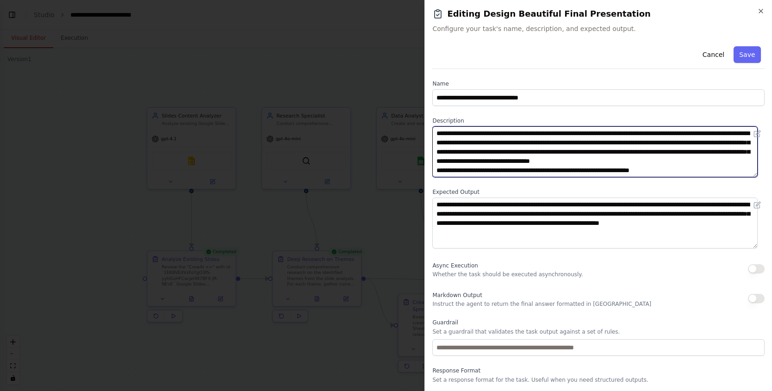
click at [558, 173] on textarea "**********" at bounding box center [594, 151] width 325 height 51
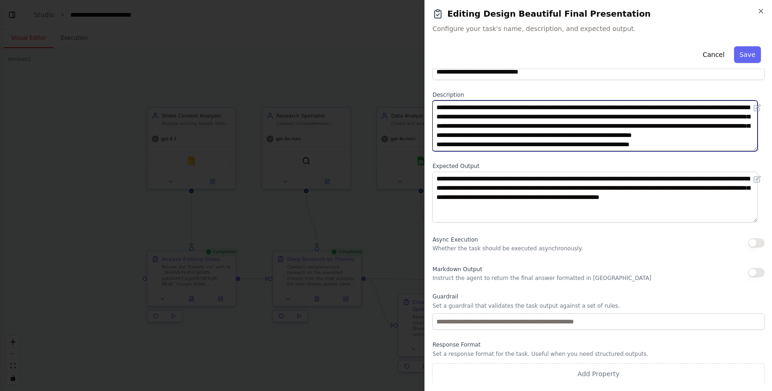
scroll to position [27, 0]
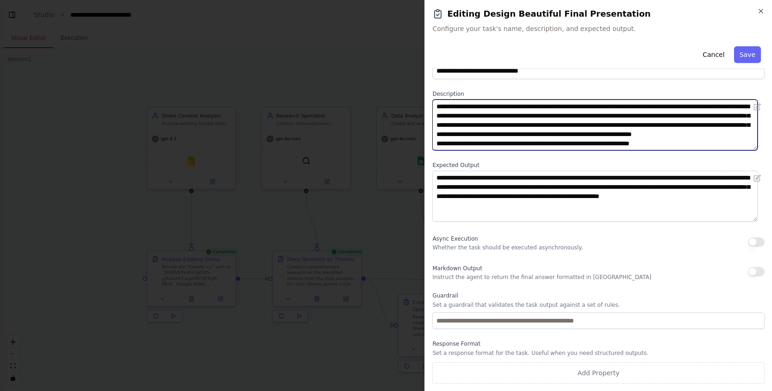
type textarea "**********"
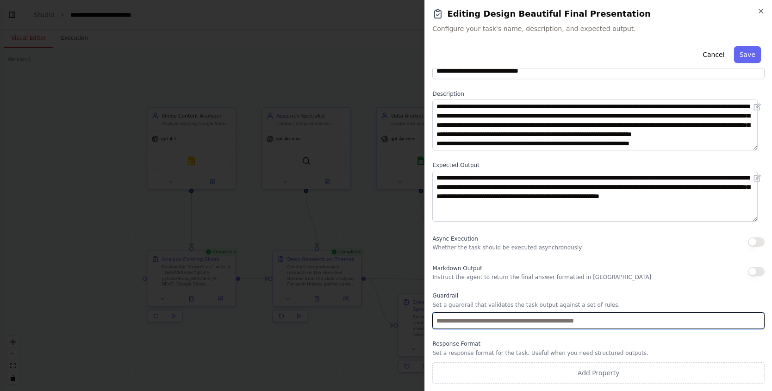
click at [601, 318] on input "text" at bounding box center [598, 320] width 332 height 17
type input "**********"
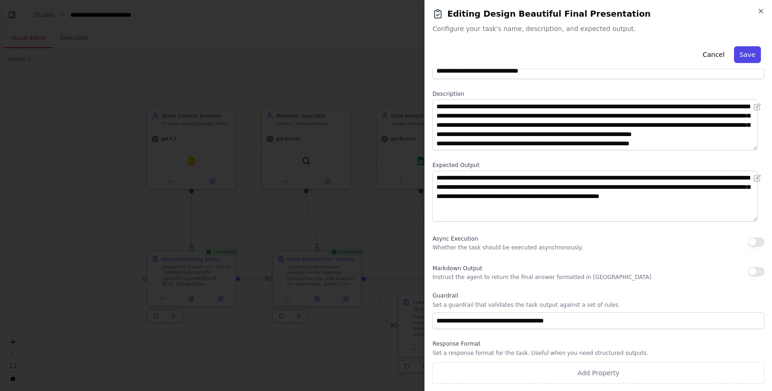
click at [743, 54] on button "Save" at bounding box center [747, 54] width 27 height 17
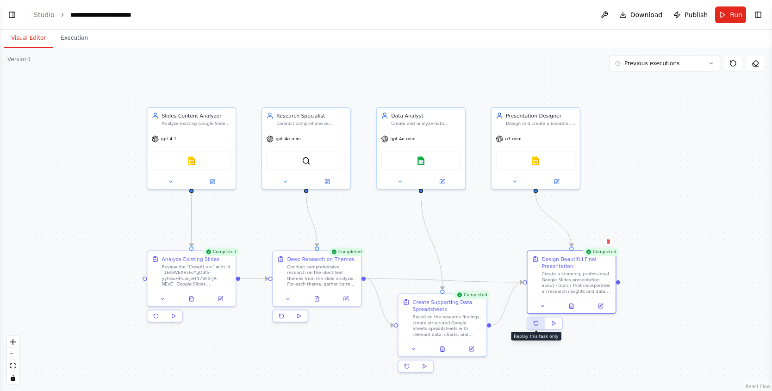
click at [541, 328] on button at bounding box center [536, 323] width 18 height 12
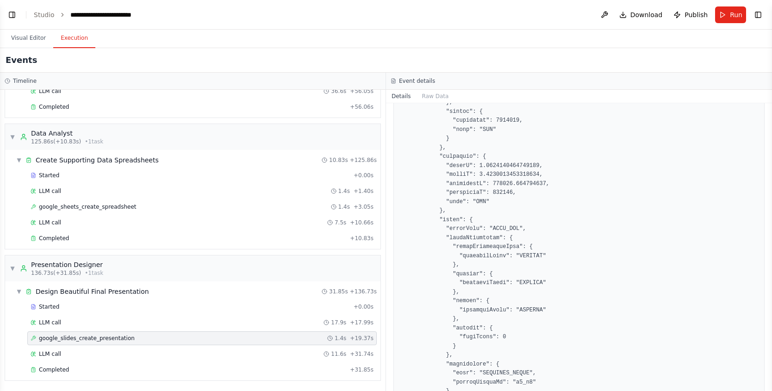
click at [80, 38] on button "Execution" at bounding box center [74, 38] width 42 height 19
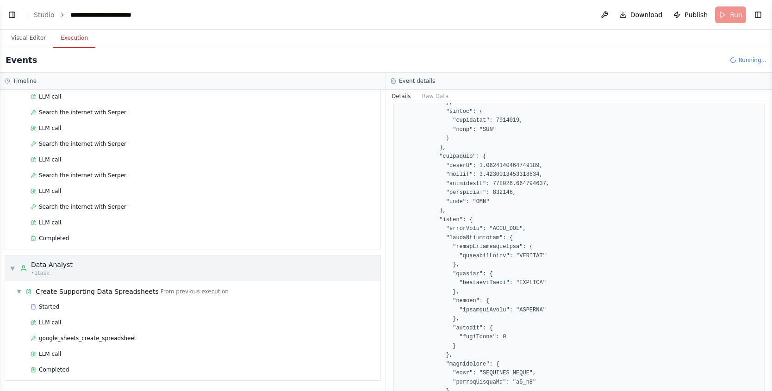
click at [15, 263] on div "▼ Data Analyst • 1 task" at bounding box center [41, 268] width 63 height 17
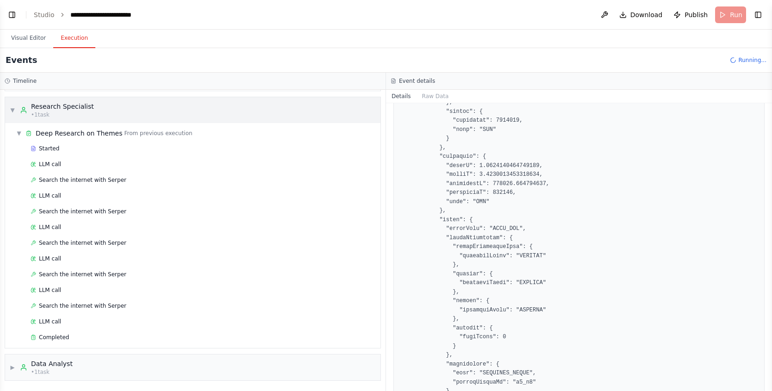
click at [11, 104] on div "▼ Research Specialist • 1 task" at bounding box center [52, 110] width 84 height 17
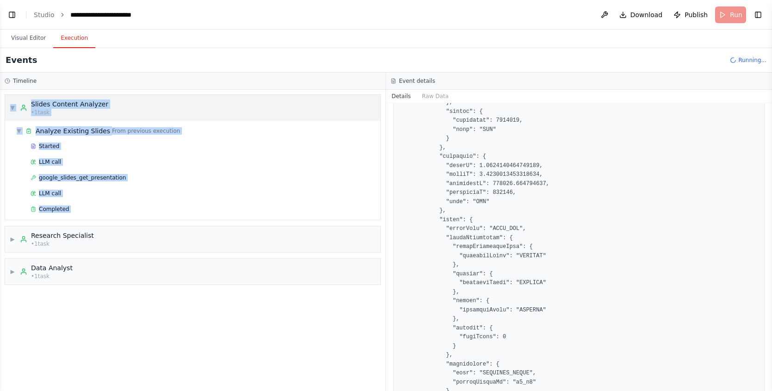
drag, startPoint x: 10, startPoint y: 235, endPoint x: 12, endPoint y: 101, distance: 134.7
click at [12, 101] on div "▼ Slides Content Analyzer • 1 task ▼ Analyze Existing Slides From previous exec…" at bounding box center [192, 240] width 385 height 301
click at [10, 102] on div "▼ Slides Content Analyzer • 1 task" at bounding box center [59, 107] width 99 height 17
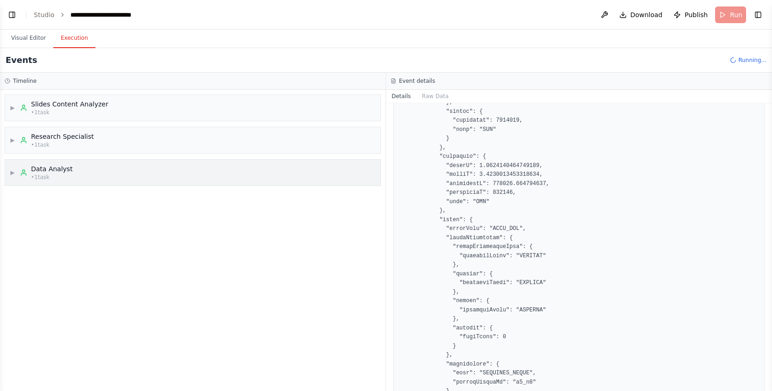
click at [13, 166] on div "▶ Data Analyst • 1 task" at bounding box center [41, 172] width 63 height 17
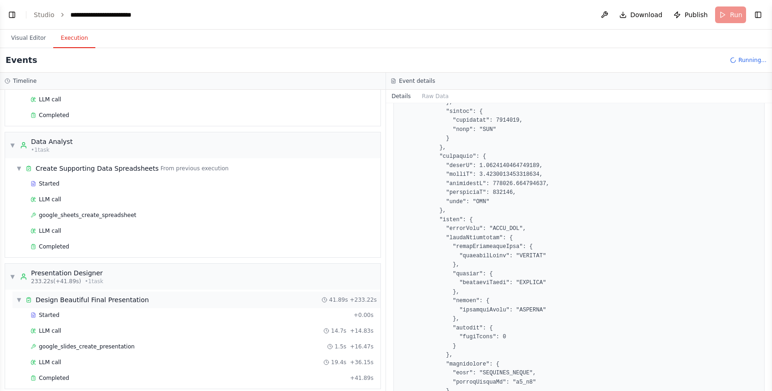
scroll to position [359, 0]
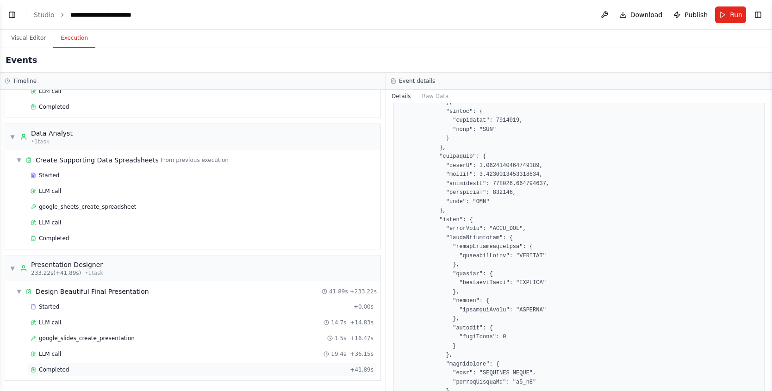
click at [80, 372] on div "Completed" at bounding box center [189, 369] width 316 height 7
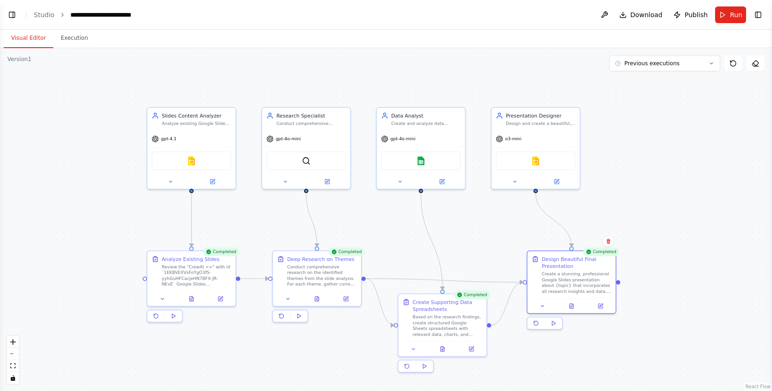
click at [39, 32] on button "Visual Editor" at bounding box center [29, 38] width 50 height 19
click at [9, 14] on button "Toggle Left Sidebar" at bounding box center [12, 14] width 13 height 13
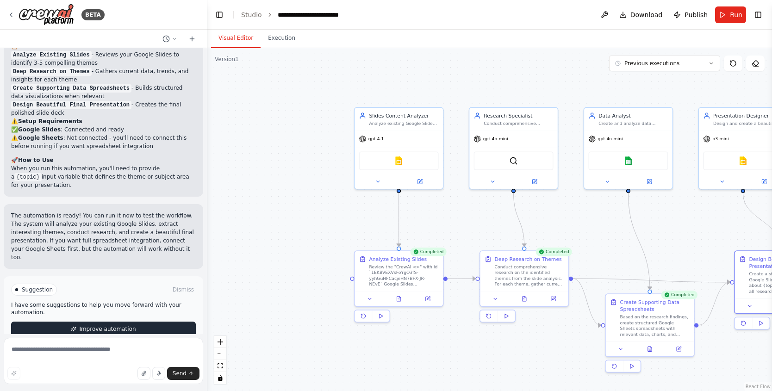
click at [114, 325] on span "Improve automation" at bounding box center [107, 328] width 56 height 7
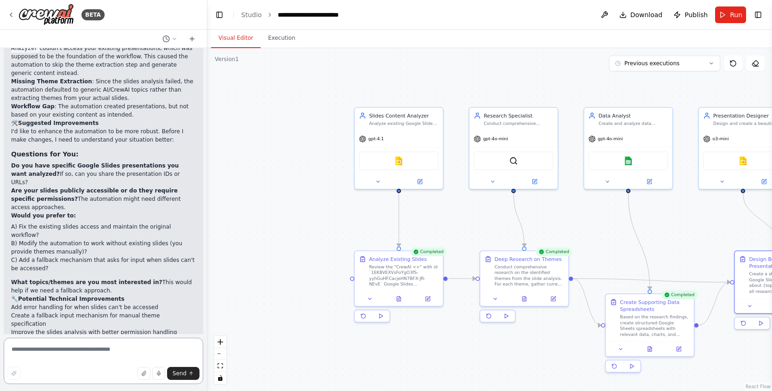
scroll to position [1338, 0]
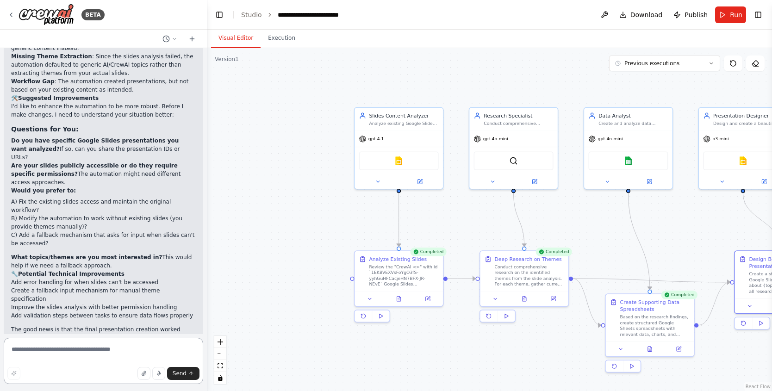
click at [109, 348] on textarea at bounding box center [103, 361] width 199 height 46
type textarea "***"
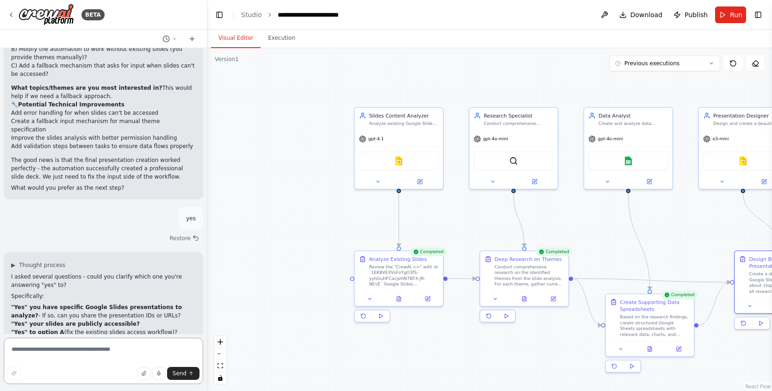
scroll to position [1516, 0]
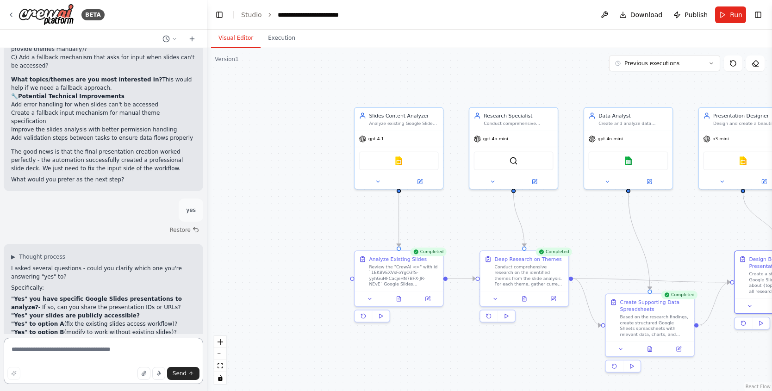
click at [95, 342] on textarea at bounding box center [103, 361] width 199 height 46
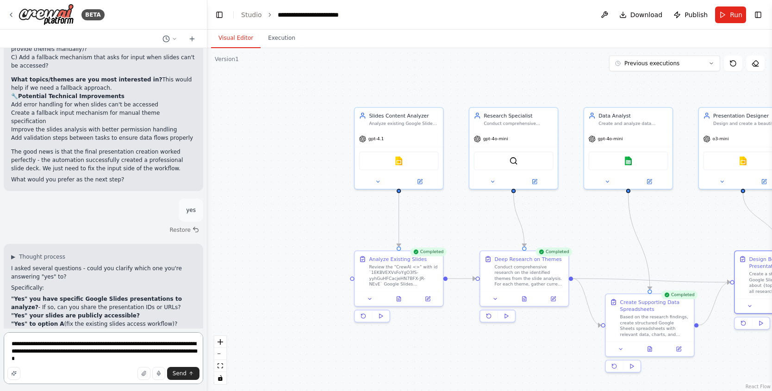
type textarea "**********"
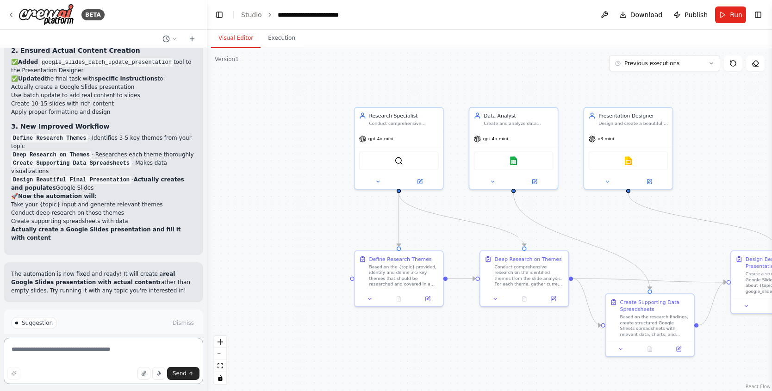
scroll to position [2504, 0]
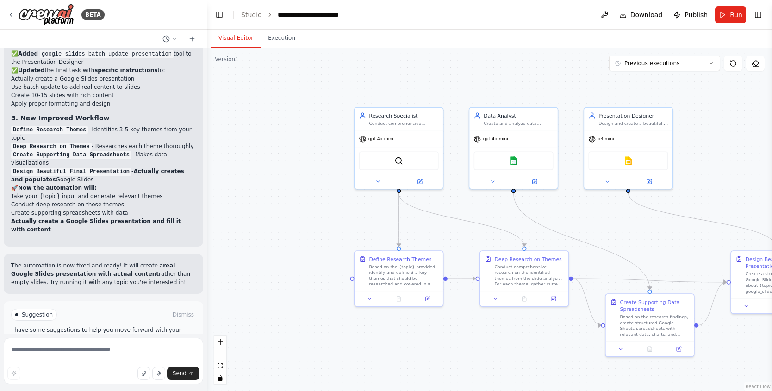
click at [168, 347] on button "Run Automation" at bounding box center [103, 354] width 185 height 15
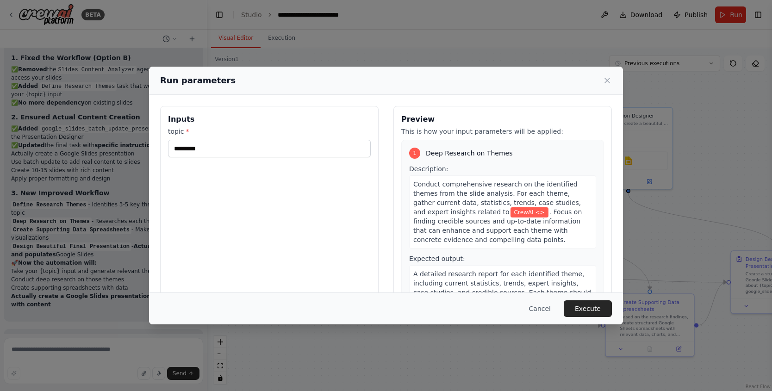
scroll to position [2396, 0]
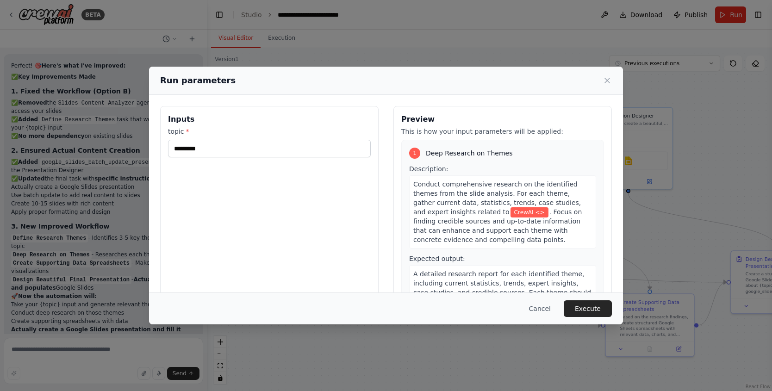
click at [603, 308] on button "Execute" at bounding box center [588, 308] width 48 height 17
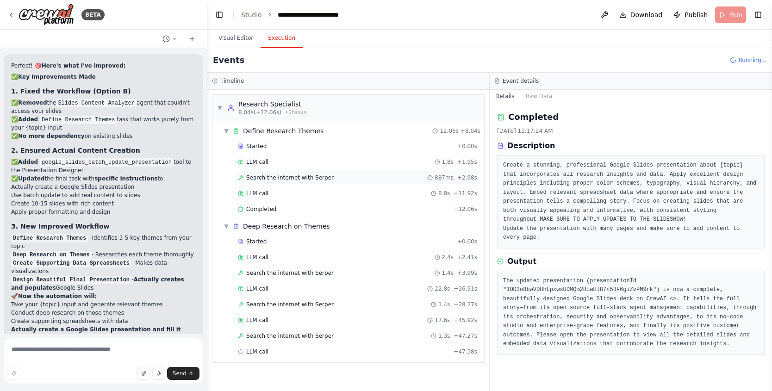
click at [338, 176] on div "Search the internet with Serper 887ms + 2.98s" at bounding box center [357, 177] width 239 height 7
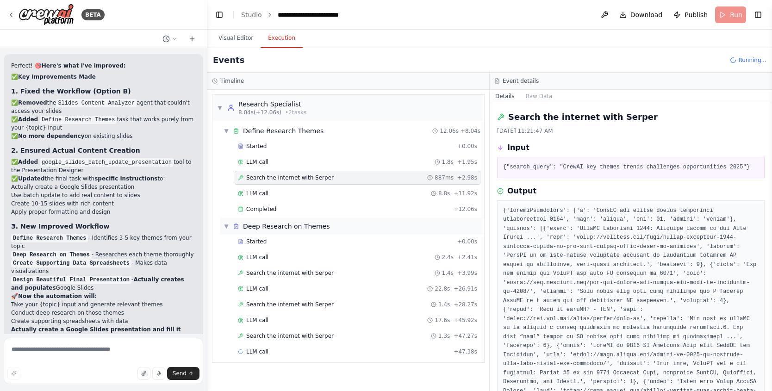
click at [313, 226] on span "Deep Research on Themes" at bounding box center [286, 226] width 87 height 9
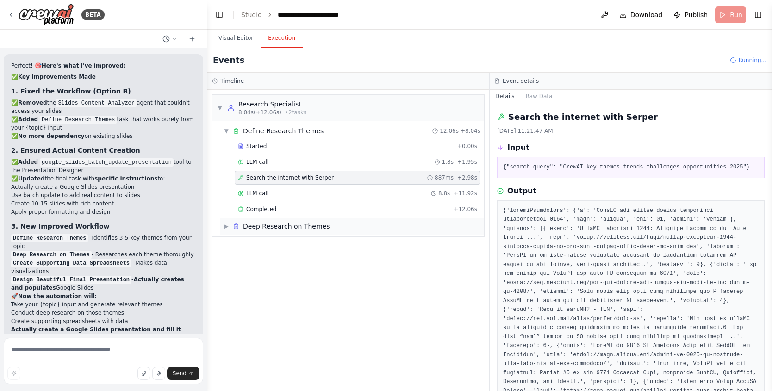
click at [313, 226] on span "Deep Research on Themes" at bounding box center [286, 226] width 87 height 9
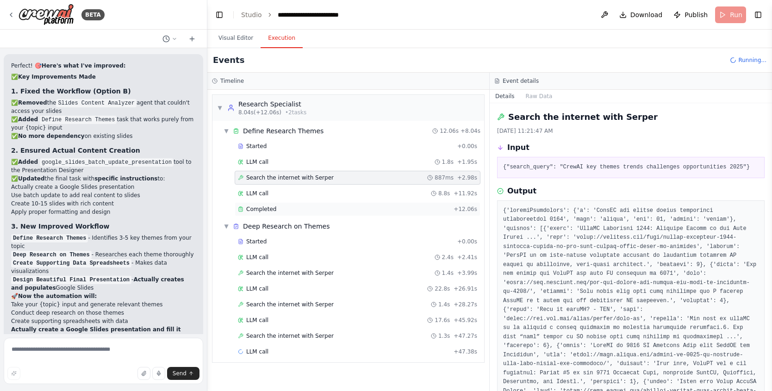
scroll to position [2429, 0]
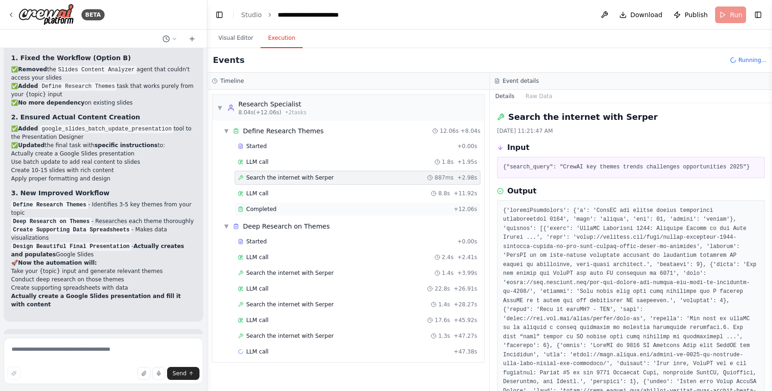
click at [283, 204] on div "Completed + 12.06s" at bounding box center [358, 209] width 246 height 14
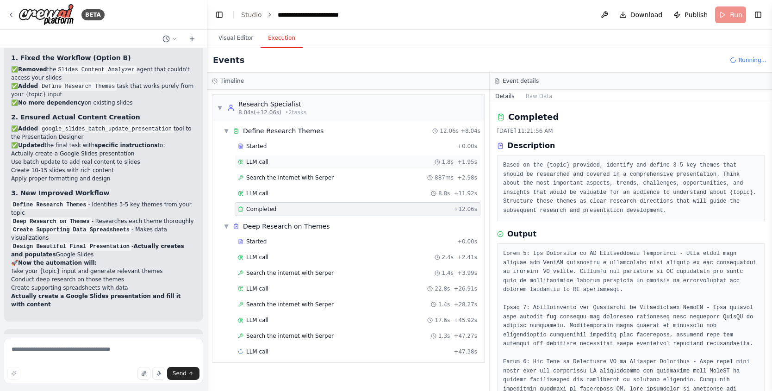
click at [283, 161] on div "LLM call 1.8s + 1.95s" at bounding box center [357, 161] width 239 height 7
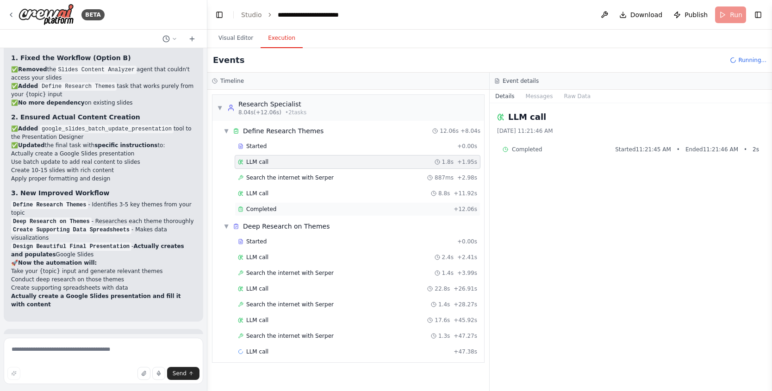
click at [274, 206] on span "Completed" at bounding box center [261, 208] width 30 height 7
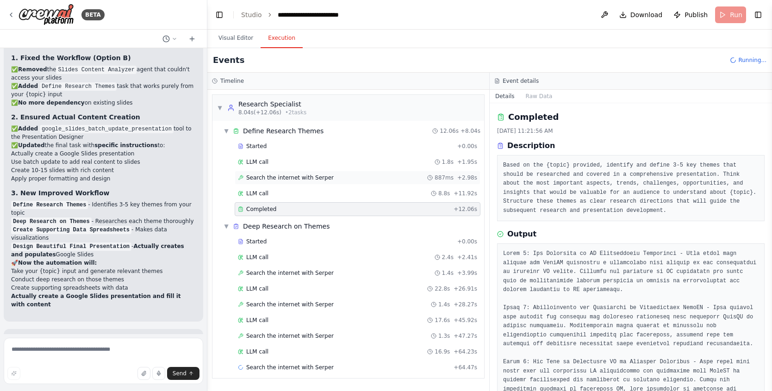
click at [303, 178] on span "Search the internet with Serper" at bounding box center [289, 177] width 87 height 7
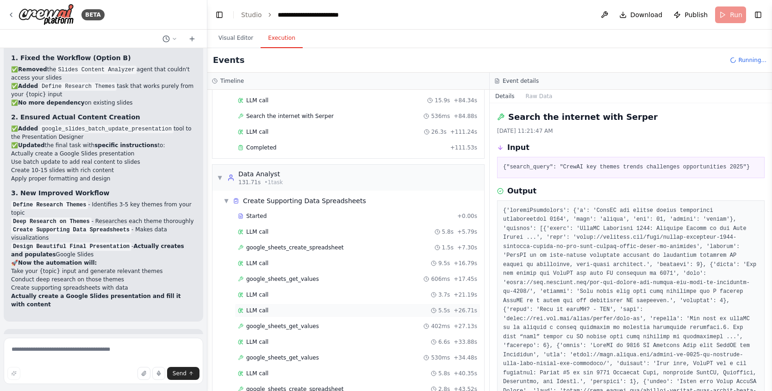
scroll to position [381, 0]
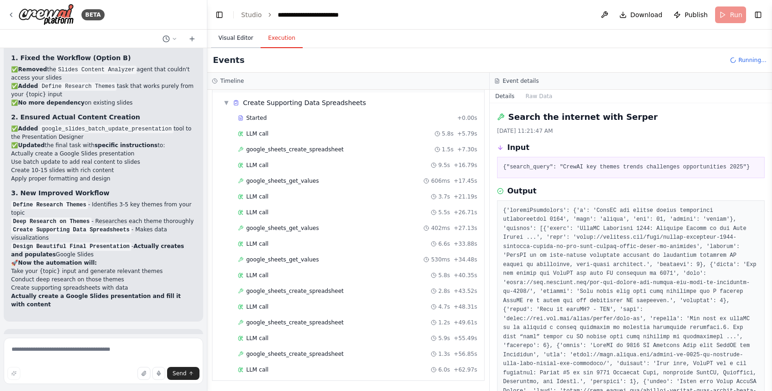
click at [224, 42] on button "Visual Editor" at bounding box center [236, 38] width 50 height 19
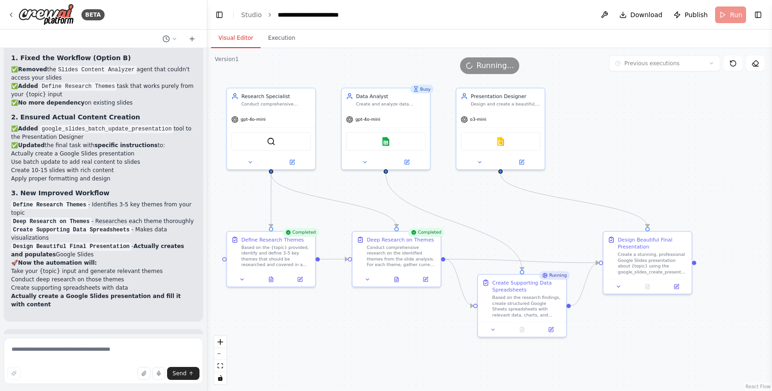
drag, startPoint x: 589, startPoint y: 248, endPoint x: 461, endPoint y: 229, distance: 129.1
click at [461, 229] on div ".deletable-edge-delete-btn { width: 20px; height: 20px; border: 0px solid #ffff…" at bounding box center [489, 219] width 564 height 343
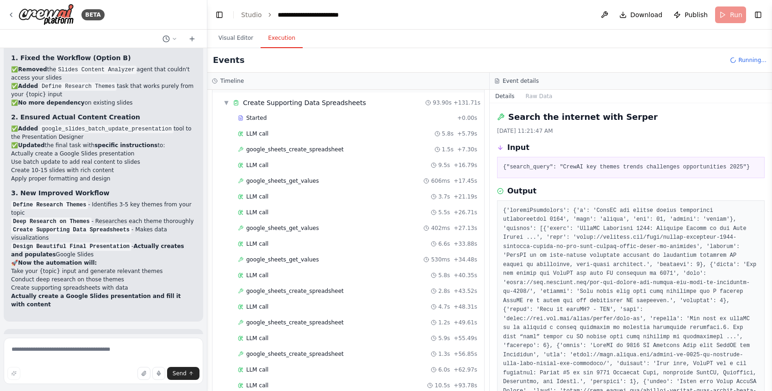
click at [280, 37] on button "Execution" at bounding box center [281, 38] width 42 height 19
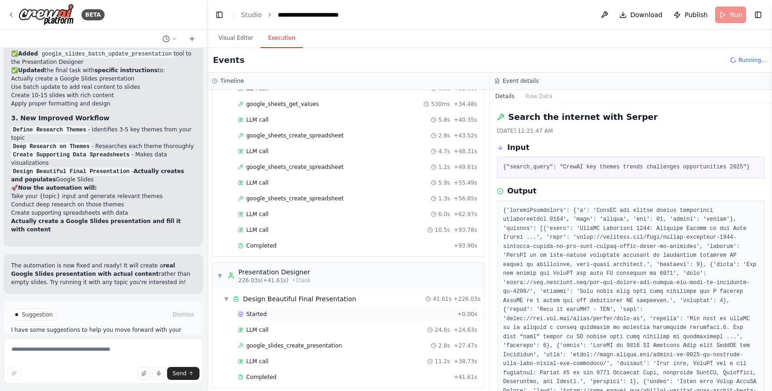
scroll to position [544, 0]
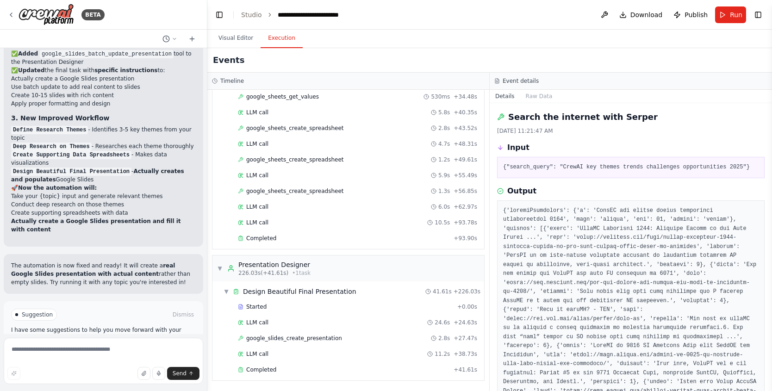
click at [147, 347] on button "Improve automation" at bounding box center [103, 354] width 185 height 15
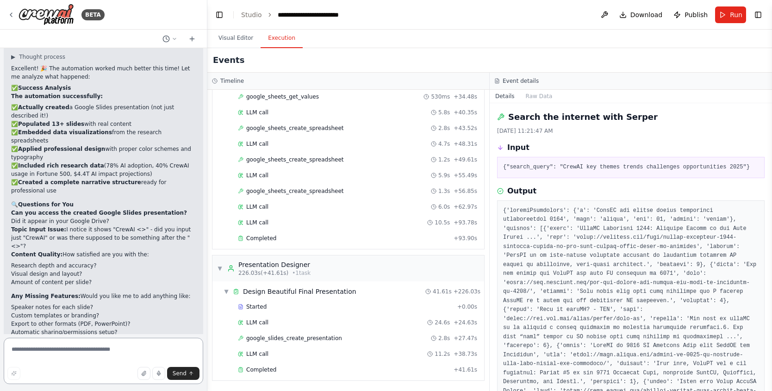
scroll to position [2728, 0]
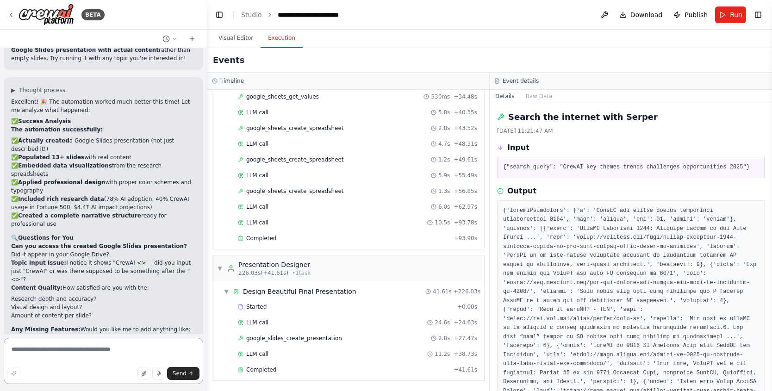
click at [109, 351] on textarea at bounding box center [103, 361] width 199 height 46
click at [109, 353] on textarea at bounding box center [103, 361] width 199 height 46
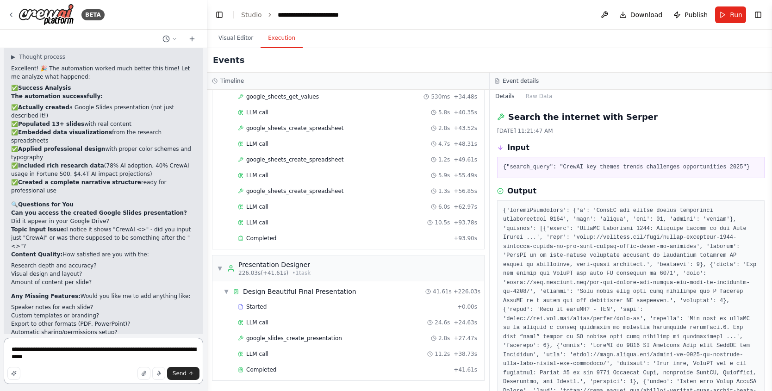
type textarea "**********"
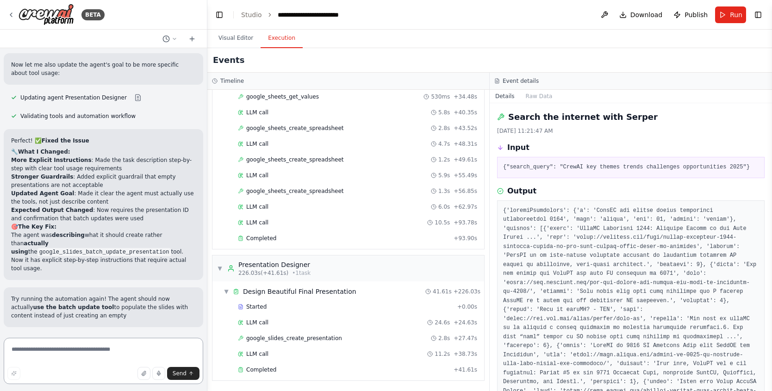
scroll to position [3308, 0]
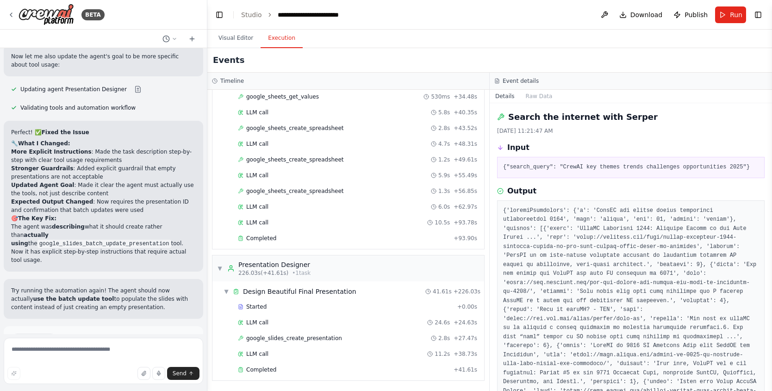
click at [62, 372] on button "Run Automation" at bounding box center [103, 379] width 185 height 15
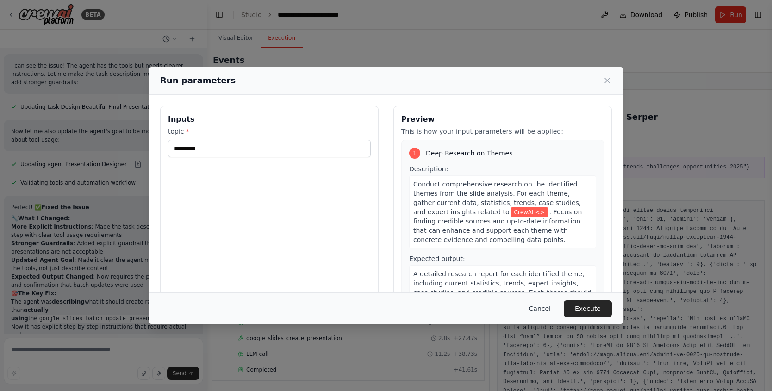
click at [547, 309] on button "Cancel" at bounding box center [539, 308] width 37 height 17
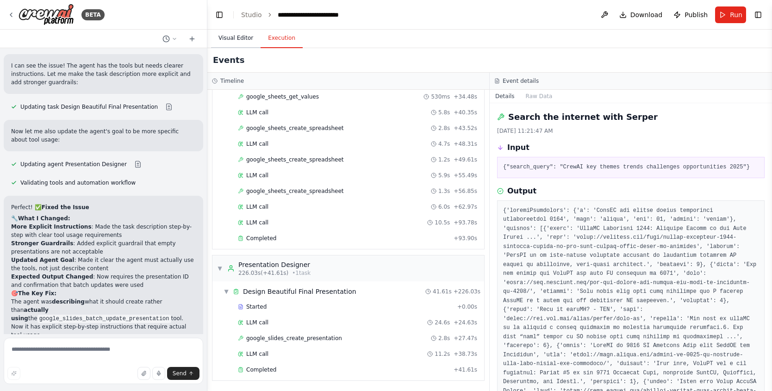
click at [221, 37] on button "Visual Editor" at bounding box center [236, 38] width 50 height 19
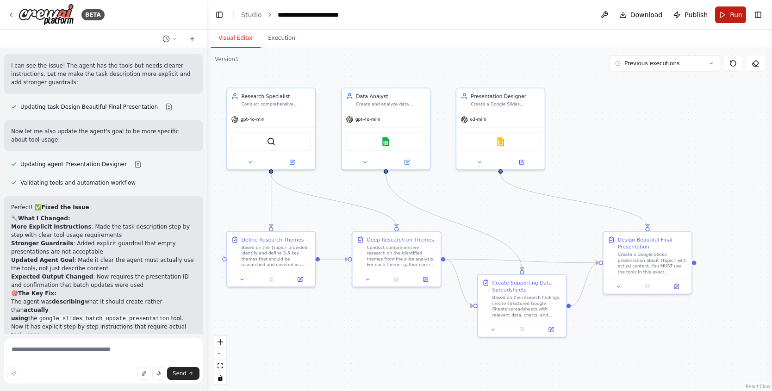
click at [731, 13] on span "Run" at bounding box center [736, 14] width 12 height 9
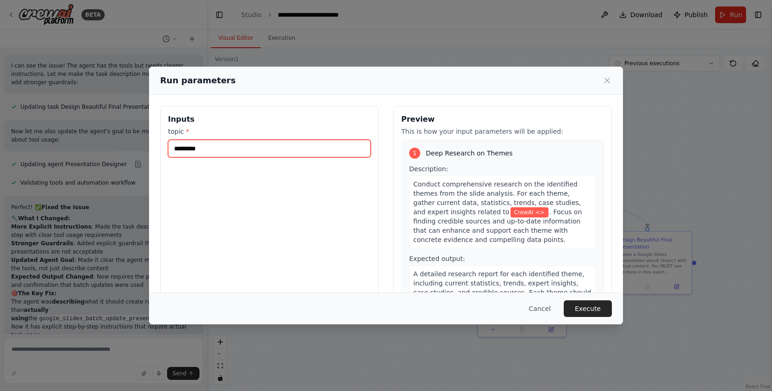
drag, startPoint x: 216, startPoint y: 154, endPoint x: 94, endPoint y: 134, distance: 123.4
click at [94, 136] on div "Run parameters Inputs topic * ********* Preview This is how your input paramete…" at bounding box center [386, 195] width 772 height 391
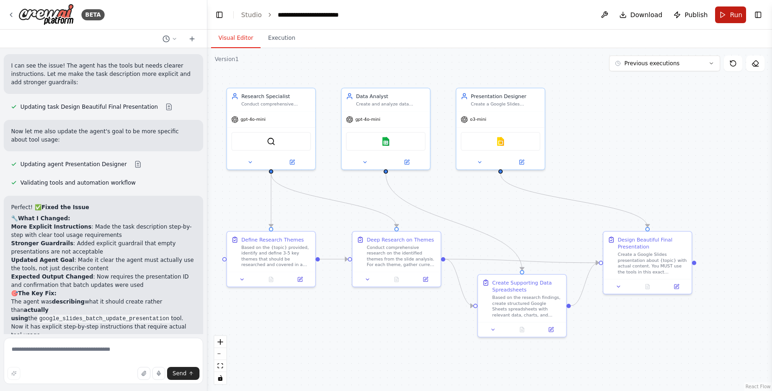
click at [718, 16] on button "Run" at bounding box center [730, 14] width 31 height 17
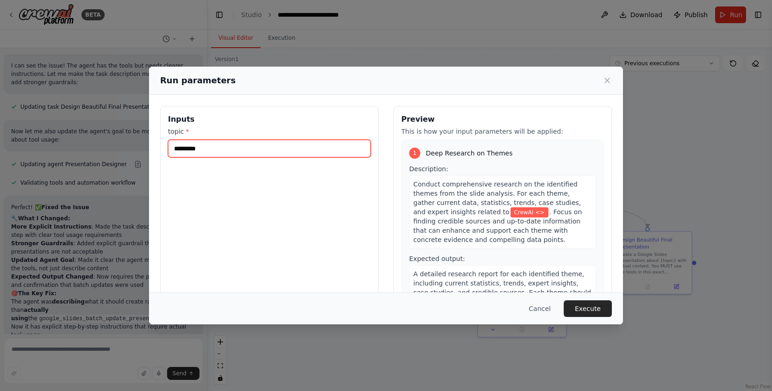
click at [314, 143] on input "*********" at bounding box center [269, 149] width 203 height 18
type input "*********"
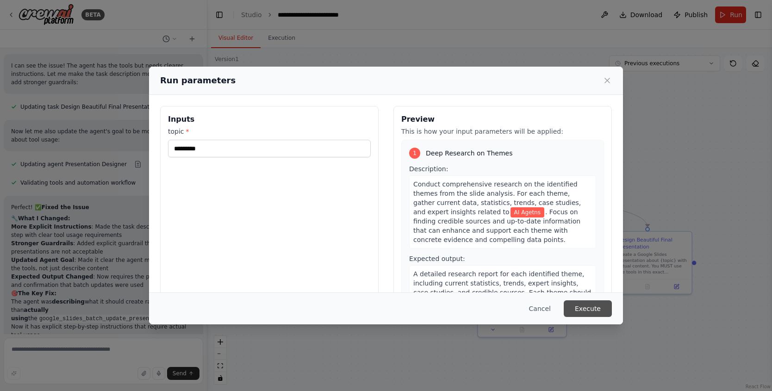
click at [603, 307] on button "Execute" at bounding box center [588, 308] width 48 height 17
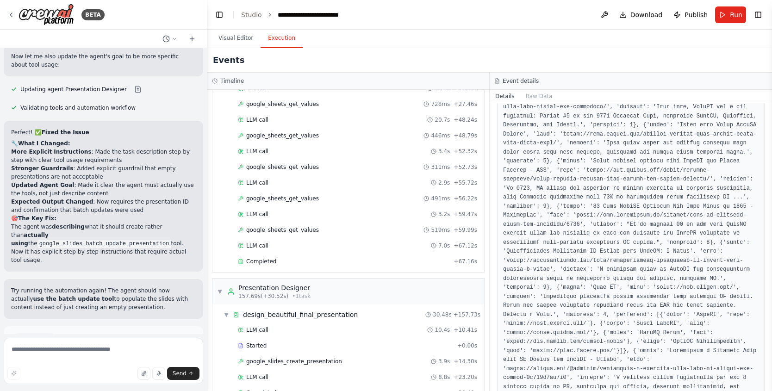
scroll to position [481, 0]
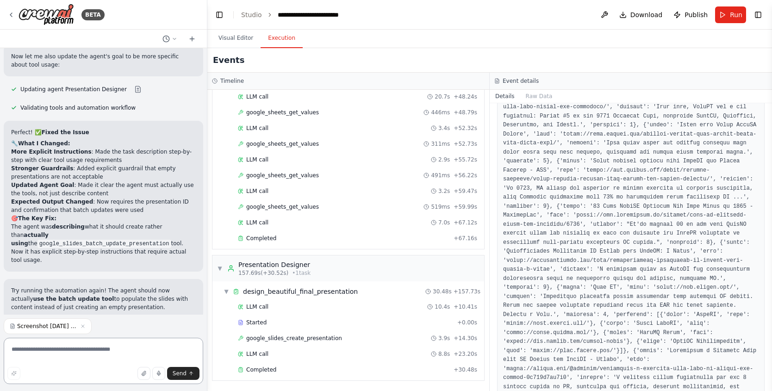
click at [99, 353] on textarea at bounding box center [103, 361] width 199 height 46
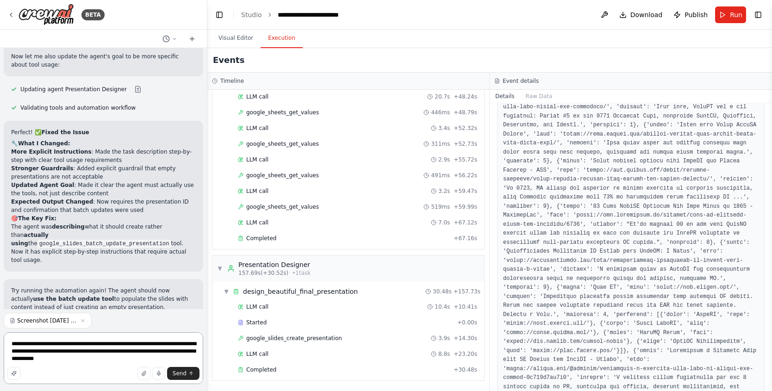
type textarea "**********"
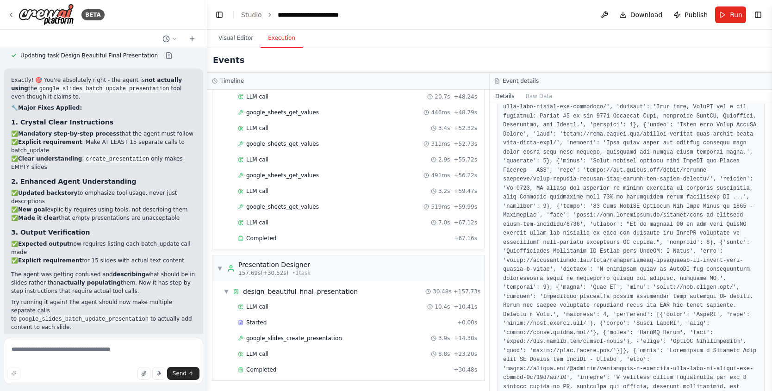
scroll to position [3870, 0]
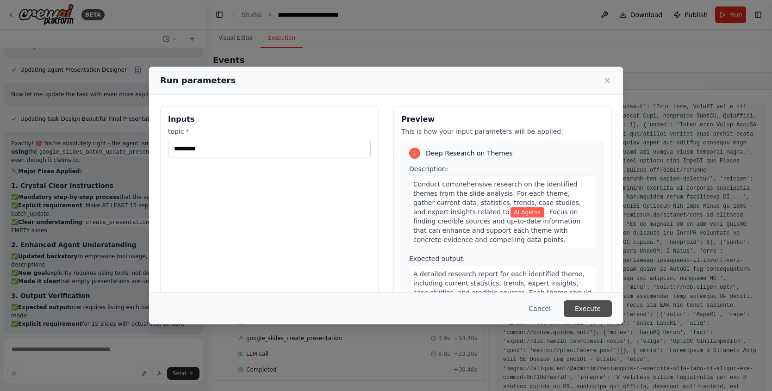
click at [599, 305] on button "Execute" at bounding box center [588, 308] width 48 height 17
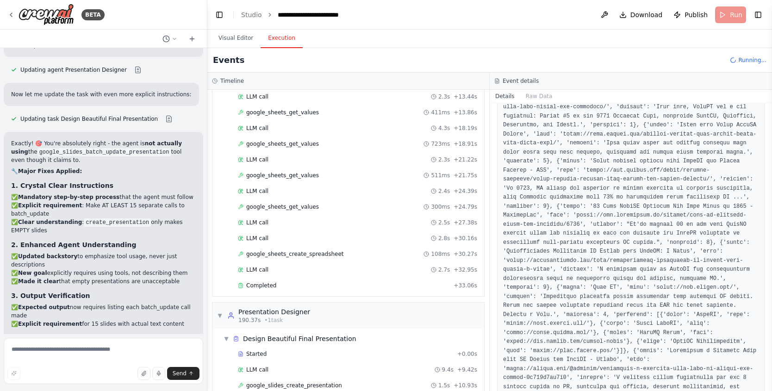
scroll to position [512, 0]
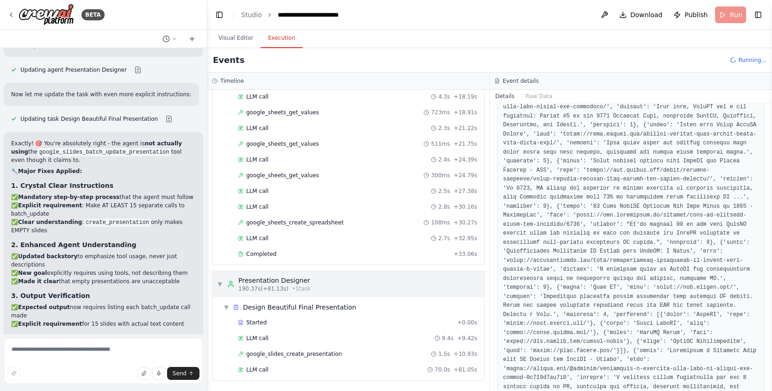
click at [286, 291] on div "190.37s (+81.13s) • 1 task" at bounding box center [274, 288] width 72 height 7
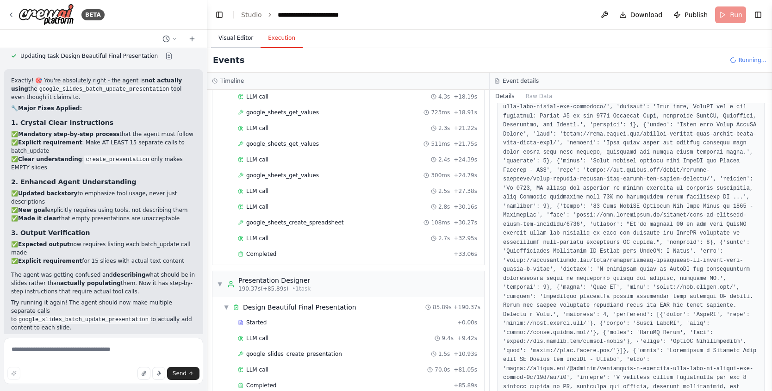
click at [248, 31] on button "Visual Editor" at bounding box center [236, 38] width 50 height 19
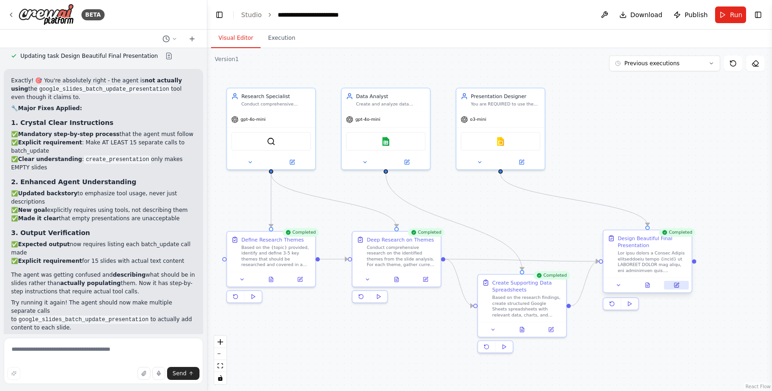
click at [673, 285] on button at bounding box center [676, 285] width 25 height 9
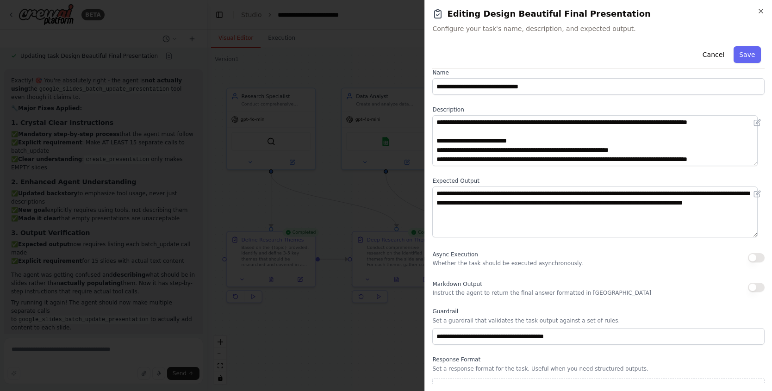
scroll to position [27, 0]
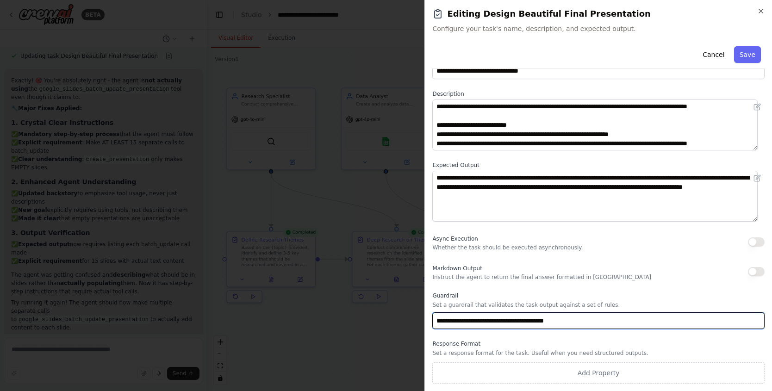
click at [621, 325] on input "**********" at bounding box center [598, 320] width 332 height 17
click at [501, 321] on input "**********" at bounding box center [598, 320] width 332 height 17
click at [505, 320] on input "**********" at bounding box center [598, 320] width 332 height 17
click at [500, 320] on input "**********" at bounding box center [598, 320] width 332 height 17
click at [527, 321] on input "**********" at bounding box center [598, 320] width 332 height 17
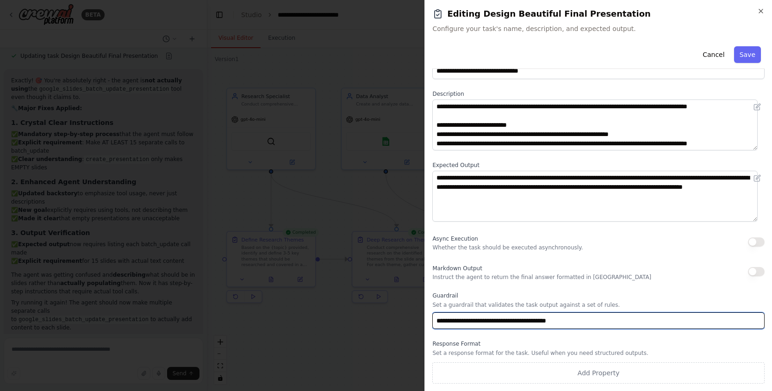
click at [625, 317] on input "**********" at bounding box center [598, 320] width 332 height 17
paste input "**********"
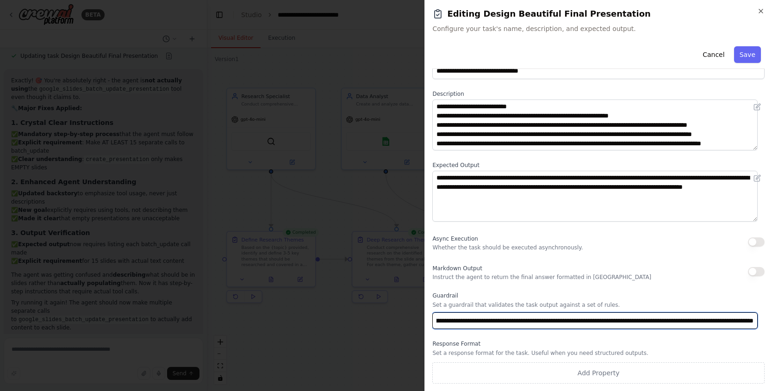
scroll to position [34, 0]
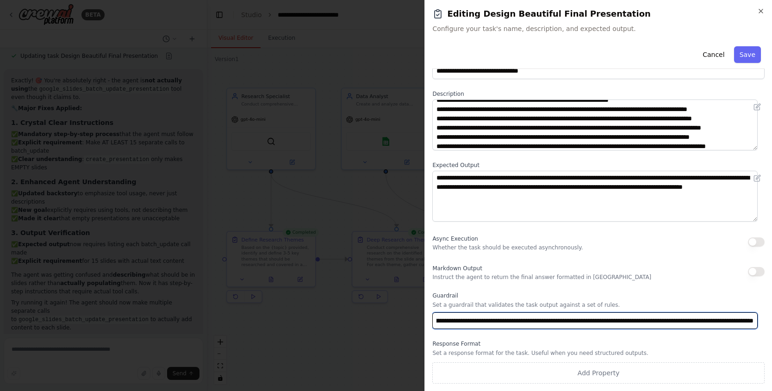
type input "**********"
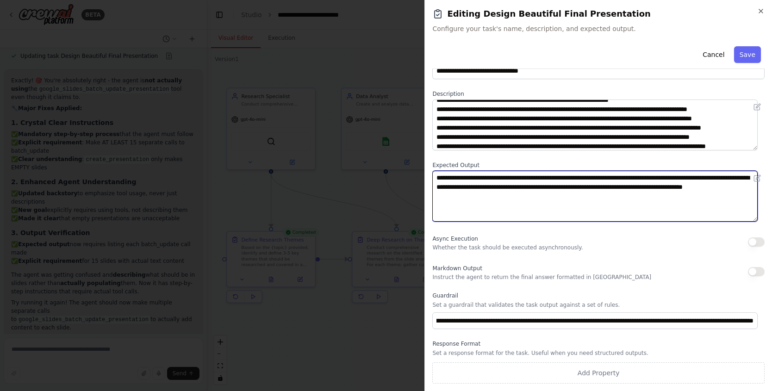
click at [625, 202] on textarea "**********" at bounding box center [594, 196] width 325 height 51
type textarea "**********"
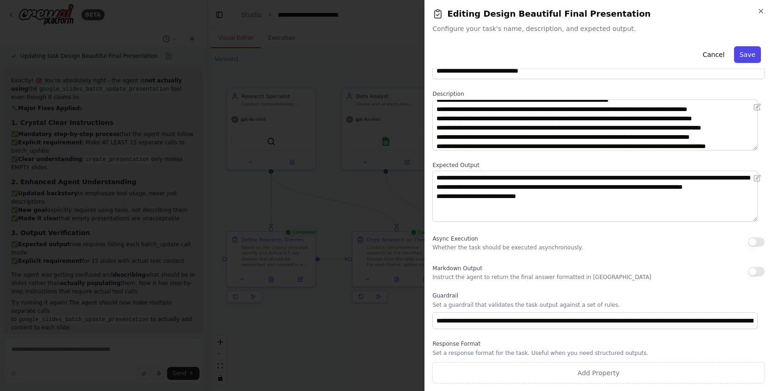
click at [736, 56] on button "Save" at bounding box center [747, 54] width 27 height 17
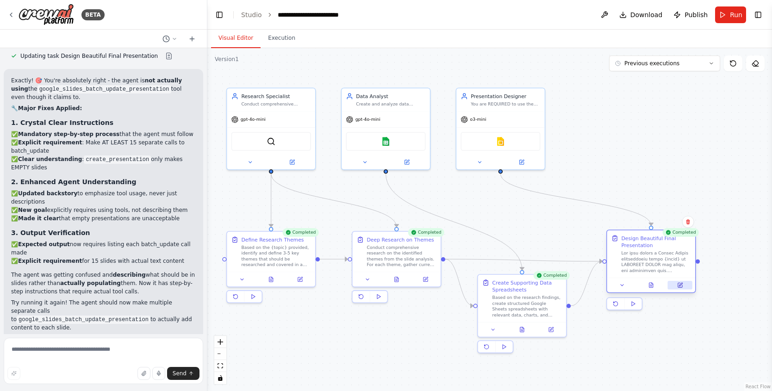
click at [674, 286] on button at bounding box center [680, 285] width 25 height 9
click at [526, 163] on button at bounding box center [521, 160] width 41 height 9
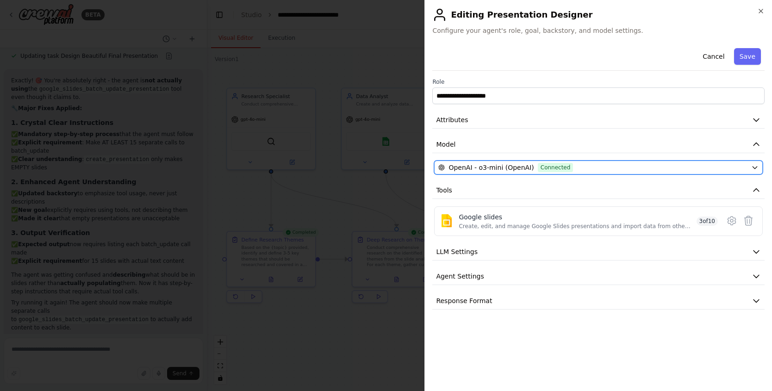
click at [526, 173] on button "OpenAI - o3-mini (OpenAI) Connected" at bounding box center [598, 168] width 328 height 14
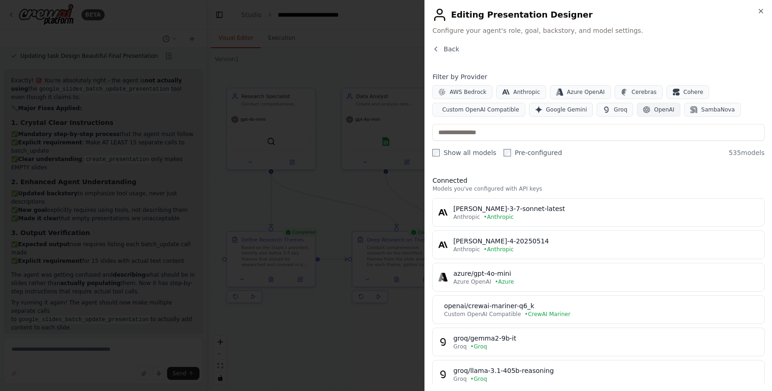
click at [657, 109] on span "OpenAI" at bounding box center [664, 109] width 20 height 7
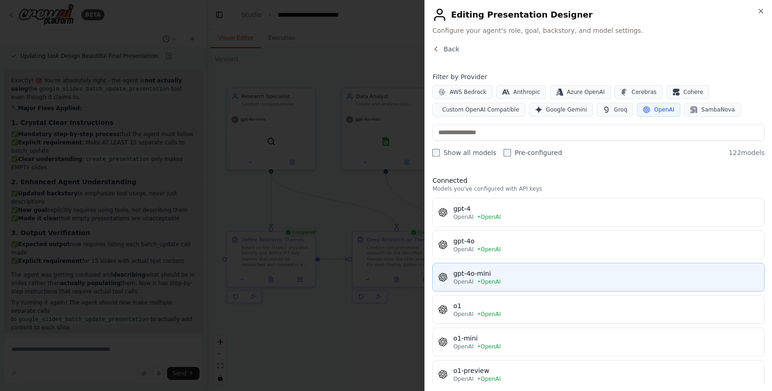
click at [530, 283] on div "OpenAI • OpenAI" at bounding box center [605, 281] width 305 height 7
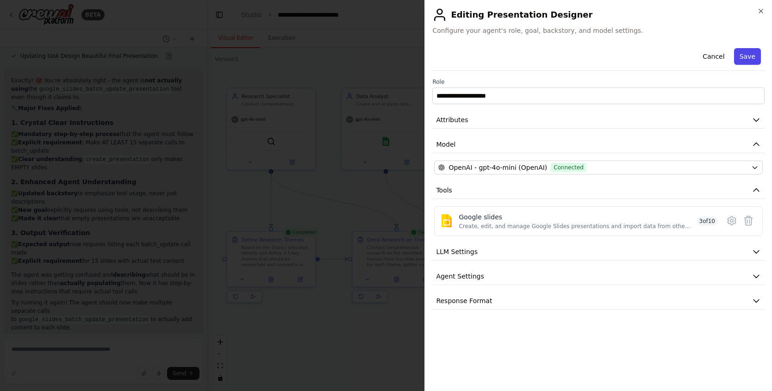
click at [754, 50] on button "Save" at bounding box center [747, 56] width 27 height 17
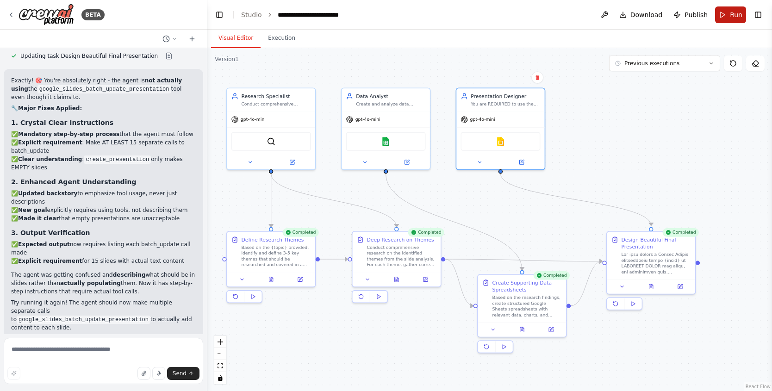
click at [737, 12] on span "Run" at bounding box center [736, 14] width 12 height 9
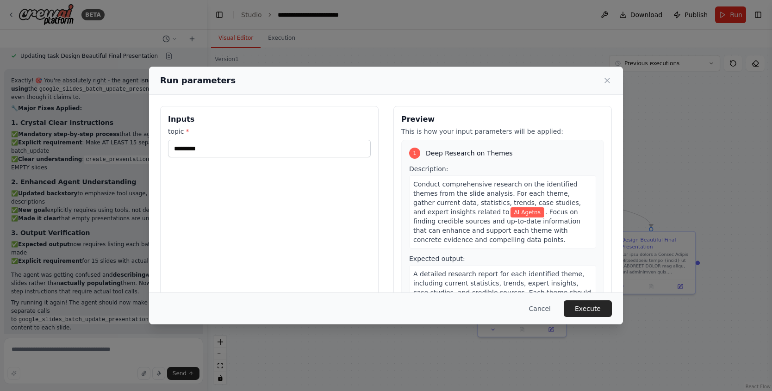
scroll to position [3882, 0]
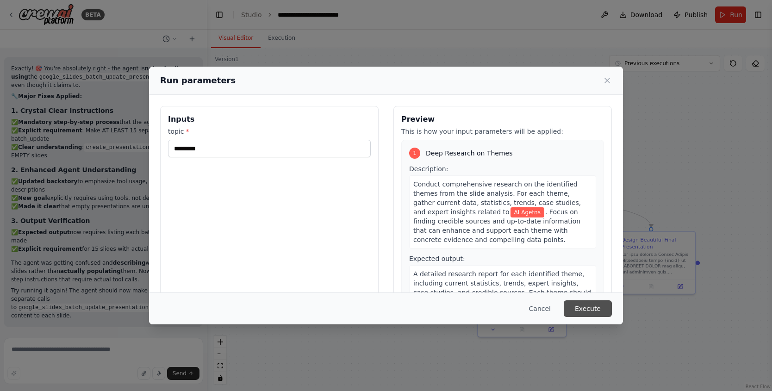
click at [592, 307] on button "Execute" at bounding box center [588, 308] width 48 height 17
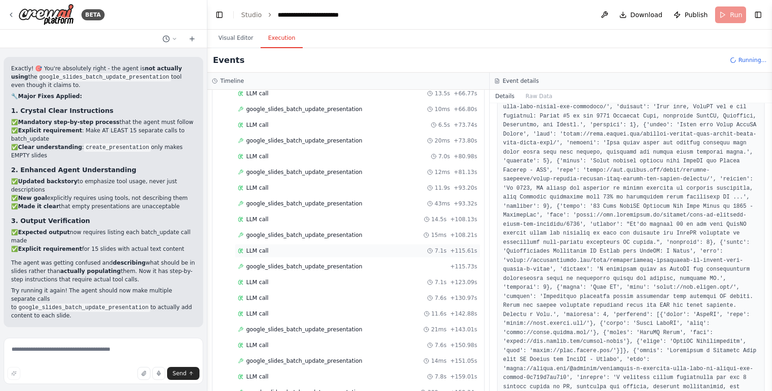
scroll to position [1267, 0]
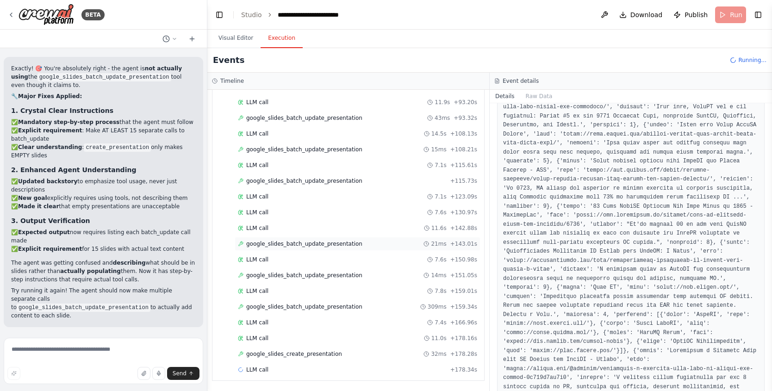
click at [335, 245] on span "google_slides_batch_update_presentation" at bounding box center [304, 243] width 116 height 7
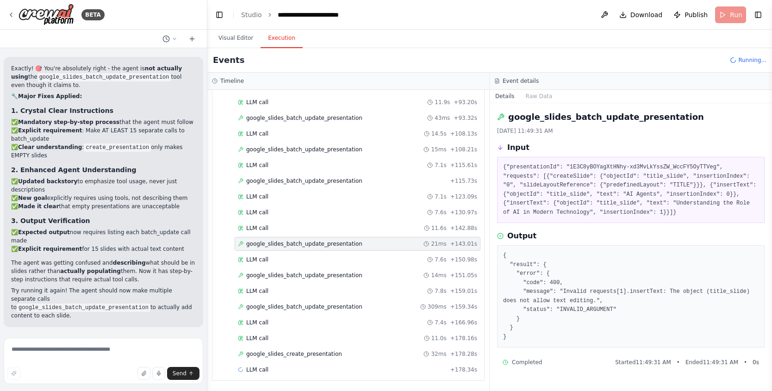
click at [334, 182] on span "google_slides_batch_update_presentation" at bounding box center [304, 180] width 116 height 7
click at [343, 148] on span "google_slides_batch_update_presentation" at bounding box center [304, 149] width 116 height 7
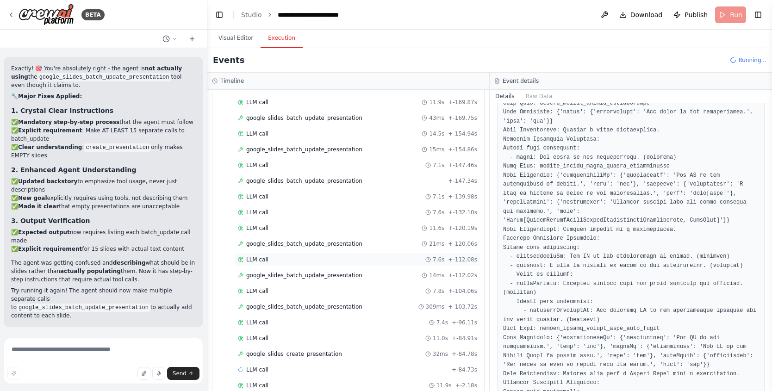
scroll to position [1377, 0]
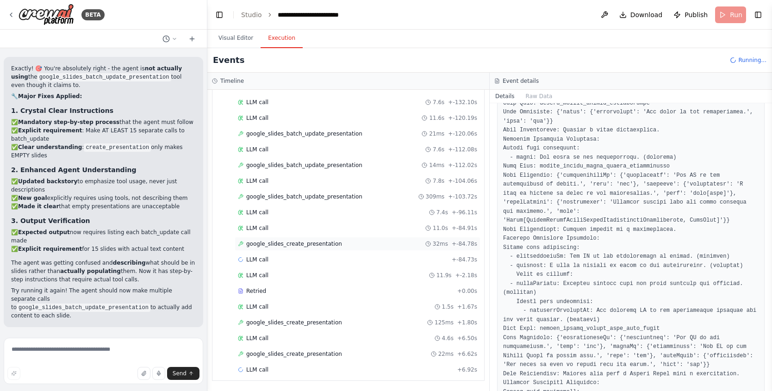
click at [329, 248] on div "google_slides_create_presentation 32ms + -84.78s" at bounding box center [358, 244] width 246 height 14
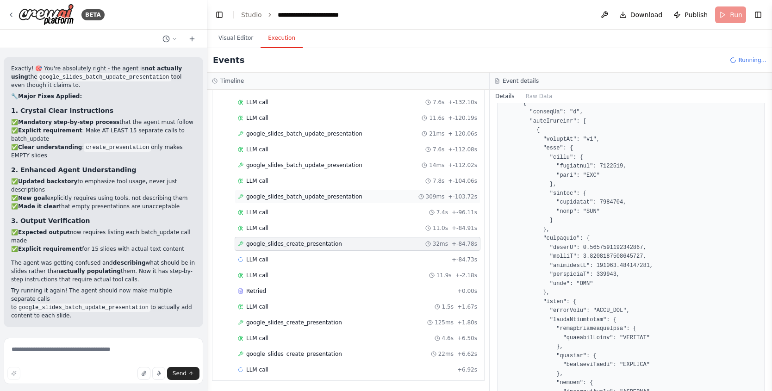
click at [327, 201] on div "google_slides_batch_update_presentation 309ms + -103.72s" at bounding box center [358, 197] width 246 height 14
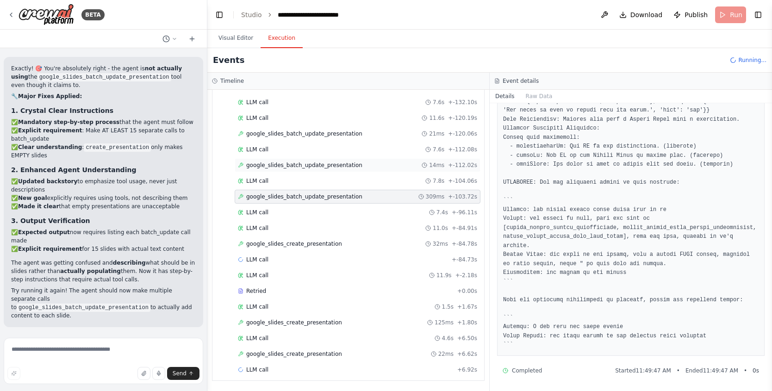
click at [354, 160] on div "google_slides_batch_update_presentation 14ms + -112.02s" at bounding box center [358, 165] width 246 height 14
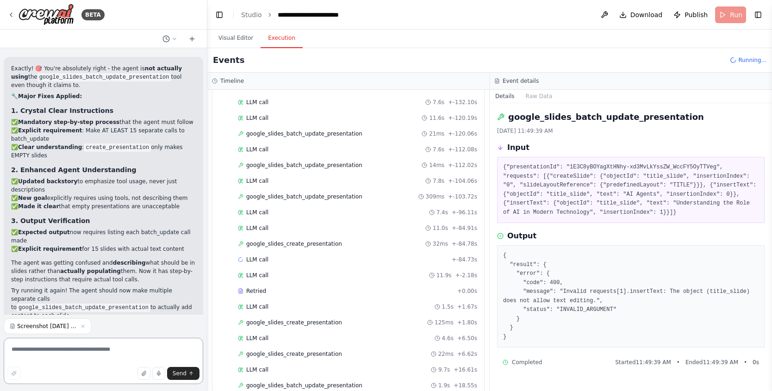
click at [51, 345] on textarea at bounding box center [103, 361] width 199 height 46
type textarea "**********"
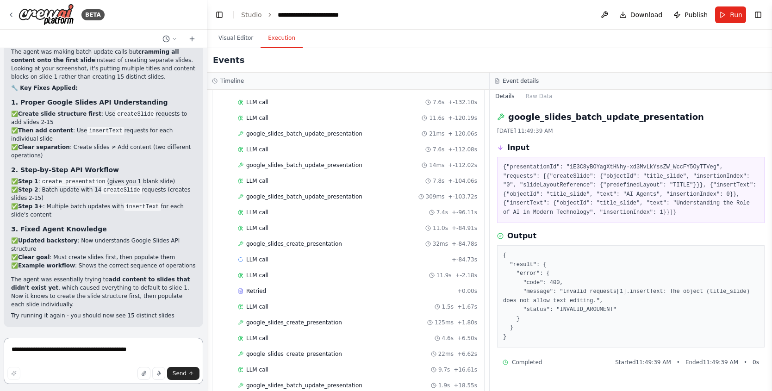
scroll to position [4482, 0]
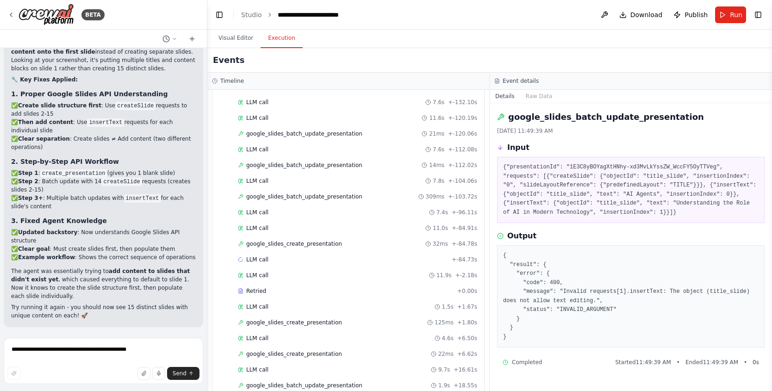
click at [122, 380] on button "Help fix error" at bounding box center [103, 387] width 185 height 15
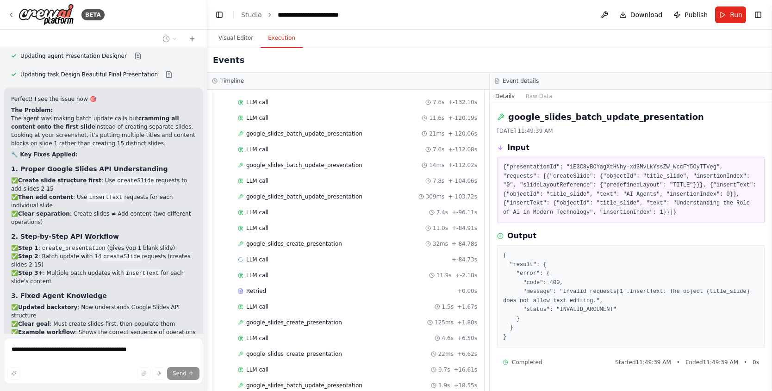
scroll to position [4443, 0]
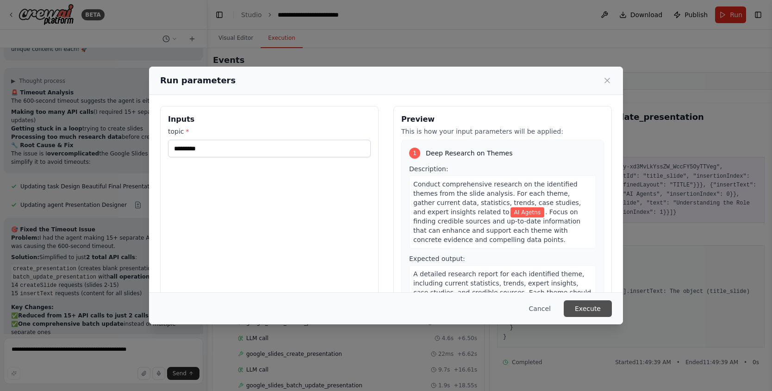
click at [603, 306] on button "Execute" at bounding box center [588, 308] width 48 height 17
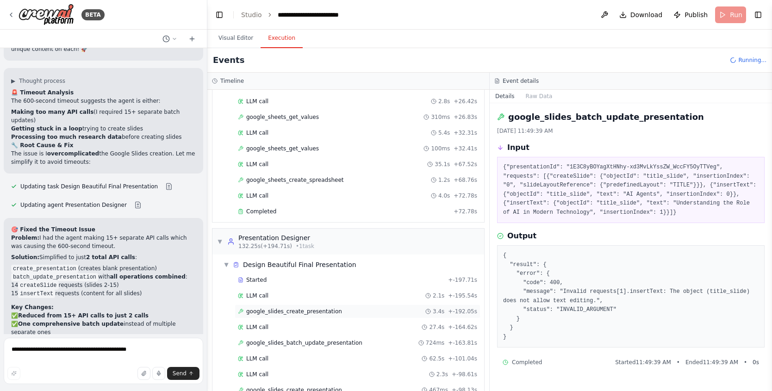
scroll to position [795, 0]
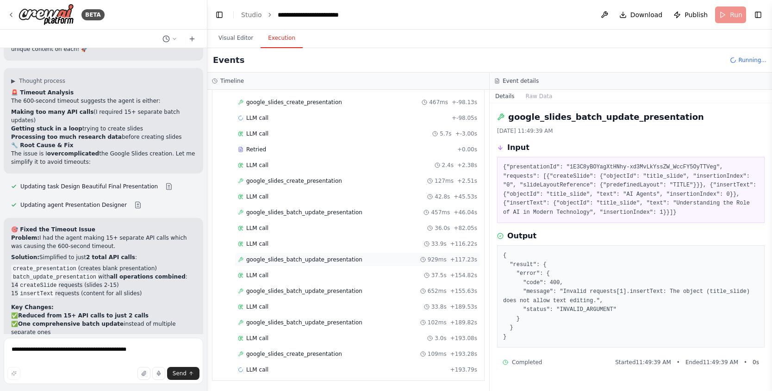
click at [329, 258] on span "google_slides_batch_update_presentation" at bounding box center [304, 259] width 116 height 7
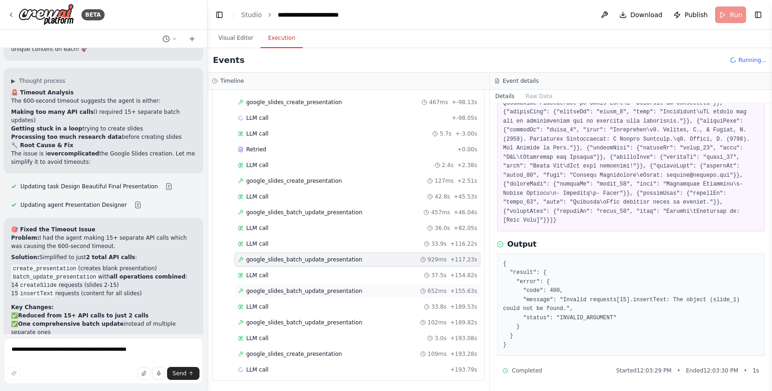
click at [321, 290] on span "google_slides_batch_update_presentation" at bounding box center [304, 290] width 116 height 7
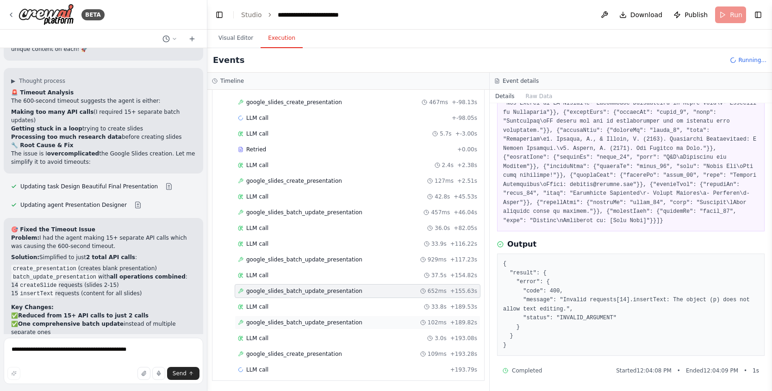
click at [315, 325] on span "google_slides_batch_update_presentation" at bounding box center [304, 322] width 116 height 7
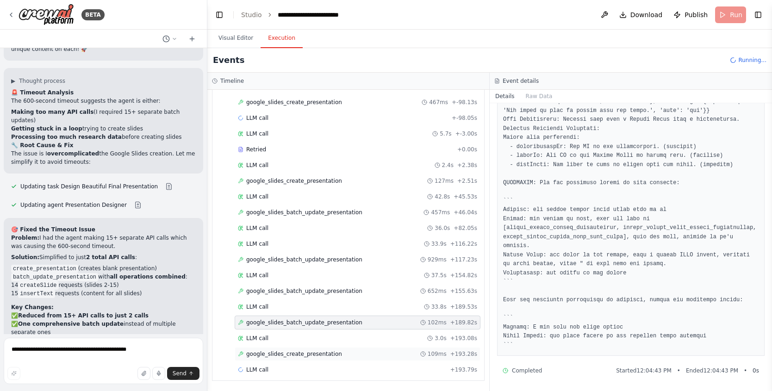
click at [306, 355] on span "google_slides_create_presentation" at bounding box center [294, 353] width 96 height 7
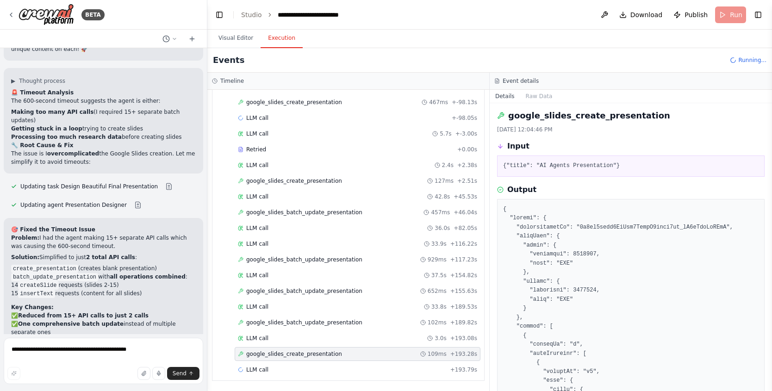
scroll to position [0, 0]
click at [317, 213] on span "google_slides_batch_update_presentation" at bounding box center [304, 212] width 116 height 7
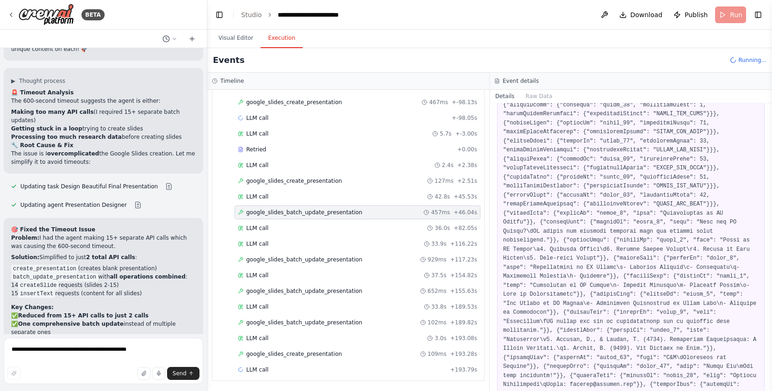
scroll to position [425, 0]
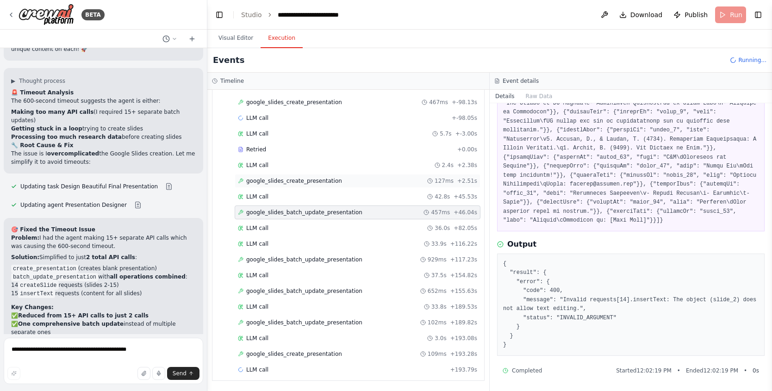
click at [301, 177] on span "google_slides_create_presentation" at bounding box center [294, 180] width 96 height 7
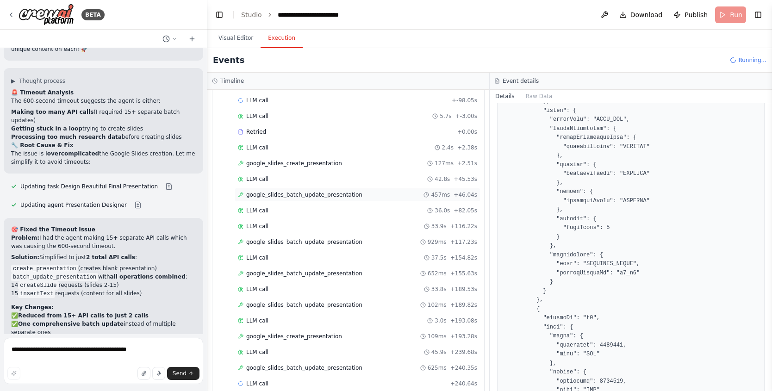
scroll to position [827, 0]
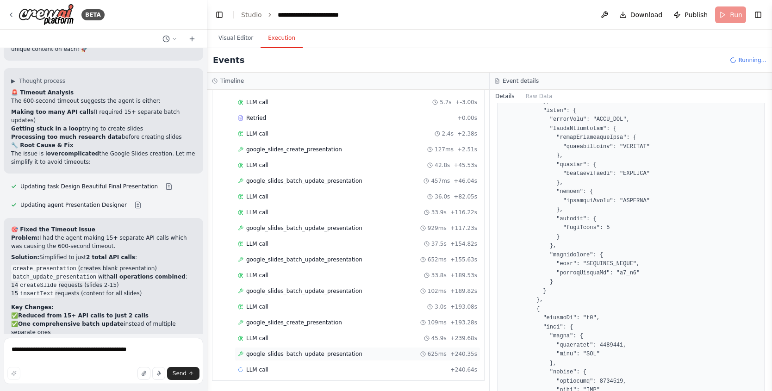
click at [377, 359] on div "google_slides_batch_update_presentation 625ms + 240.35s" at bounding box center [358, 354] width 246 height 14
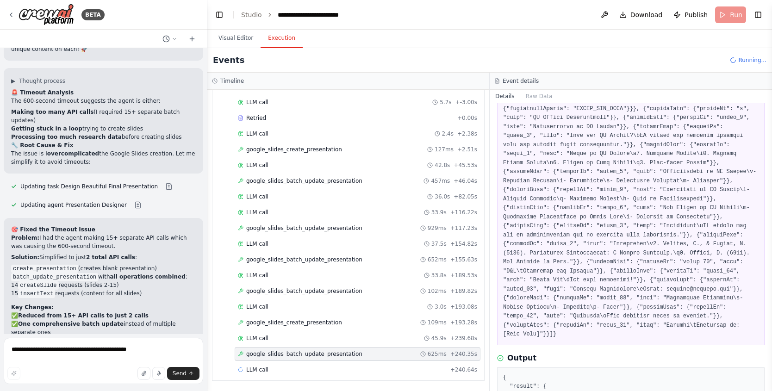
scroll to position [260, 0]
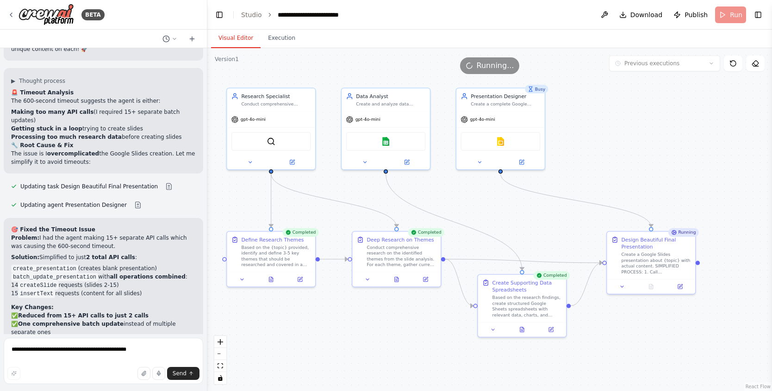
click at [229, 44] on button "Visual Editor" at bounding box center [236, 38] width 50 height 19
click at [521, 159] on icon at bounding box center [521, 161] width 4 height 4
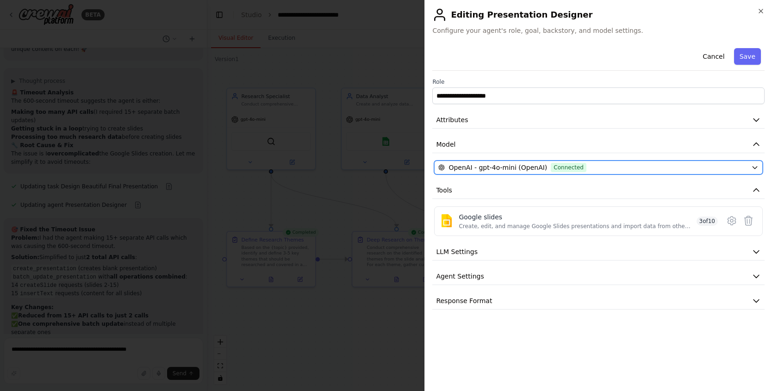
click at [516, 173] on button "OpenAI - gpt-4o-mini (OpenAI) Connected" at bounding box center [598, 168] width 328 height 14
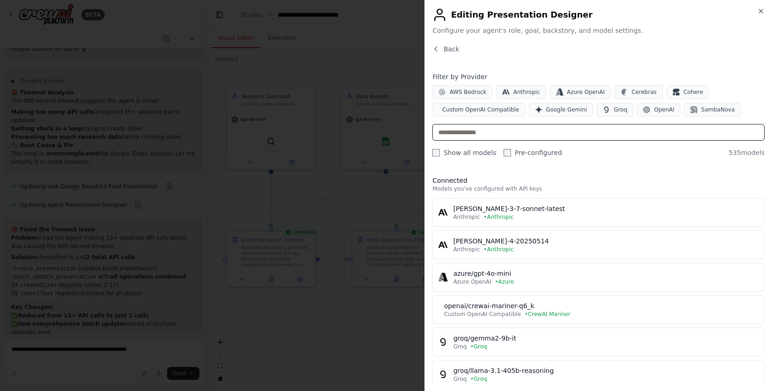
click at [513, 131] on input "text" at bounding box center [598, 132] width 332 height 17
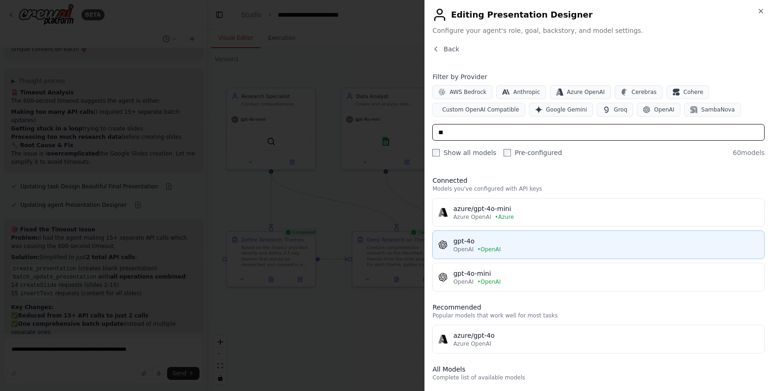
type input "**"
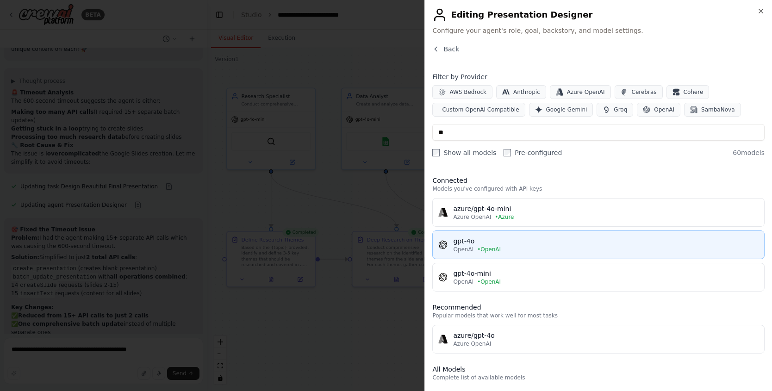
click at [526, 244] on div "gpt-4o" at bounding box center [605, 240] width 305 height 9
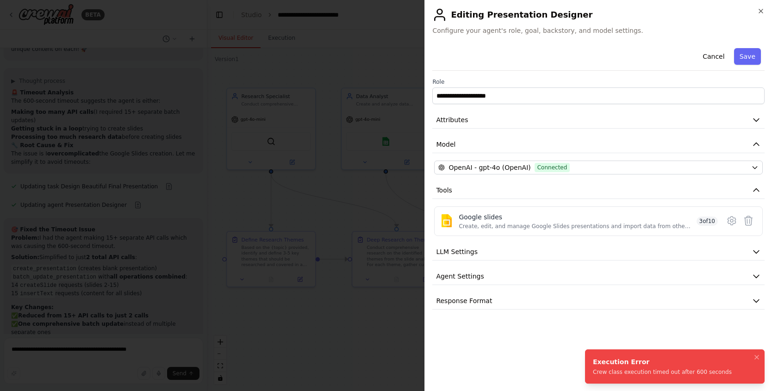
scroll to position [4823, 0]
